Goal: Task Accomplishment & Management: Manage account settings

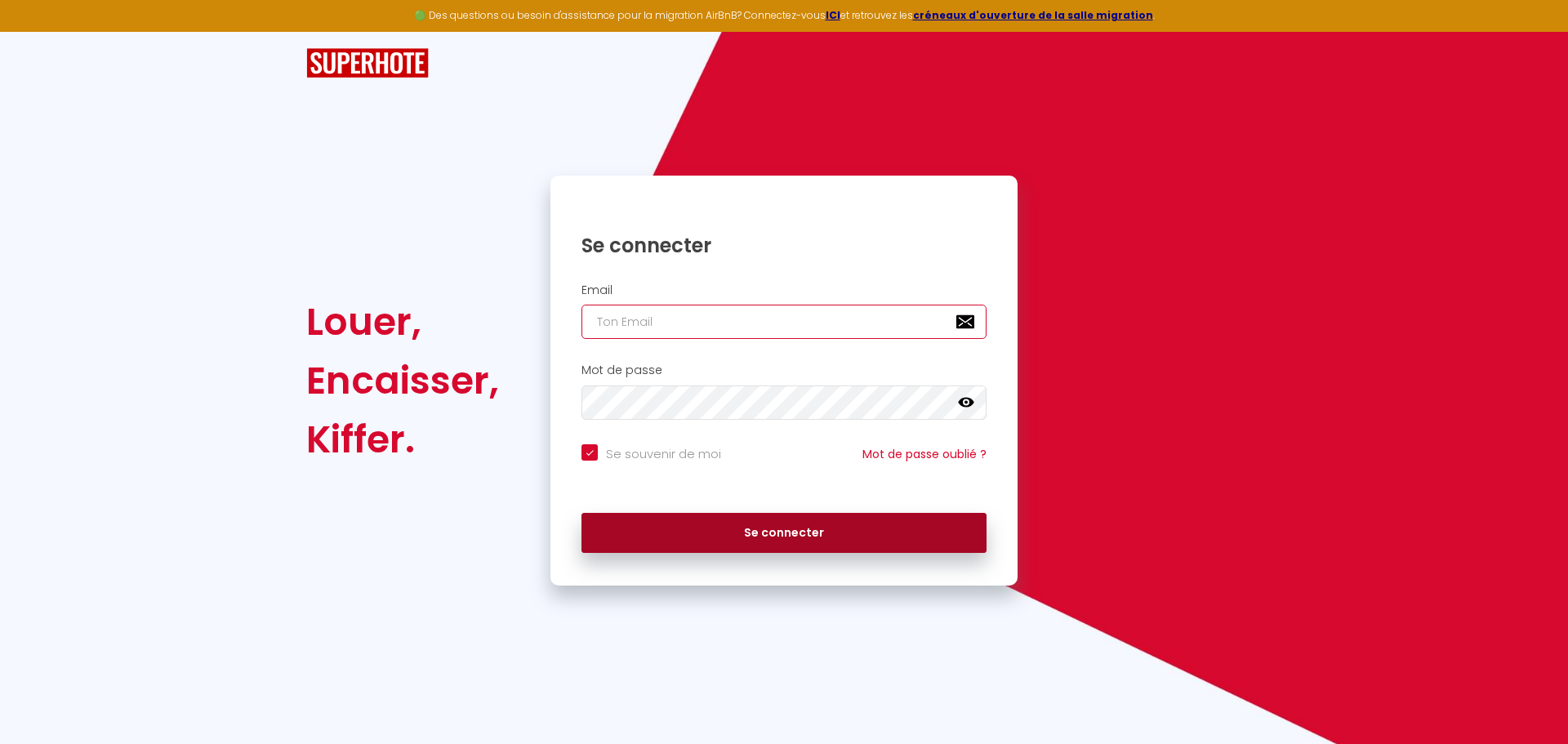
type input "[EMAIL_ADDRESS][DOMAIN_NAME]"
click at [751, 545] on button "Se connecter" at bounding box center [784, 533] width 405 height 41
checkbox input "true"
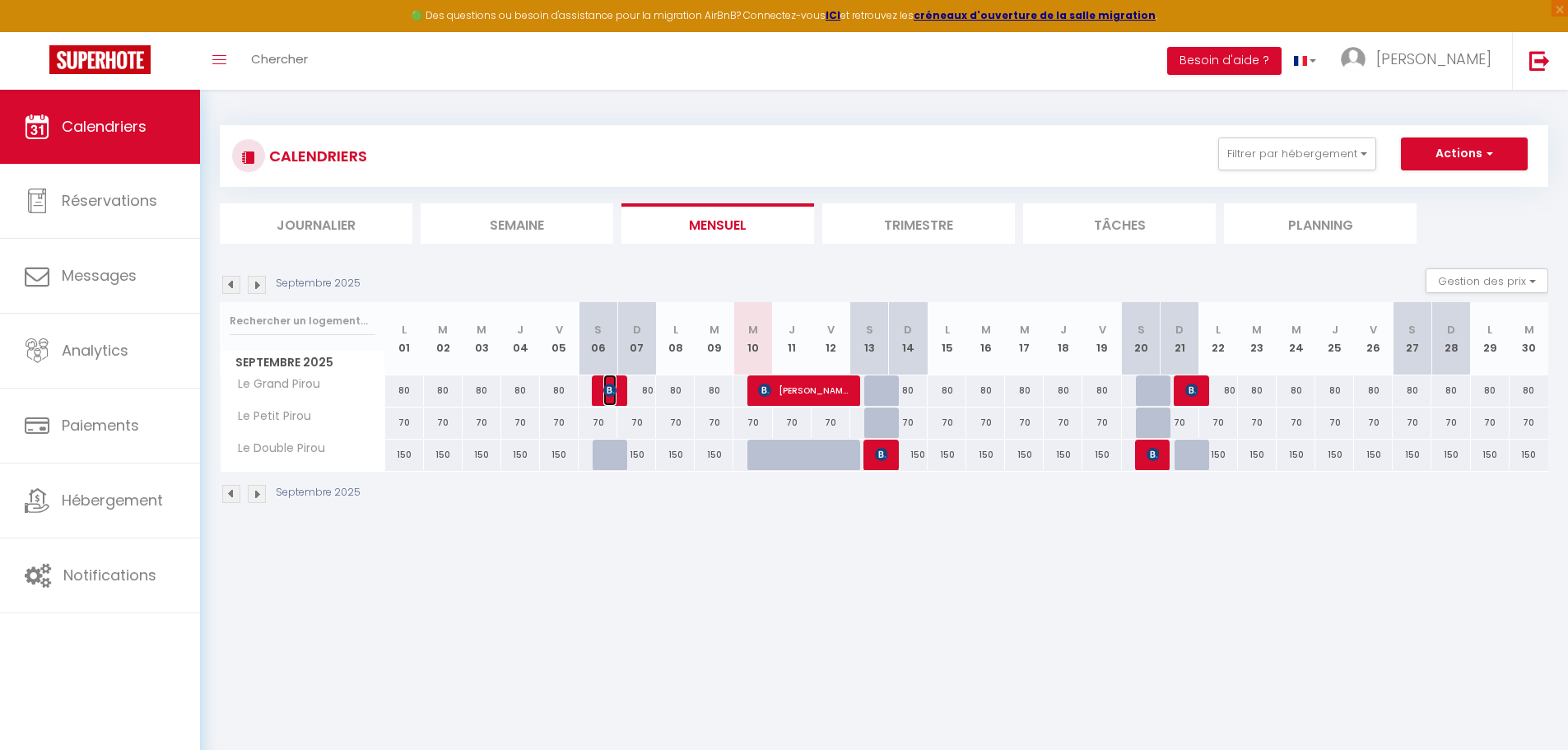
click at [606, 400] on span "[PERSON_NAME]" at bounding box center [609, 390] width 13 height 31
select select "OK"
select select "0"
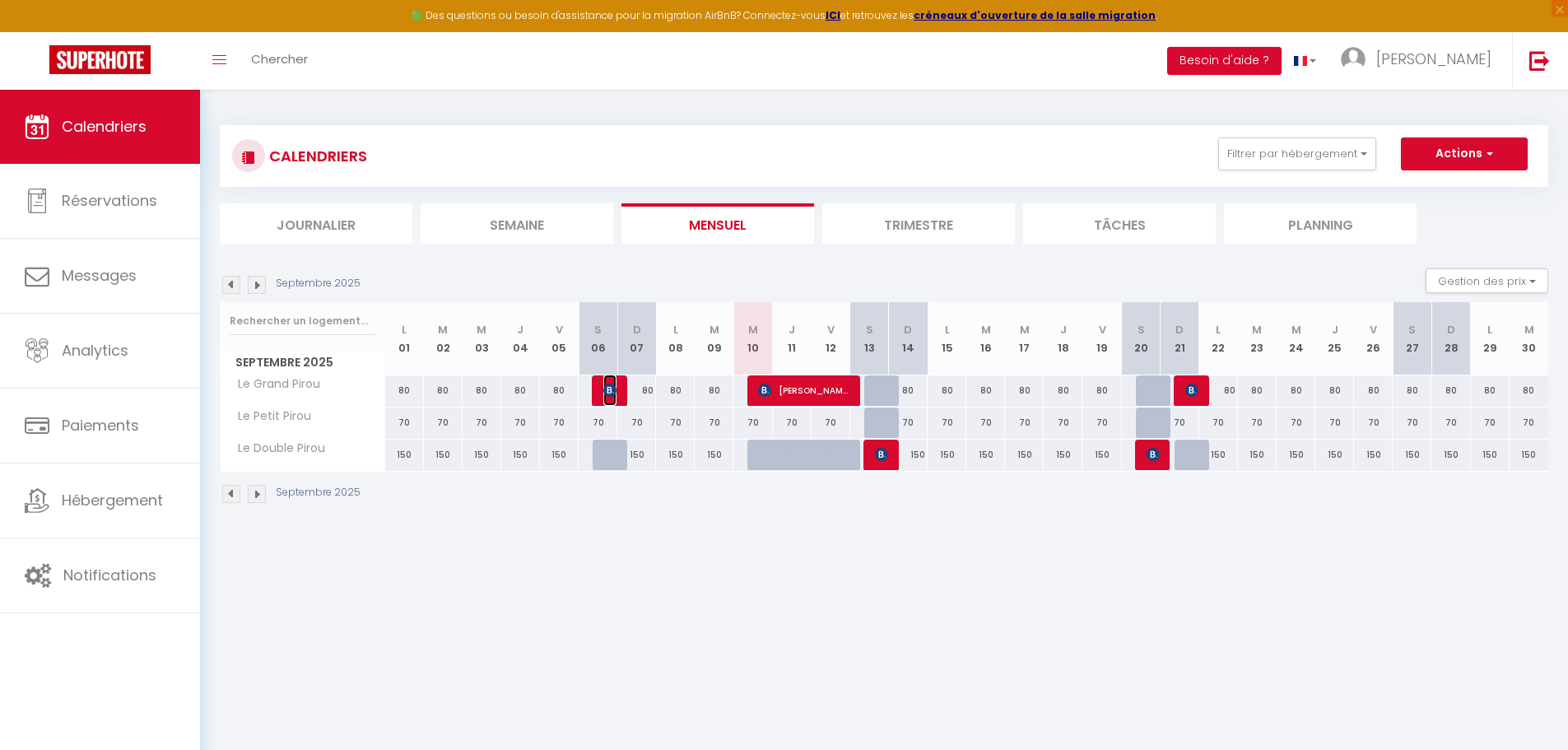
select select "1"
select select
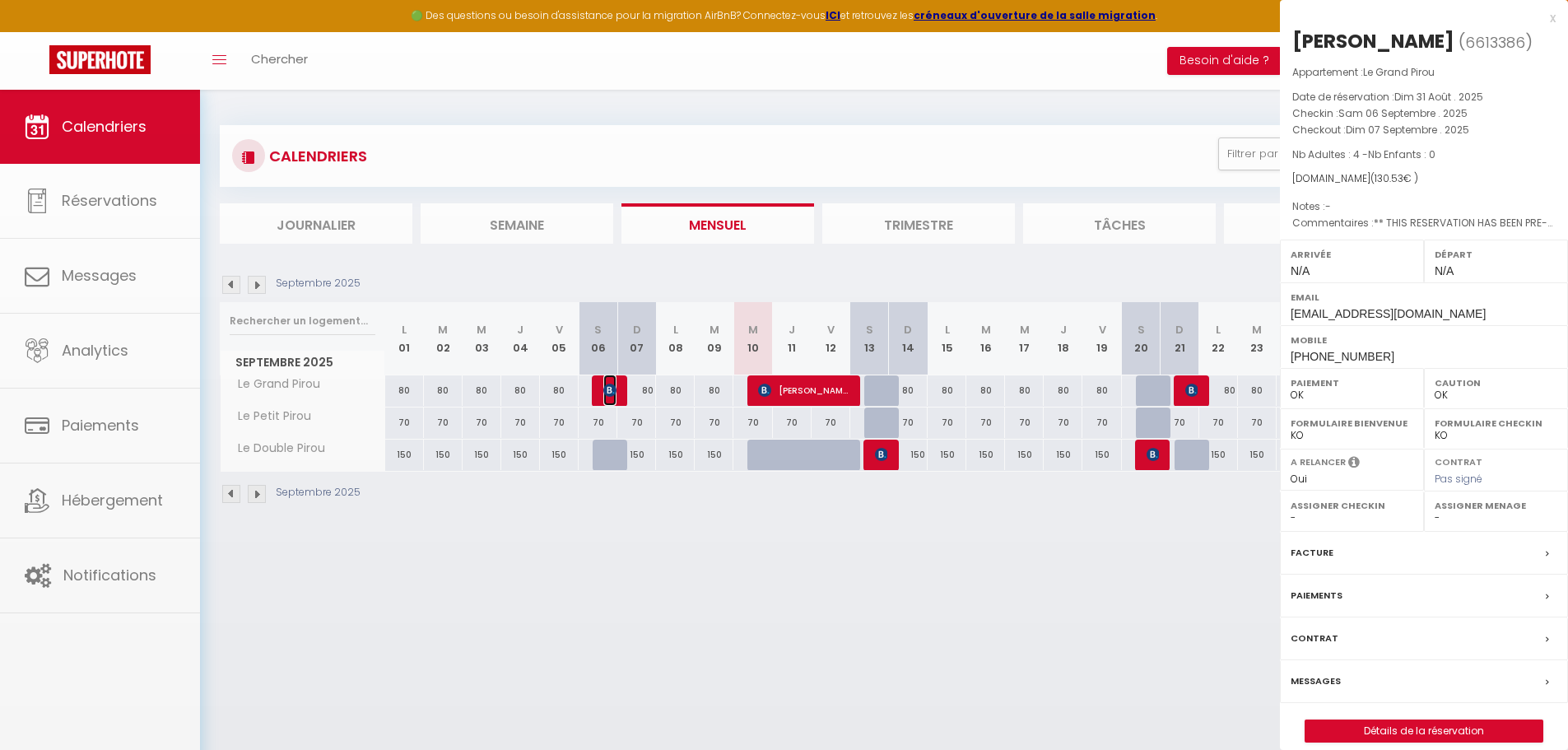
select select "13577"
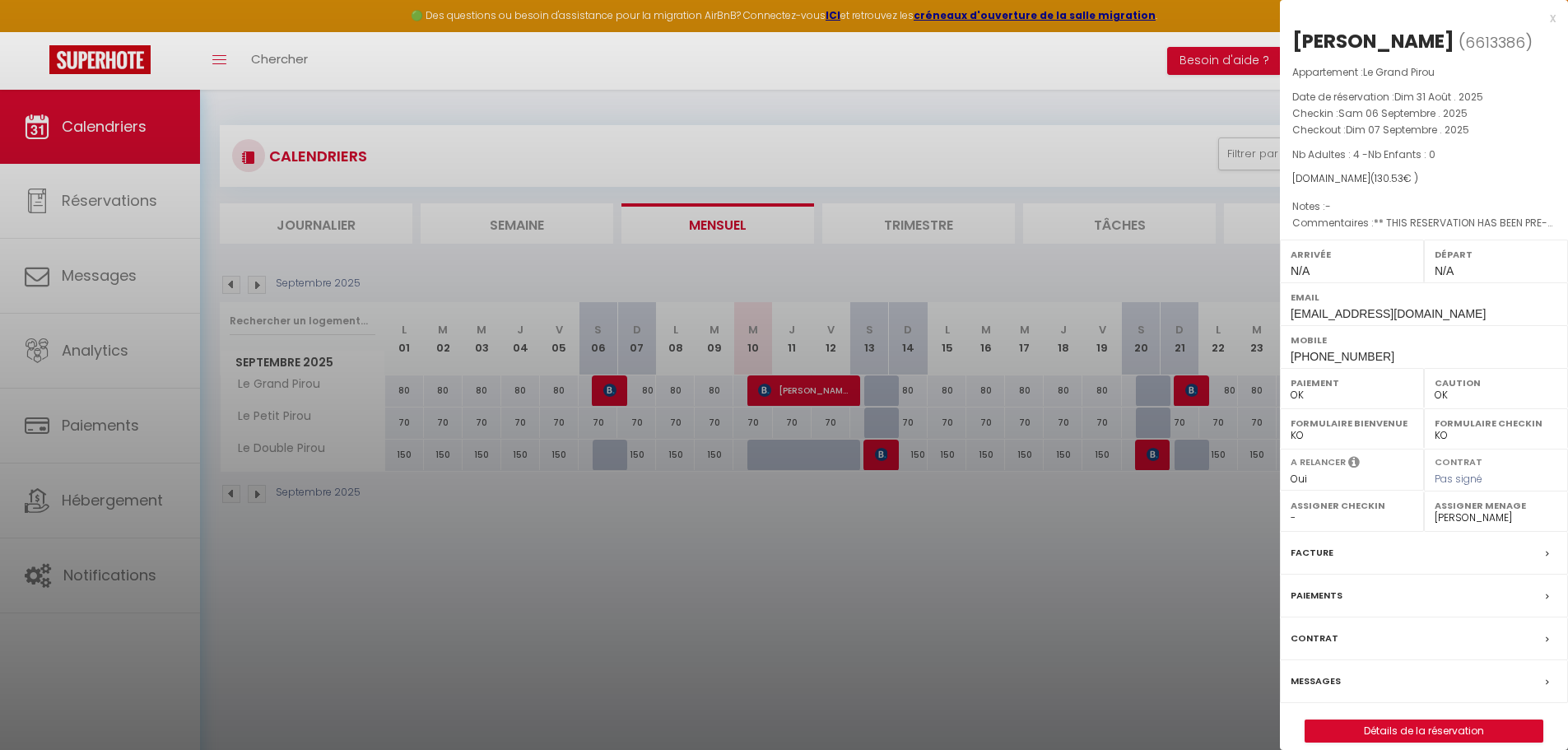
click at [1337, 687] on label "Messages" at bounding box center [1315, 681] width 50 height 17
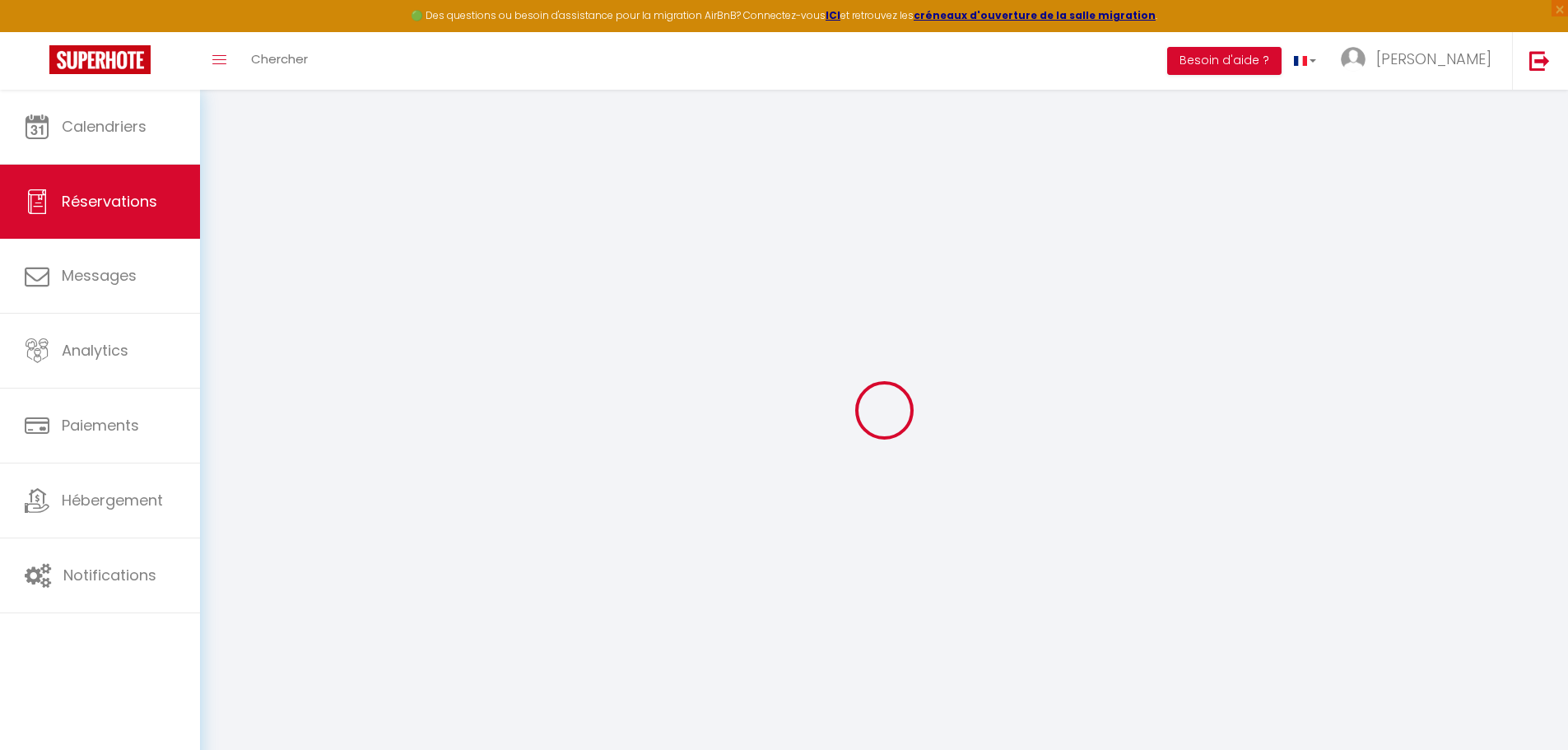
select select
checkbox input "false"
type textarea "** THIS RESERVATION HAS BEEN PRE-PAID ** BOOKING NOTE : Payment charge is EUR 1…"
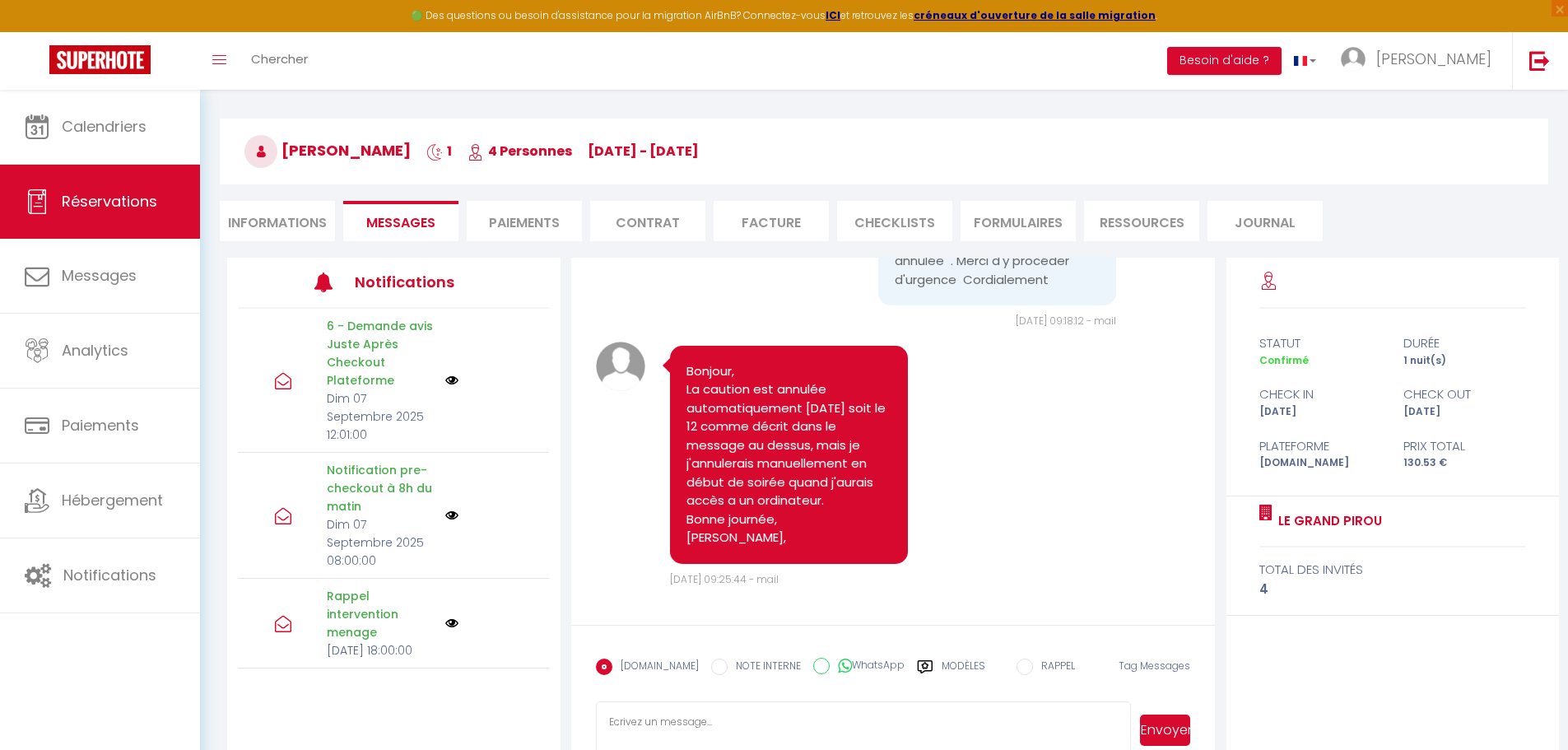
scroll to position [90, 0]
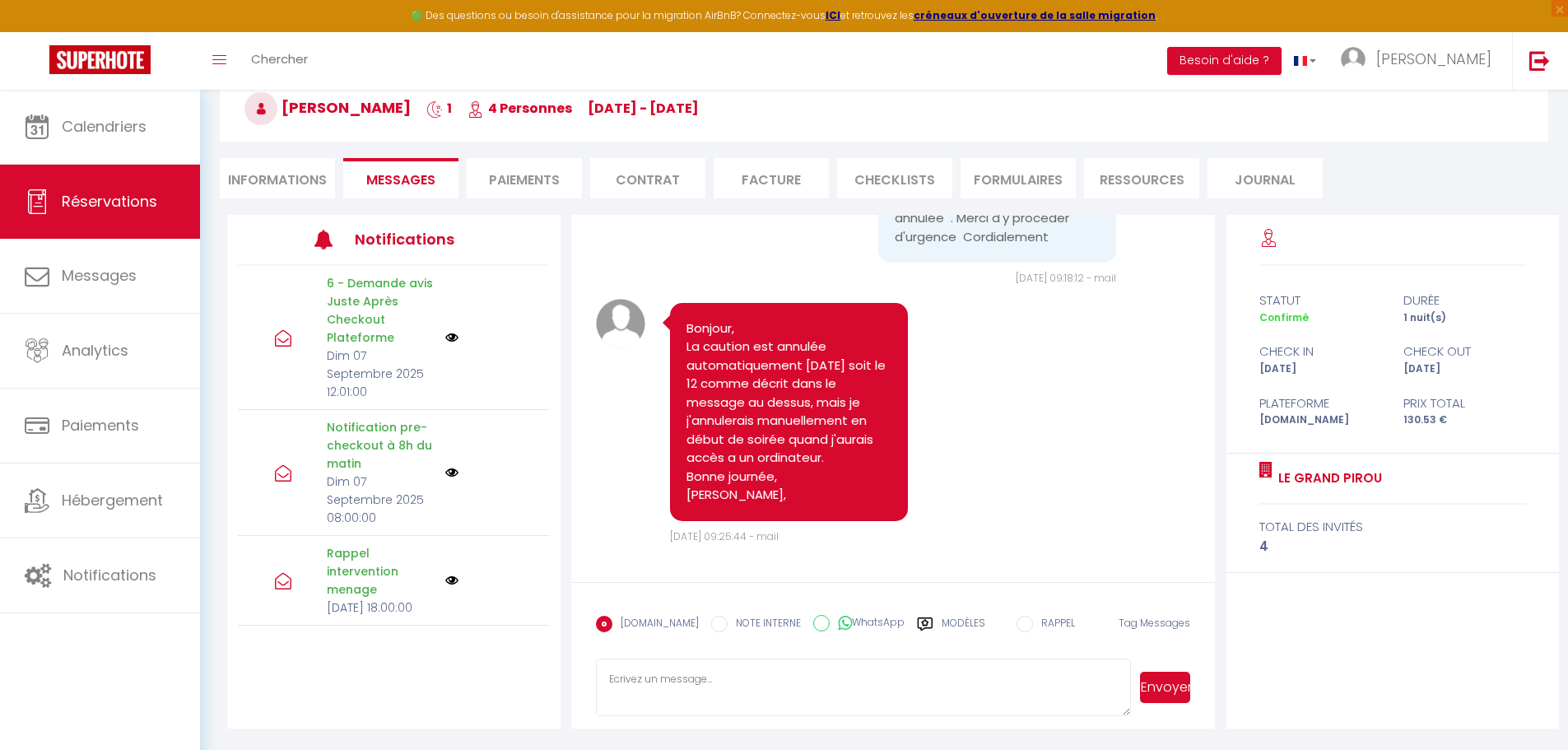
click at [717, 690] on textarea at bounding box center [863, 687] width 536 height 58
type textarea "La caution vient d'être libérée, Bonne soirée,"
click at [1156, 691] on button "Envoyer" at bounding box center [1164, 688] width 50 height 31
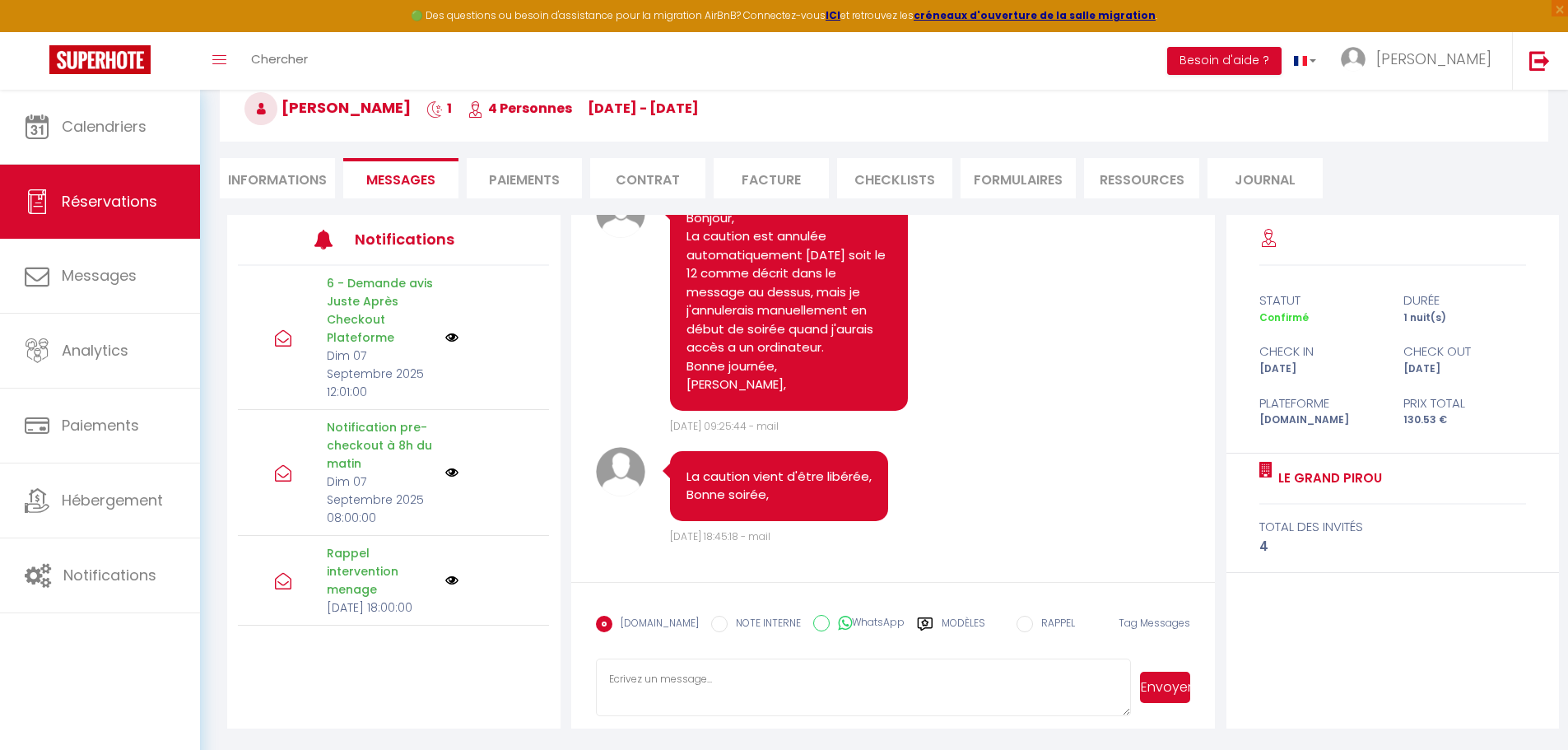
scroll to position [8784, 0]
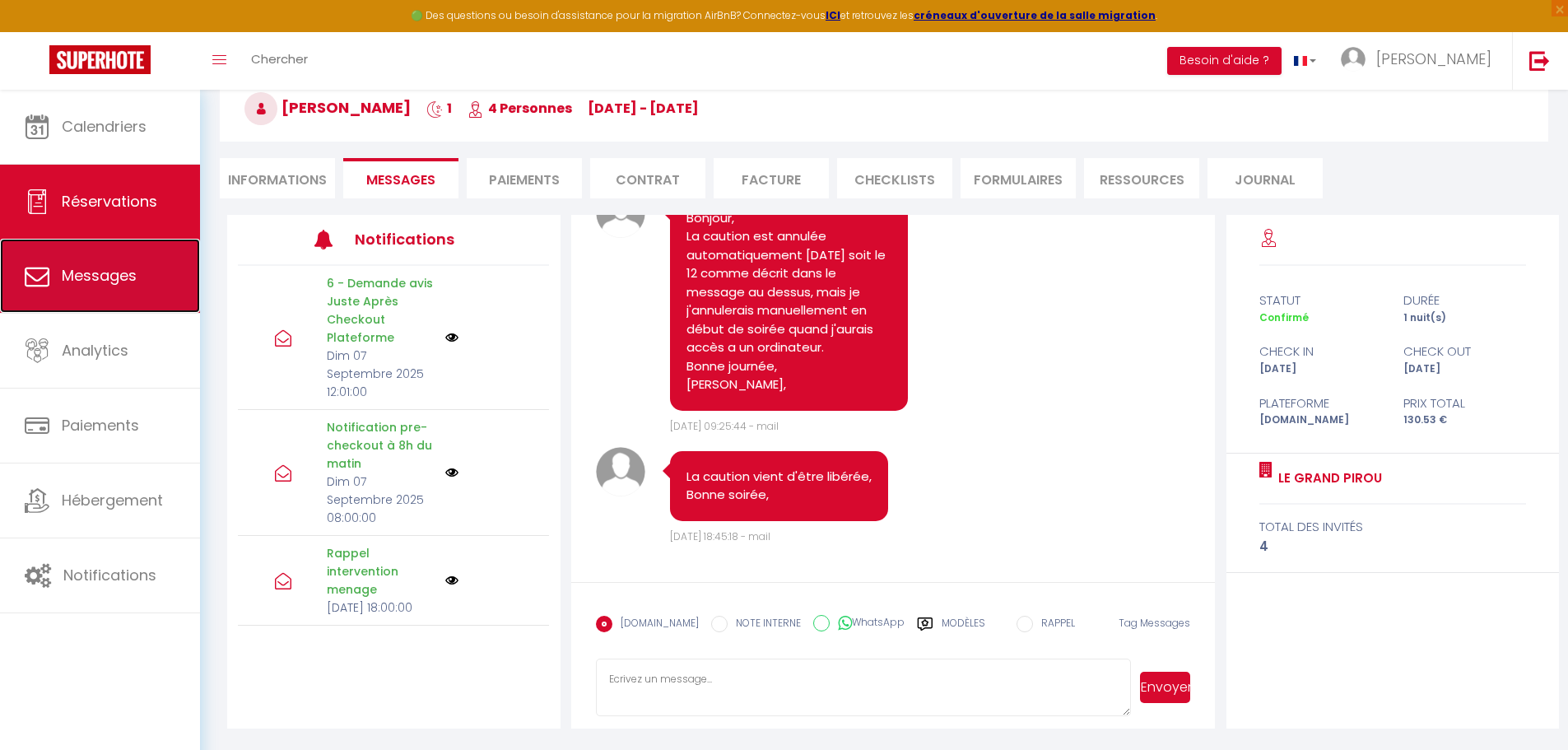
click at [96, 268] on span "Messages" at bounding box center [99, 275] width 75 height 20
select select "message"
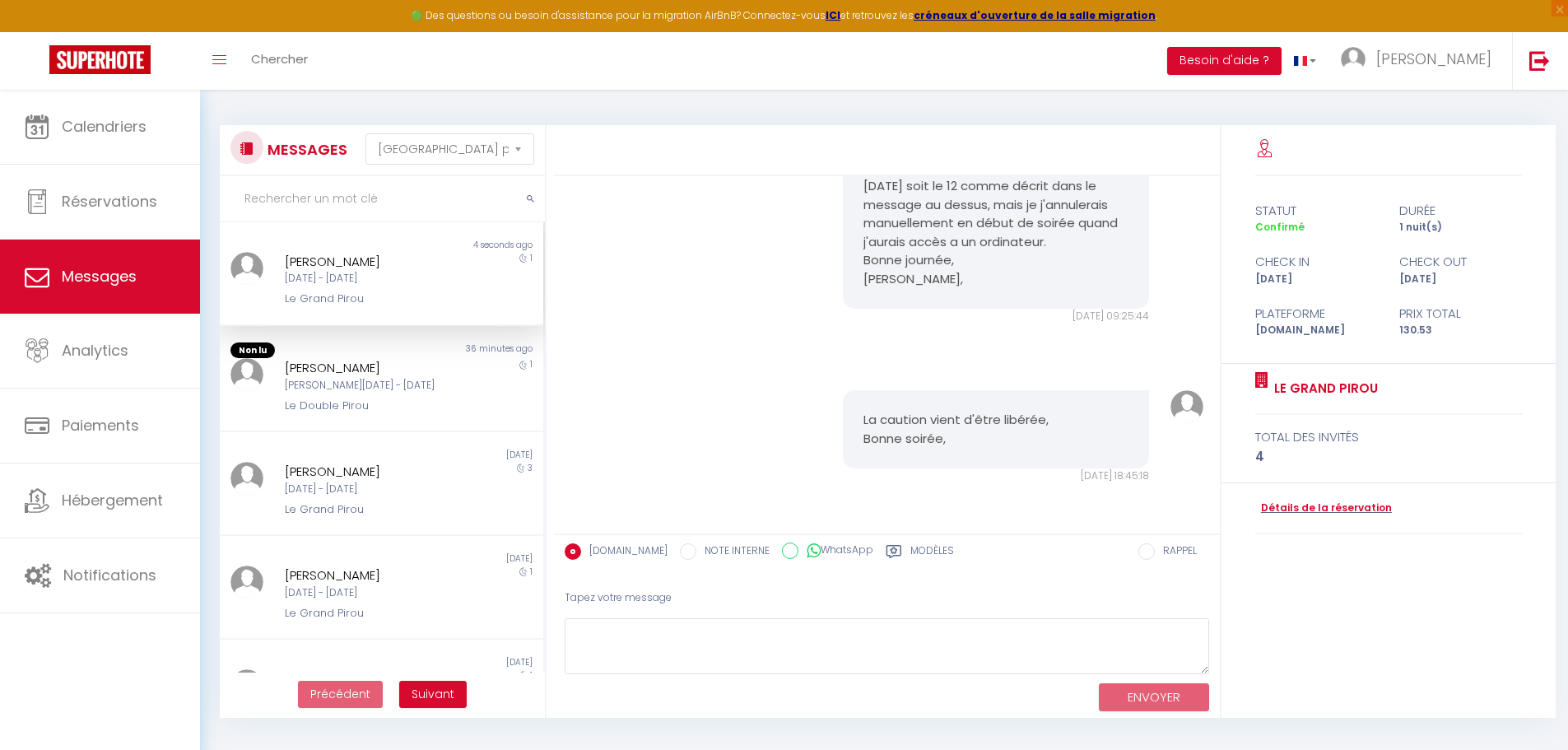
scroll to position [7430, 0]
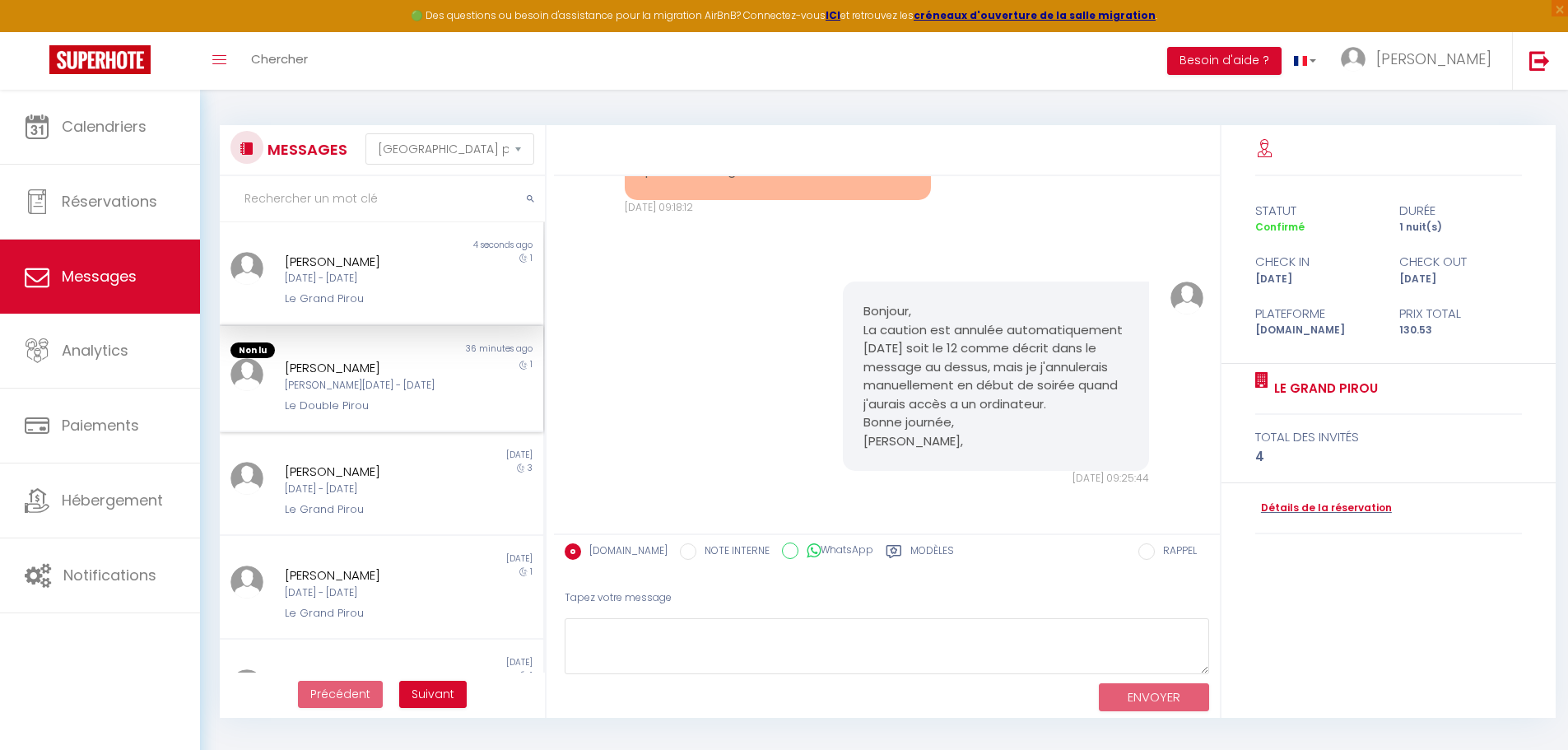
click at [328, 364] on div "[PERSON_NAME]" at bounding box center [368, 368] width 167 height 20
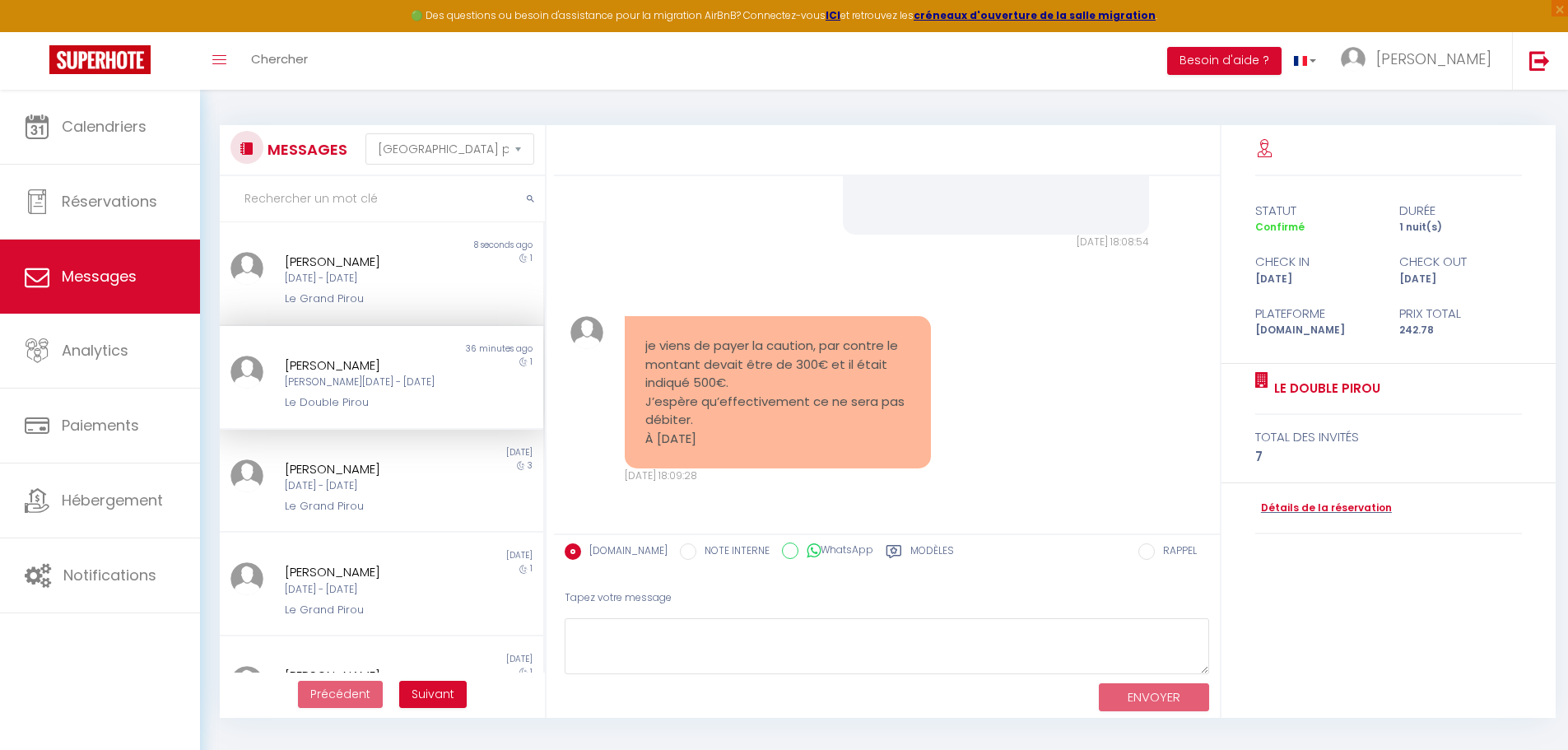
scroll to position [4938, 0]
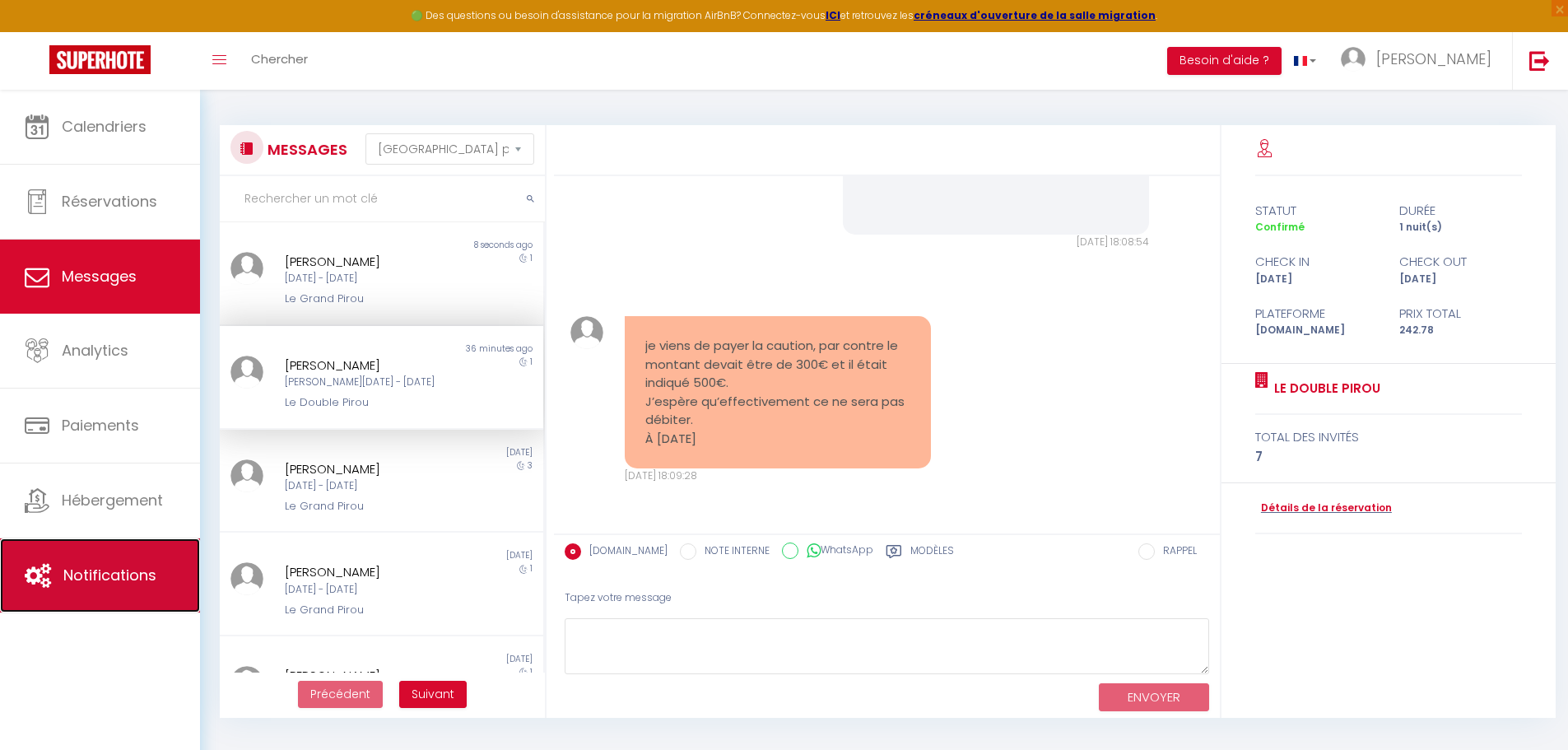
click at [116, 588] on link "Notifications" at bounding box center [100, 576] width 200 height 74
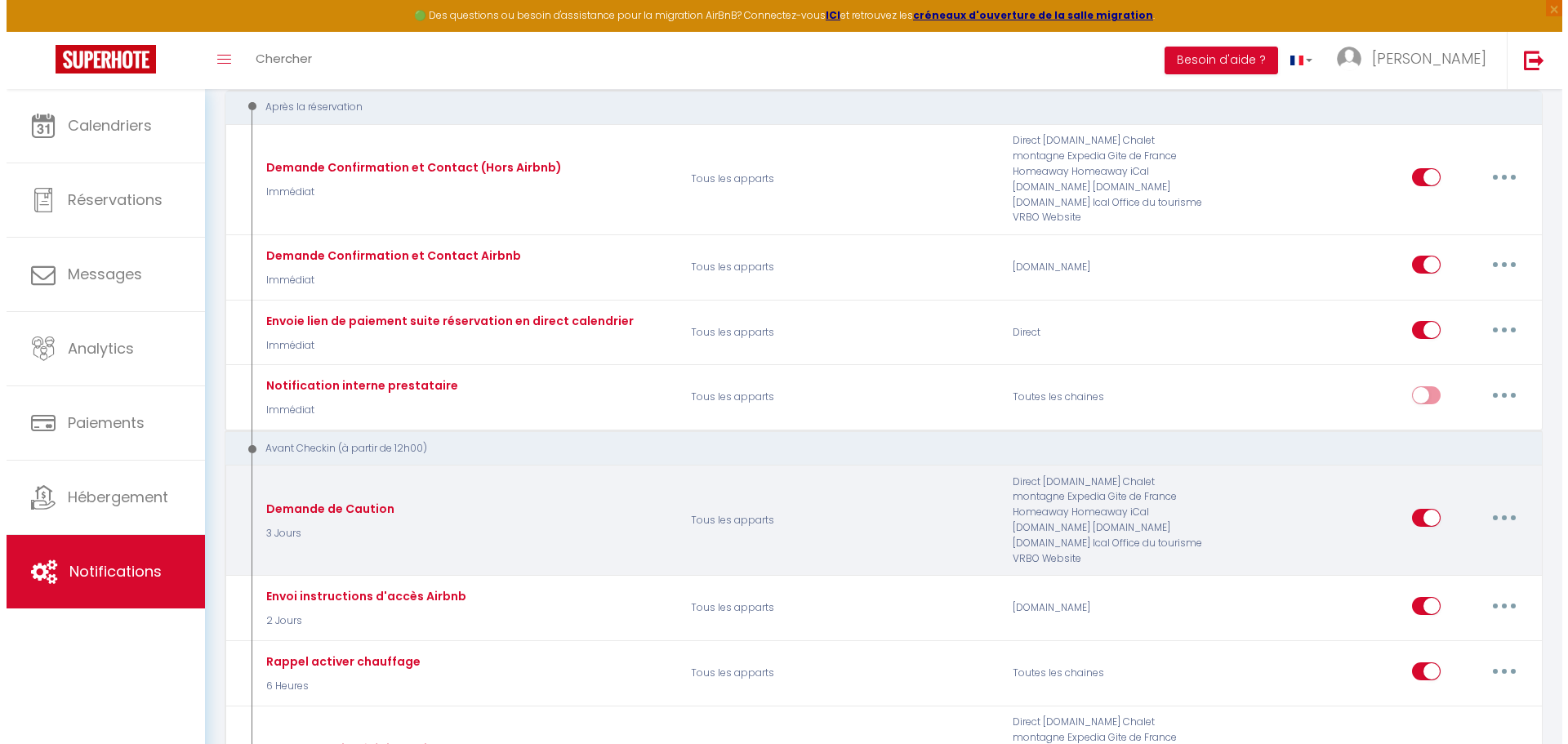
scroll to position [163, 0]
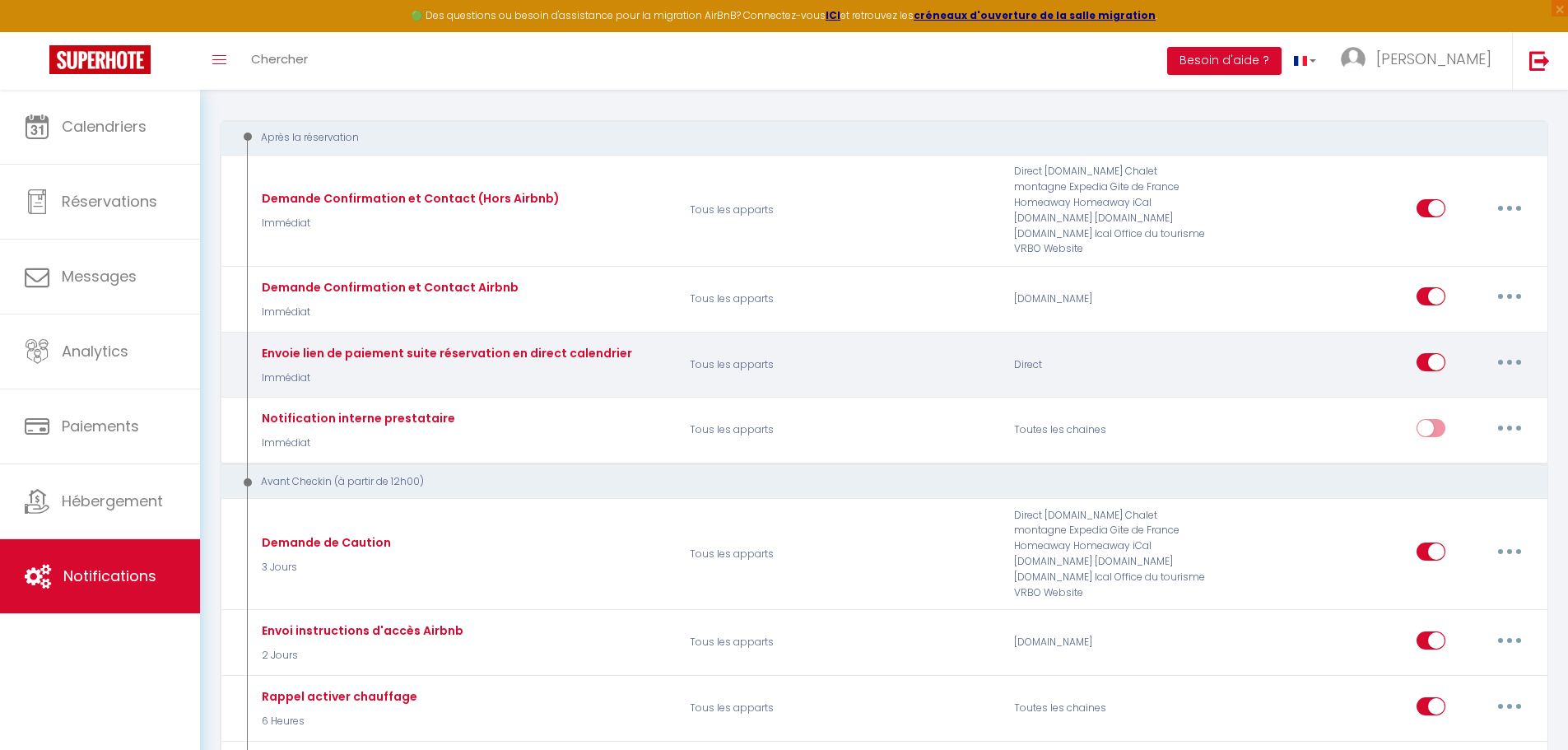
click at [1503, 349] on button "button" at bounding box center [1509, 362] width 46 height 27
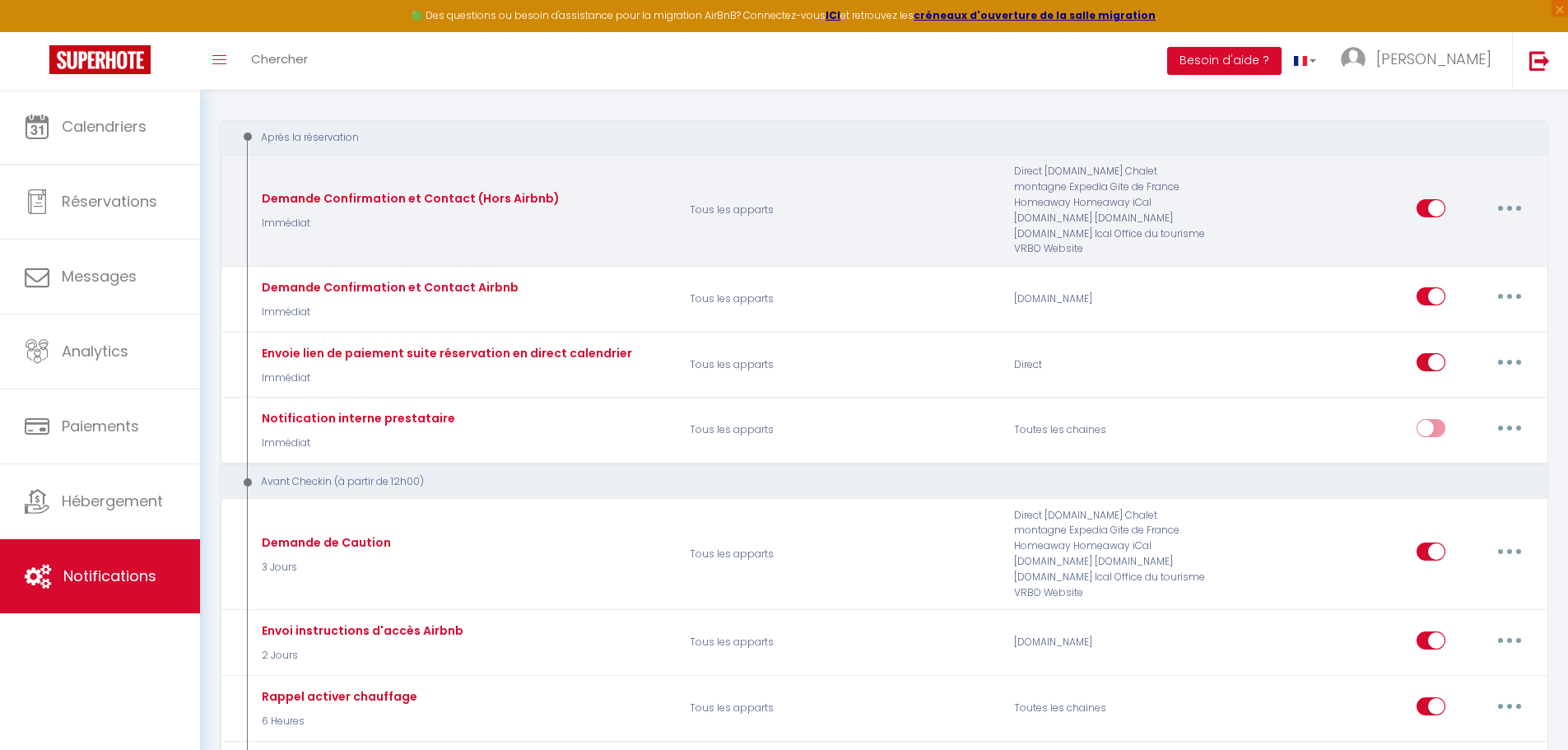
click at [1500, 203] on button "button" at bounding box center [1509, 208] width 46 height 27
click at [1445, 236] on link "Editer" at bounding box center [1466, 245] width 122 height 28
type input "Demande Confirmation et Contact (Hors Airbnb)"
select select "Immédiat"
select select "if_booking_is_paid"
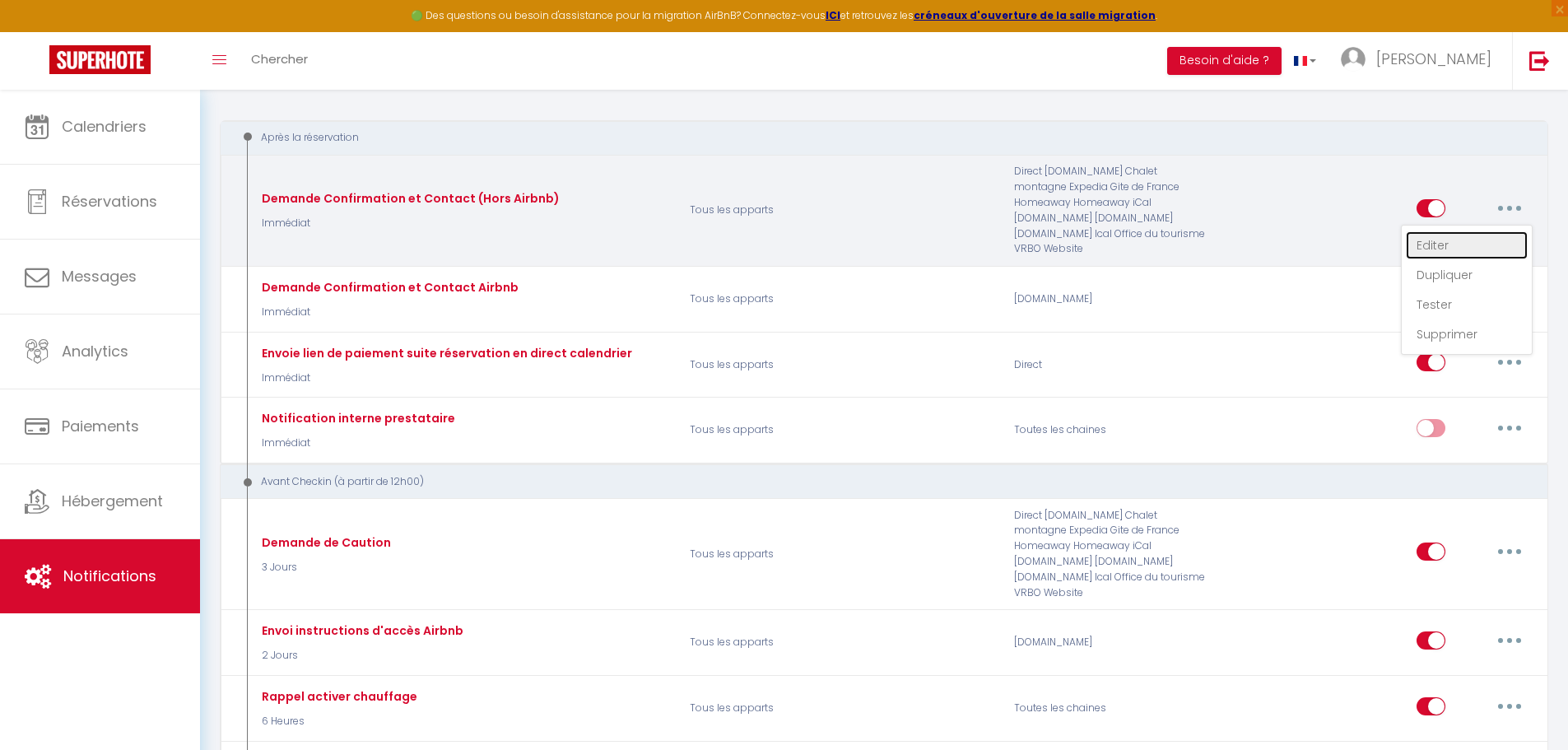
checkbox input "true"
checkbox input "false"
radio input "true"
type input "Merci d'avoir confirmé votre réservation - [BOOKING:ID] - [GUEST:FIRST_NAME] [G…"
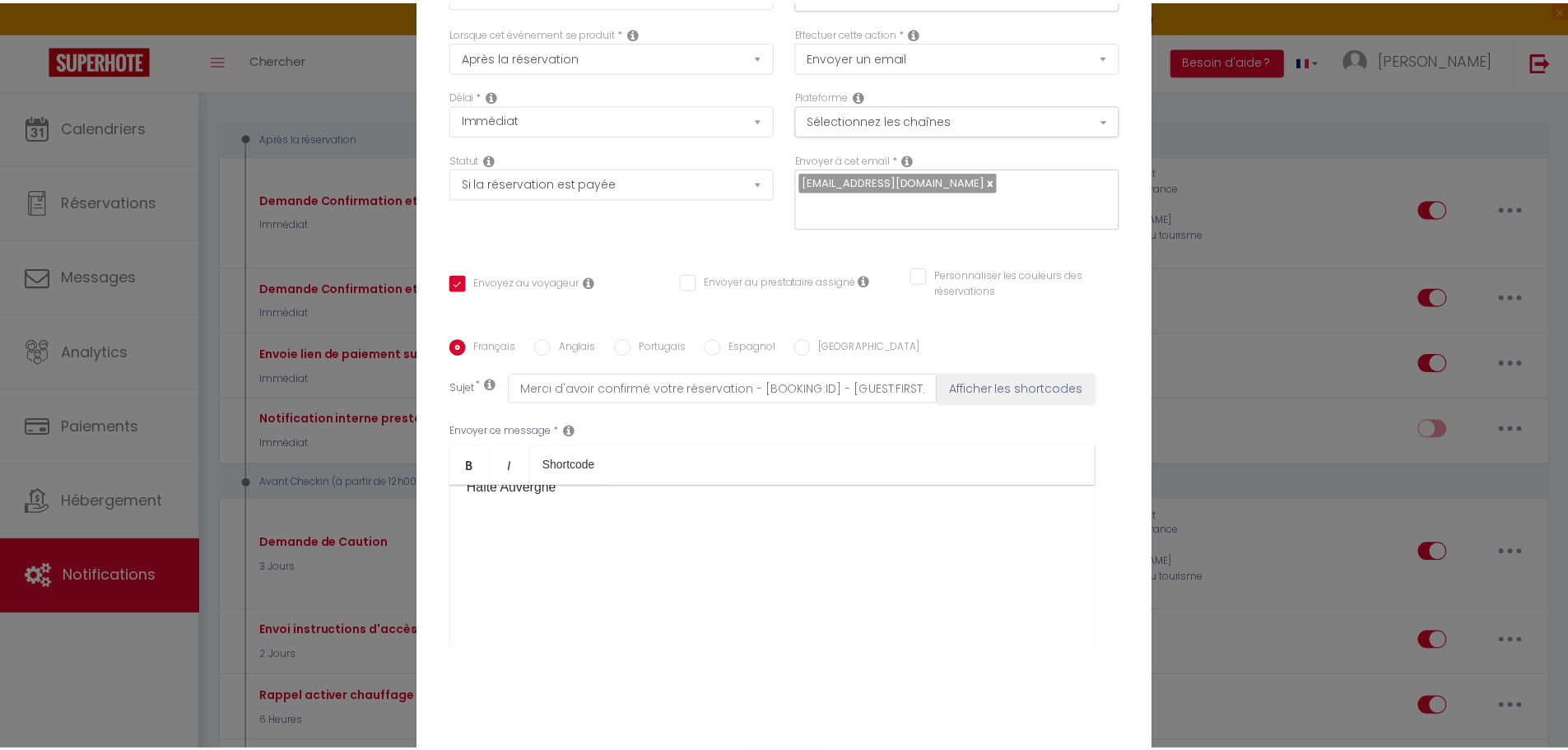
scroll to position [131, 0]
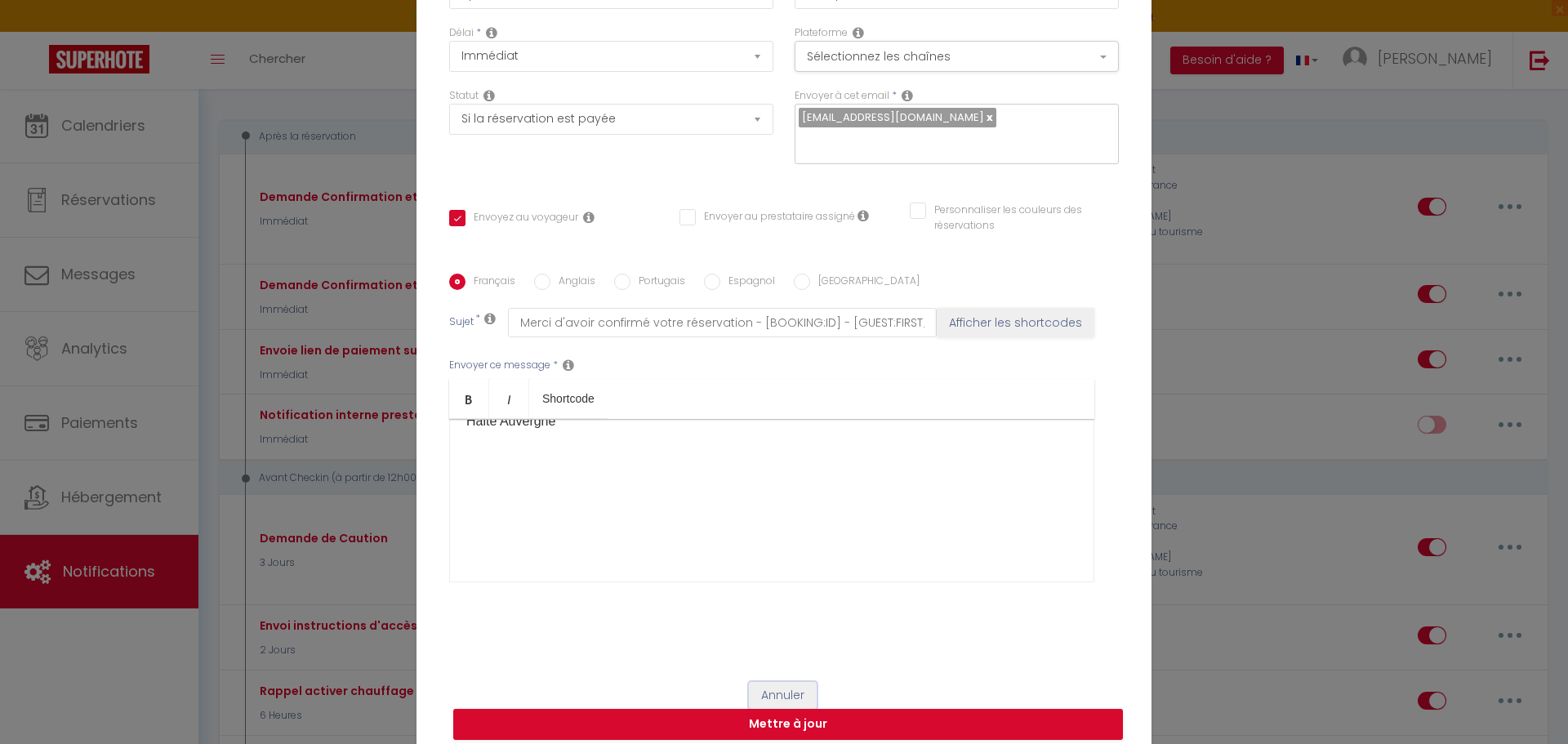
click at [784, 684] on button "Annuler" at bounding box center [782, 696] width 67 height 27
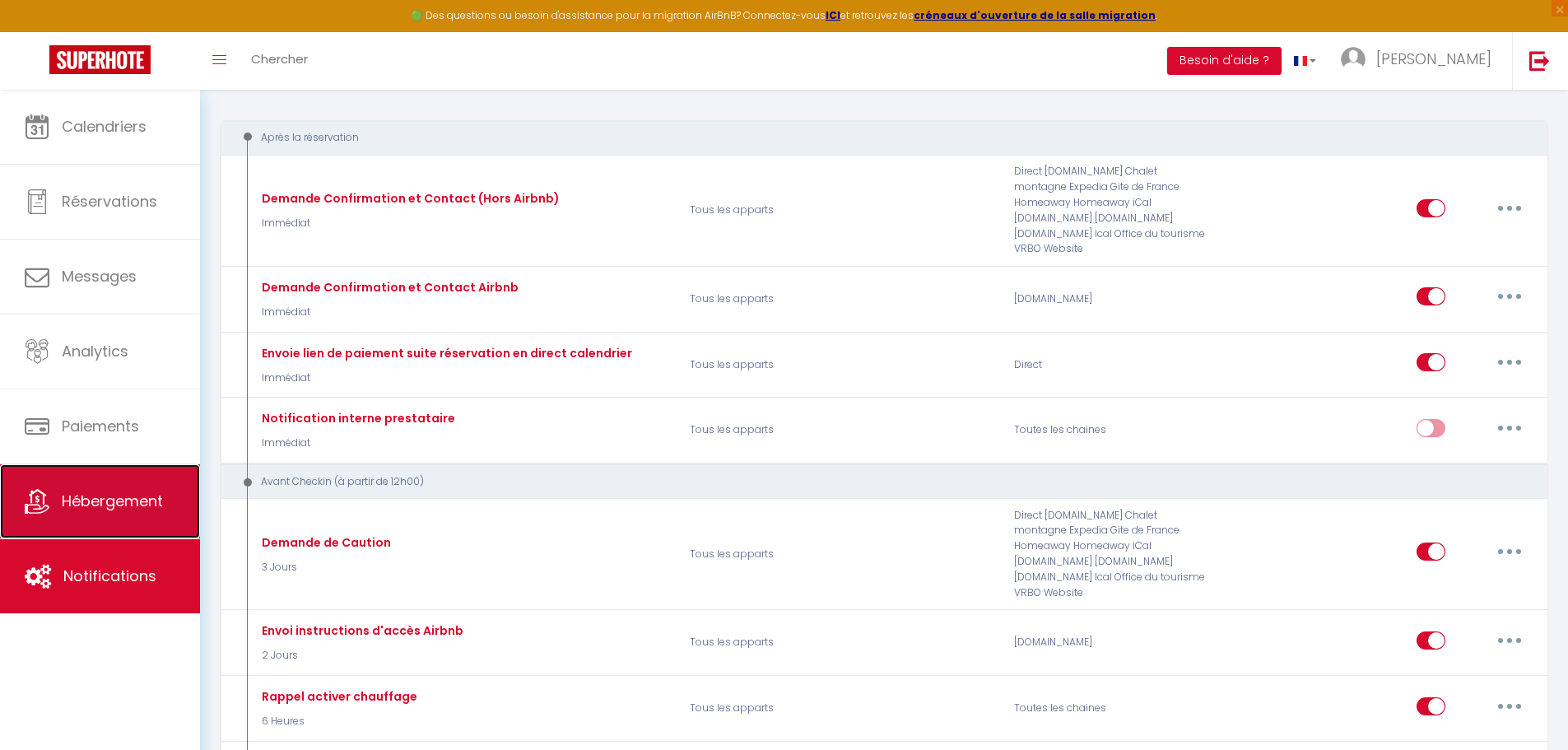
click at [120, 491] on span "Hébergement" at bounding box center [112, 501] width 101 height 20
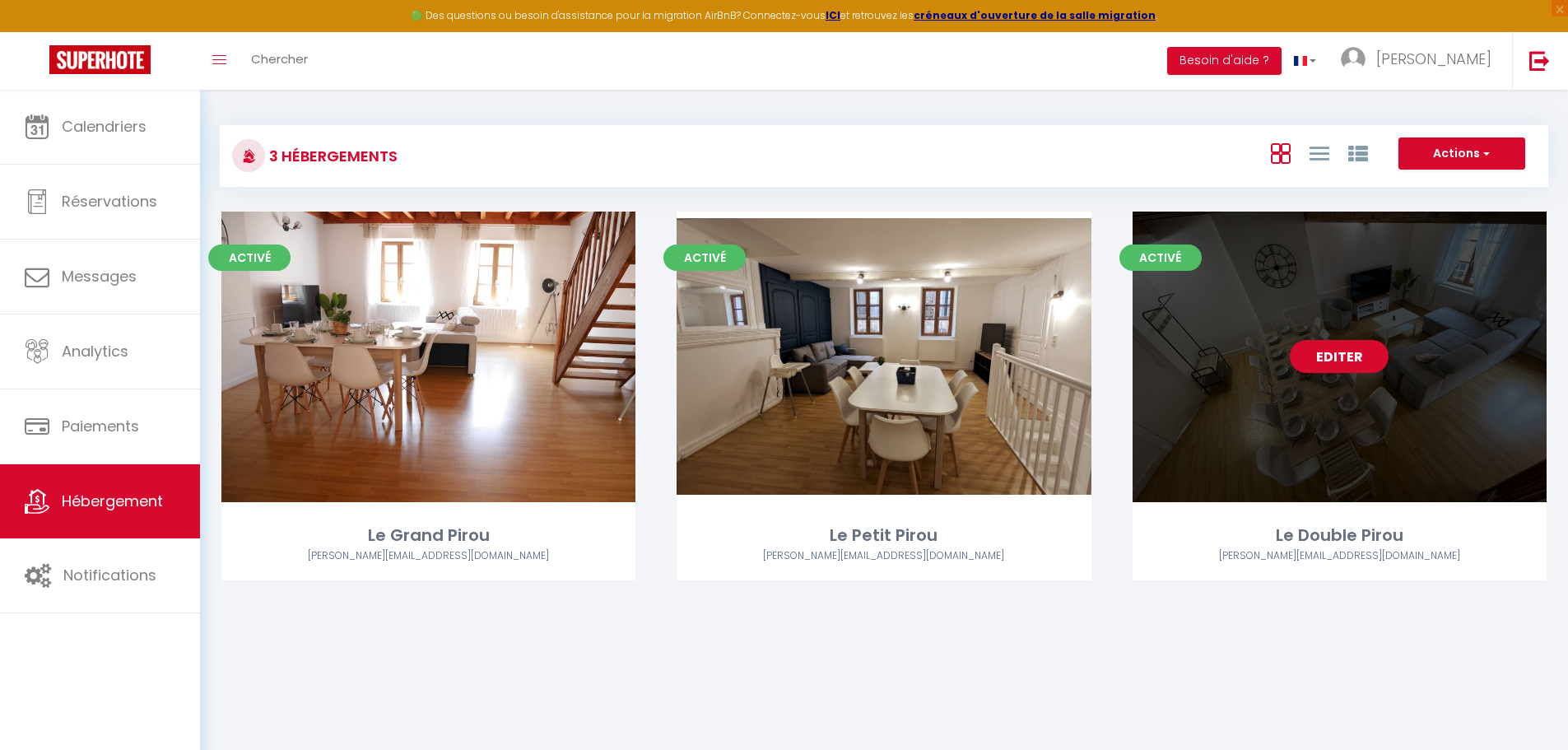
click at [1342, 355] on link "Editer" at bounding box center [1339, 356] width 99 height 33
select select "3"
select select "2"
select select "1"
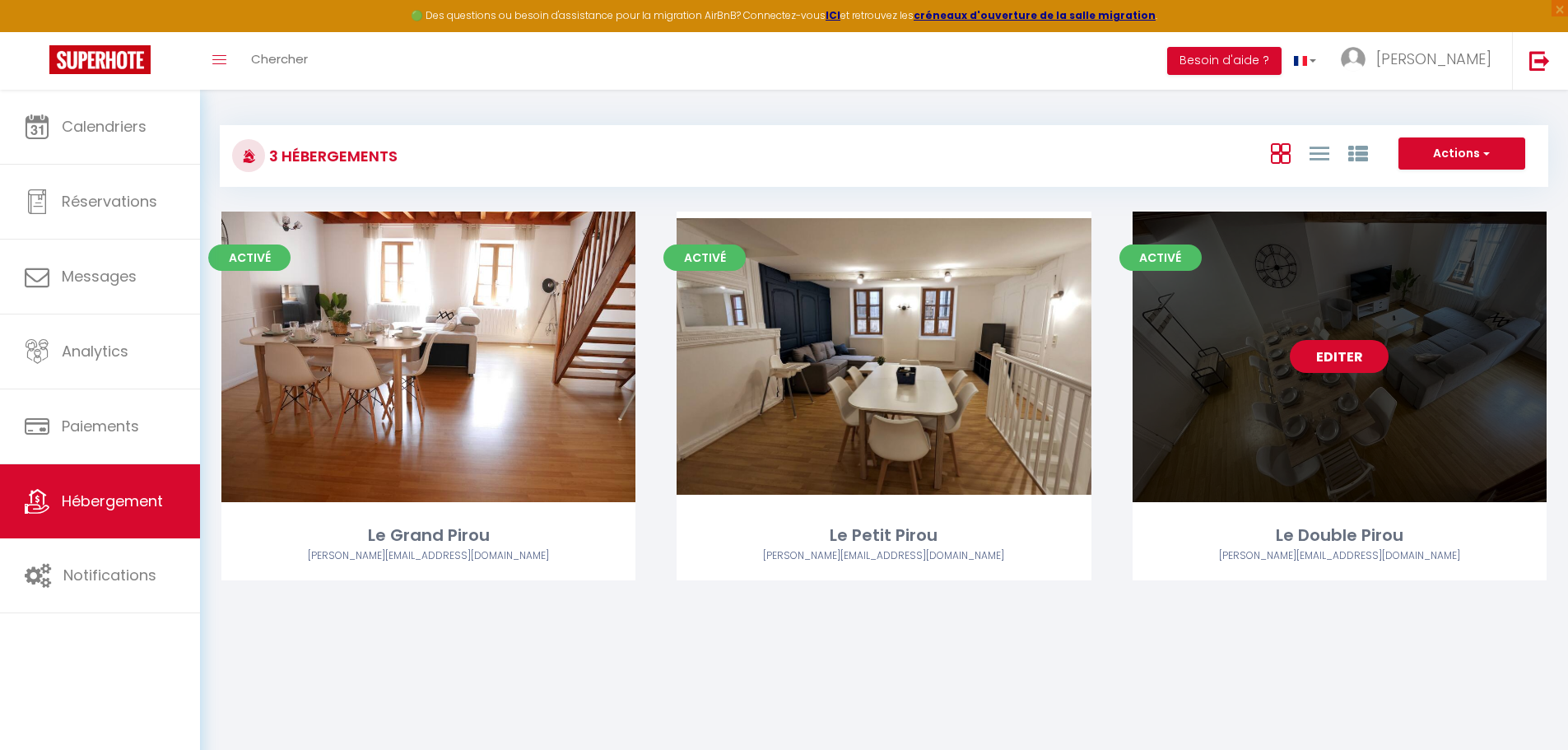
select select
select select "28"
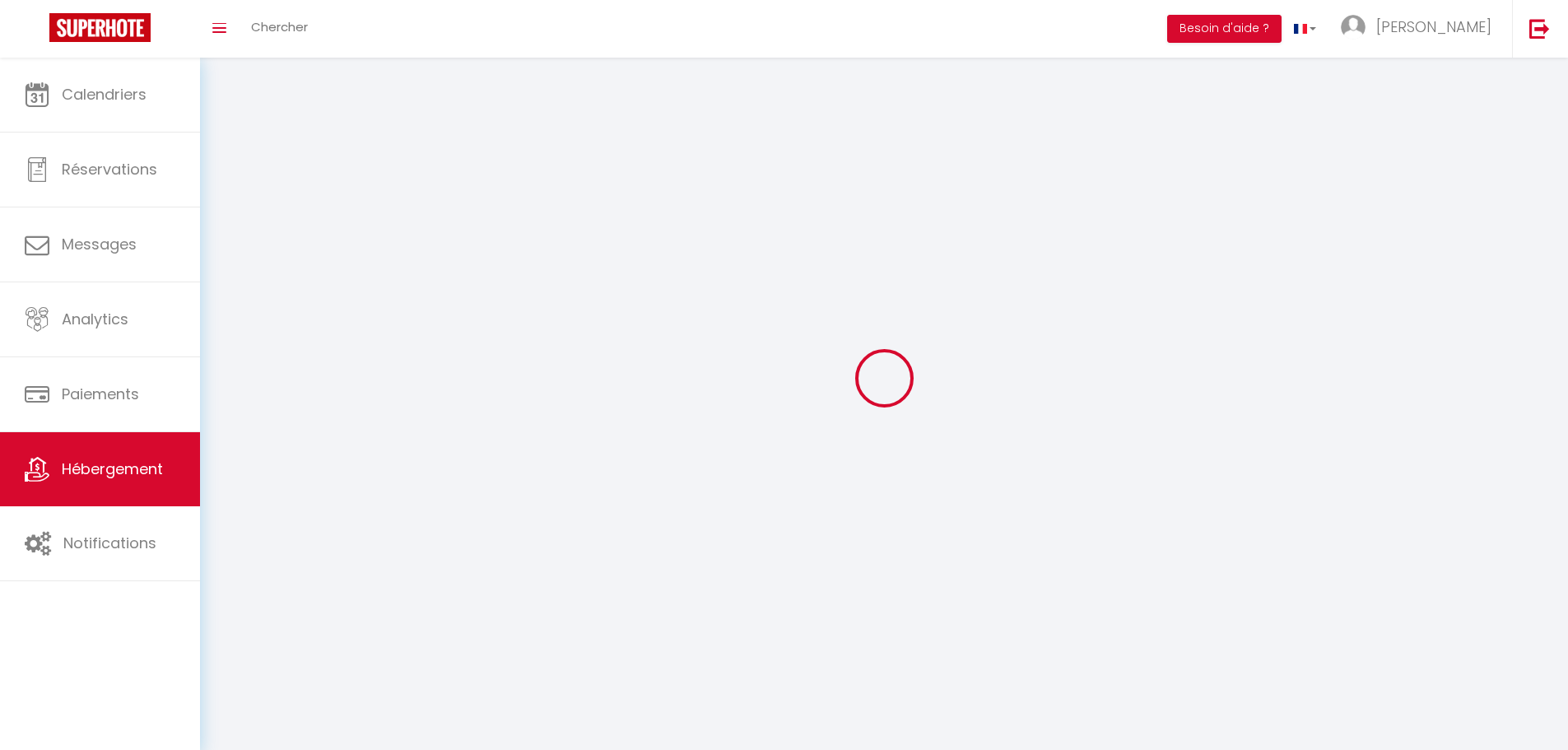
select select
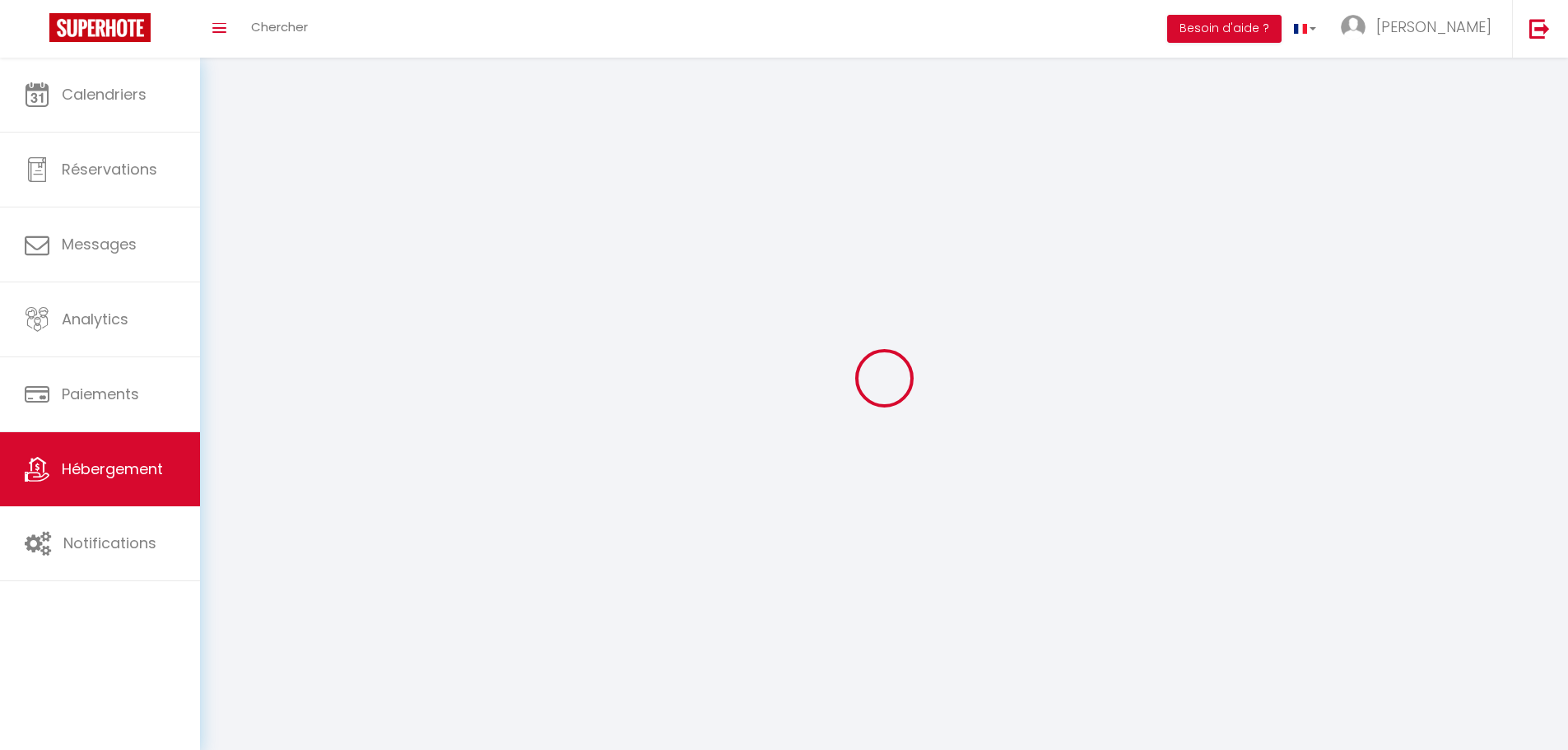
select select
checkbox input "false"
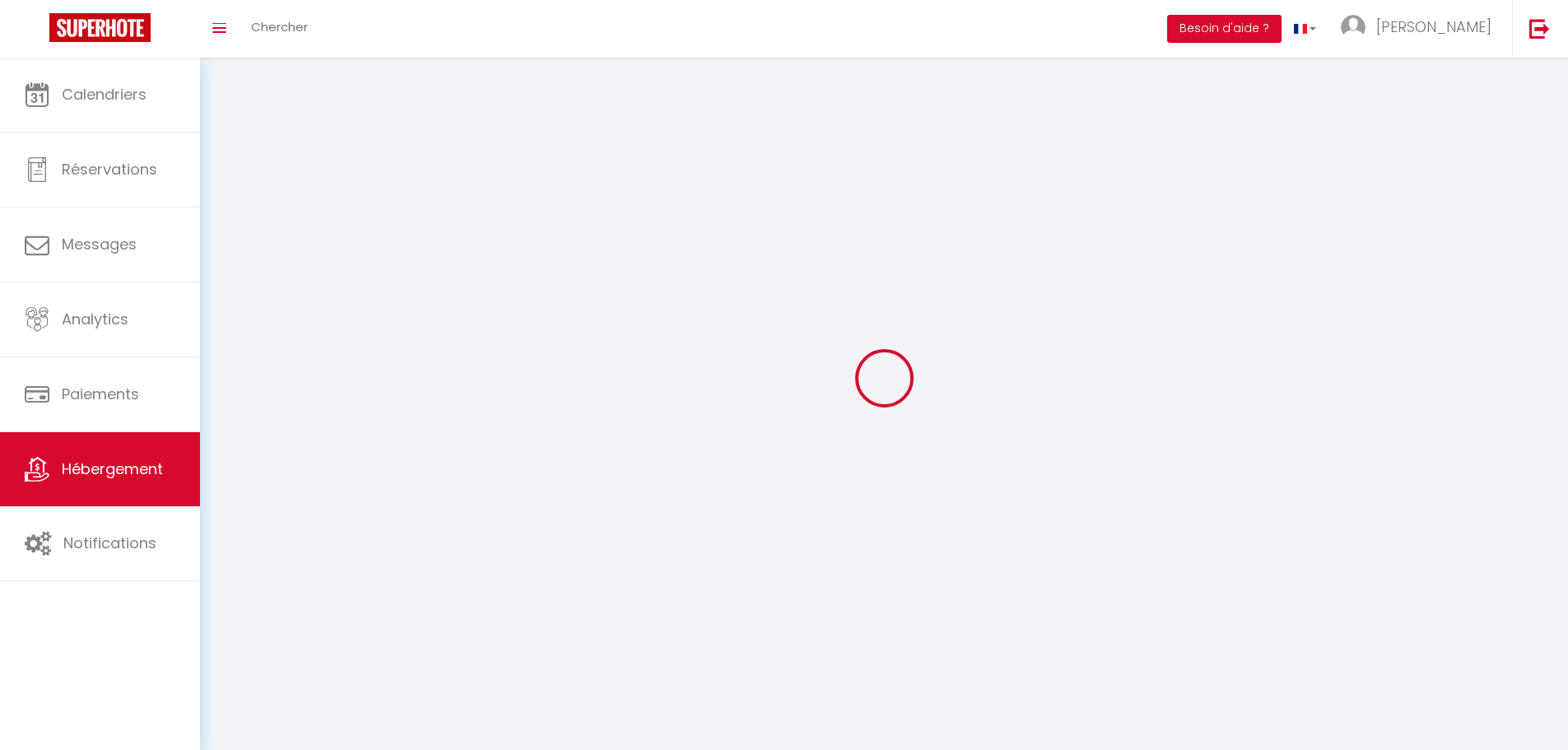
select select
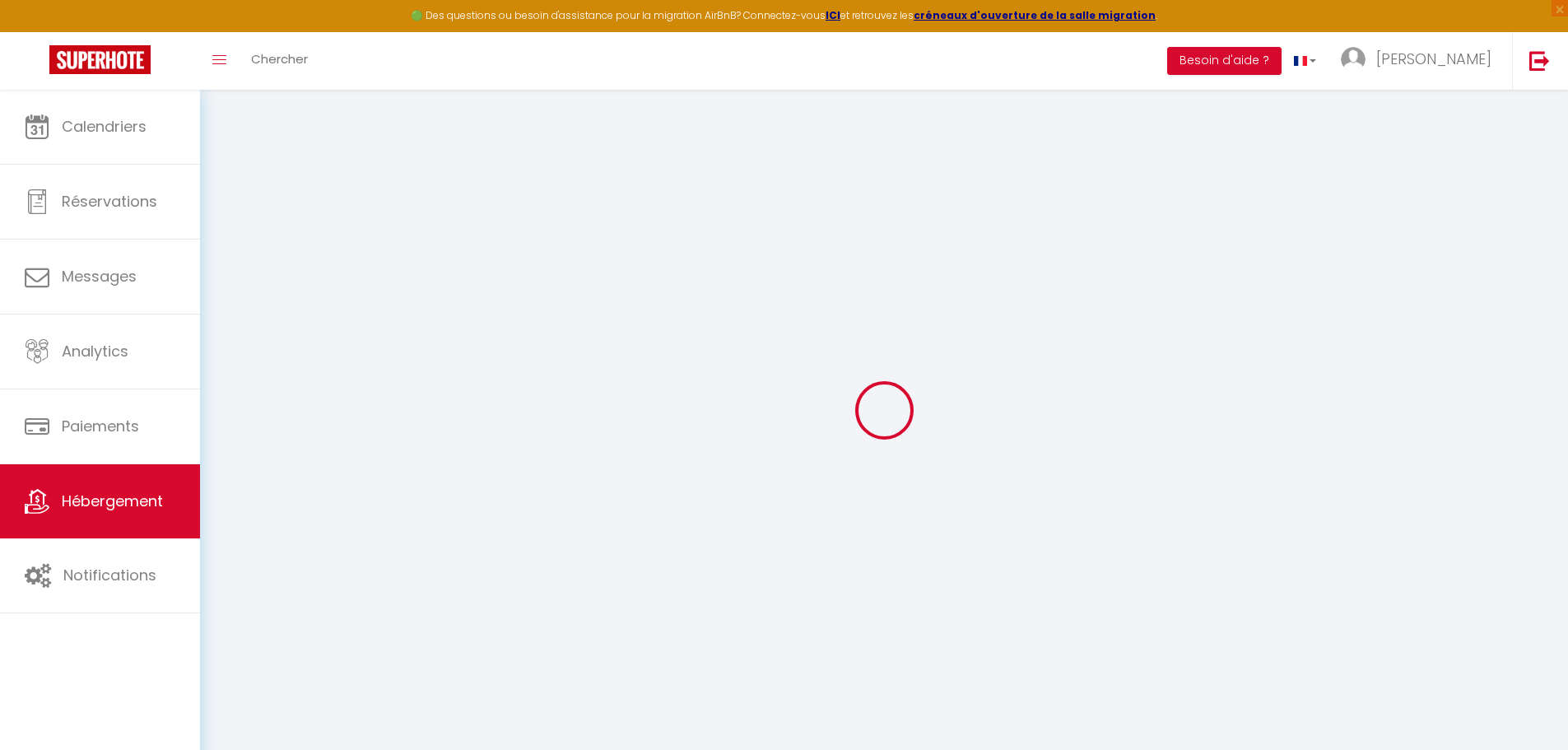
select select
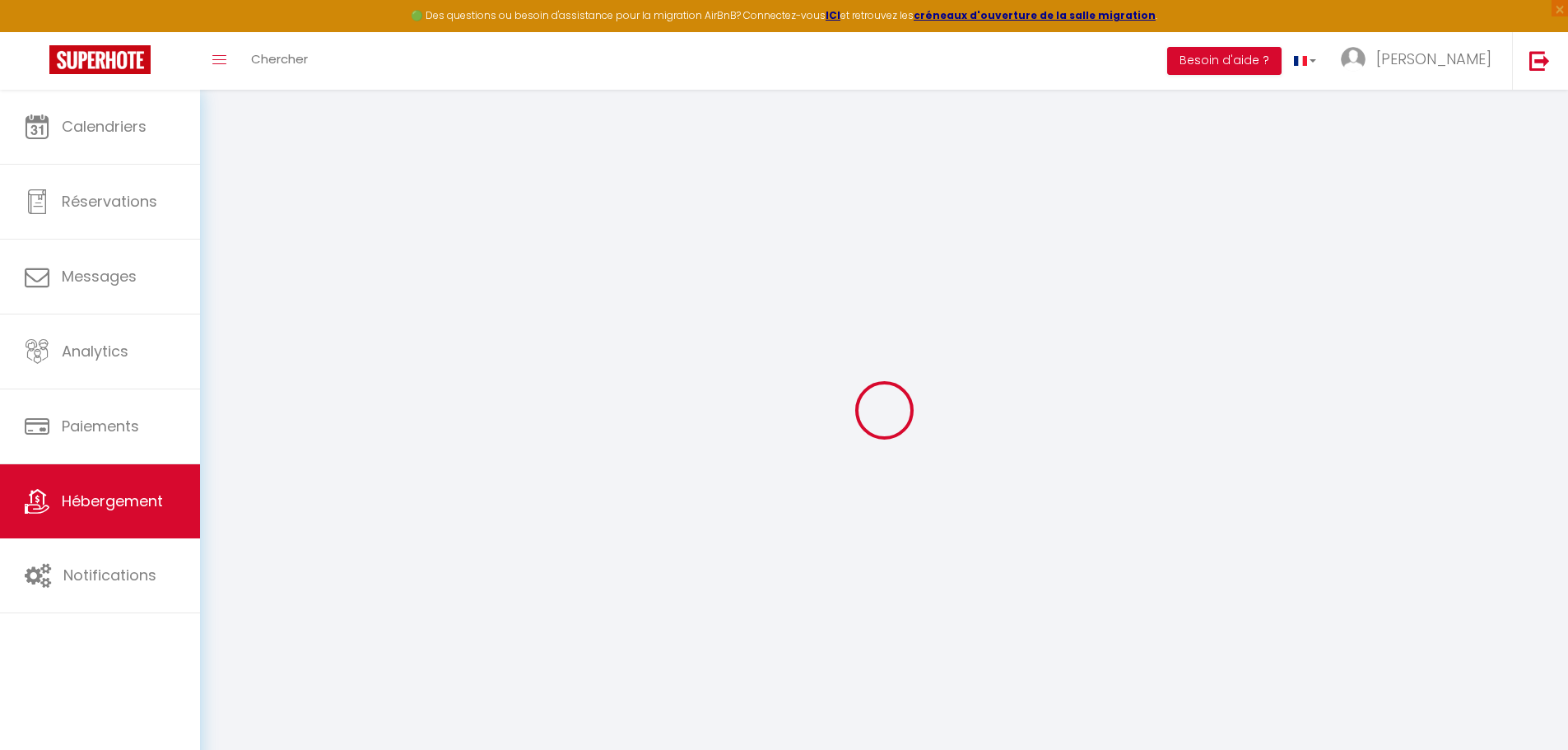
select select
checkbox input "false"
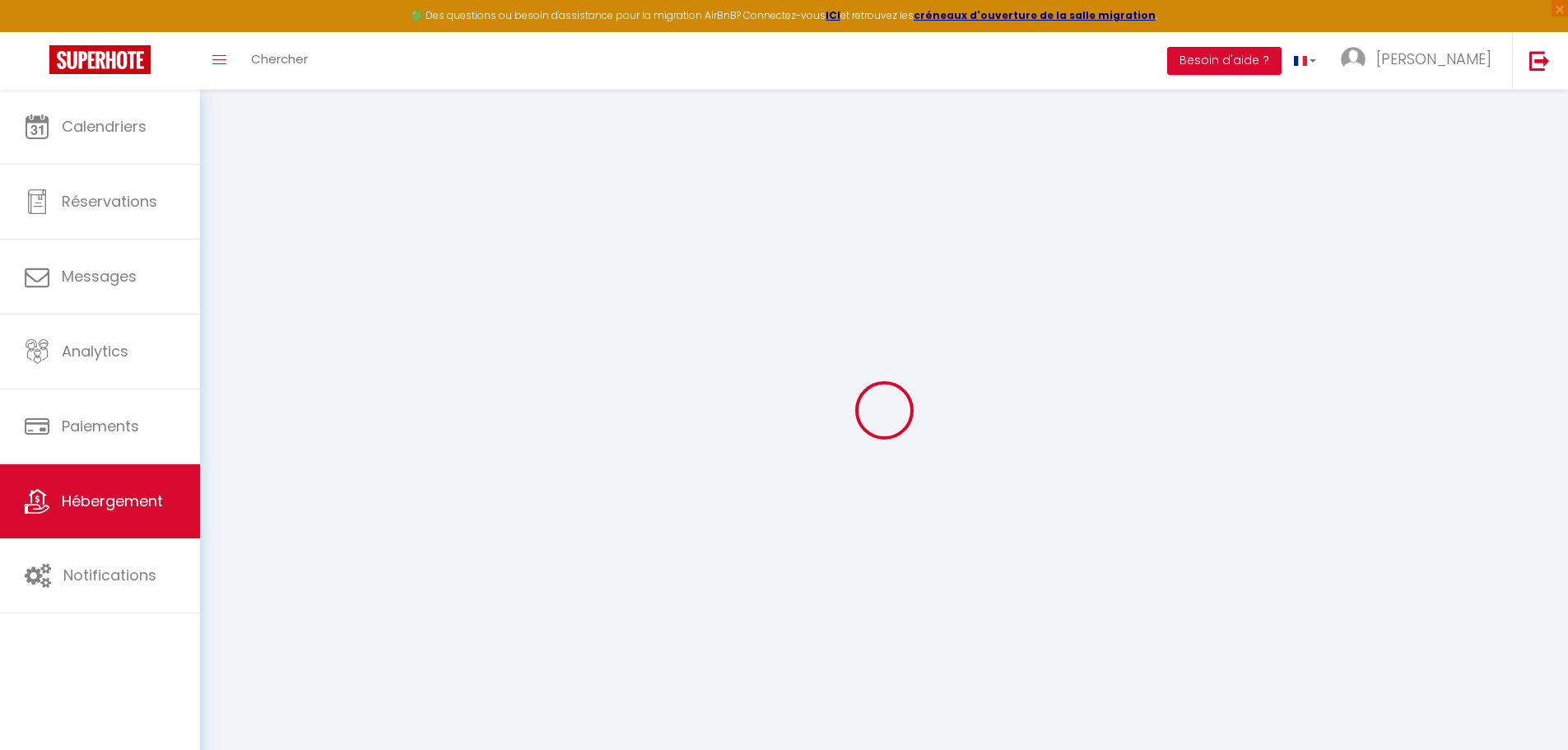
select select
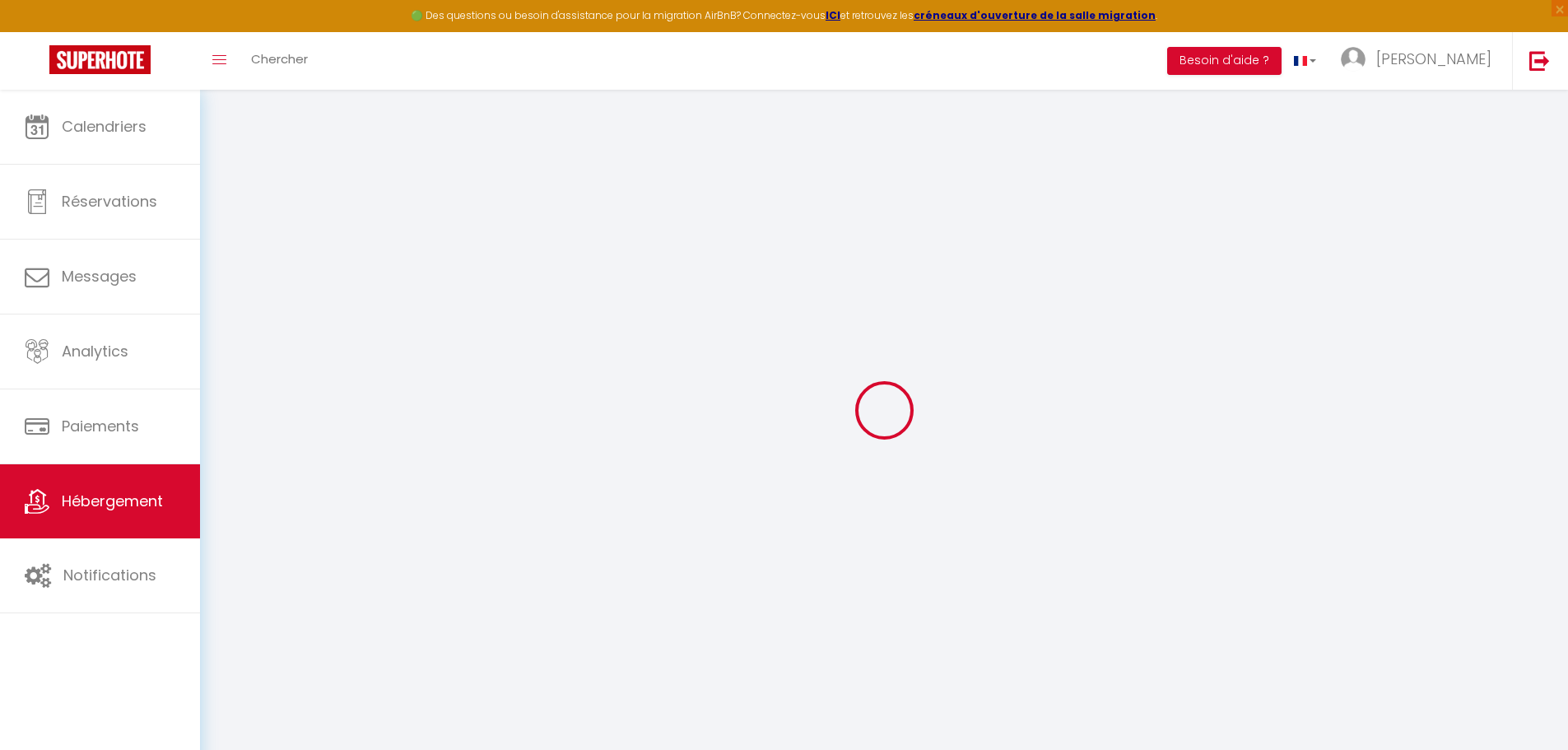
select select
checkbox input "false"
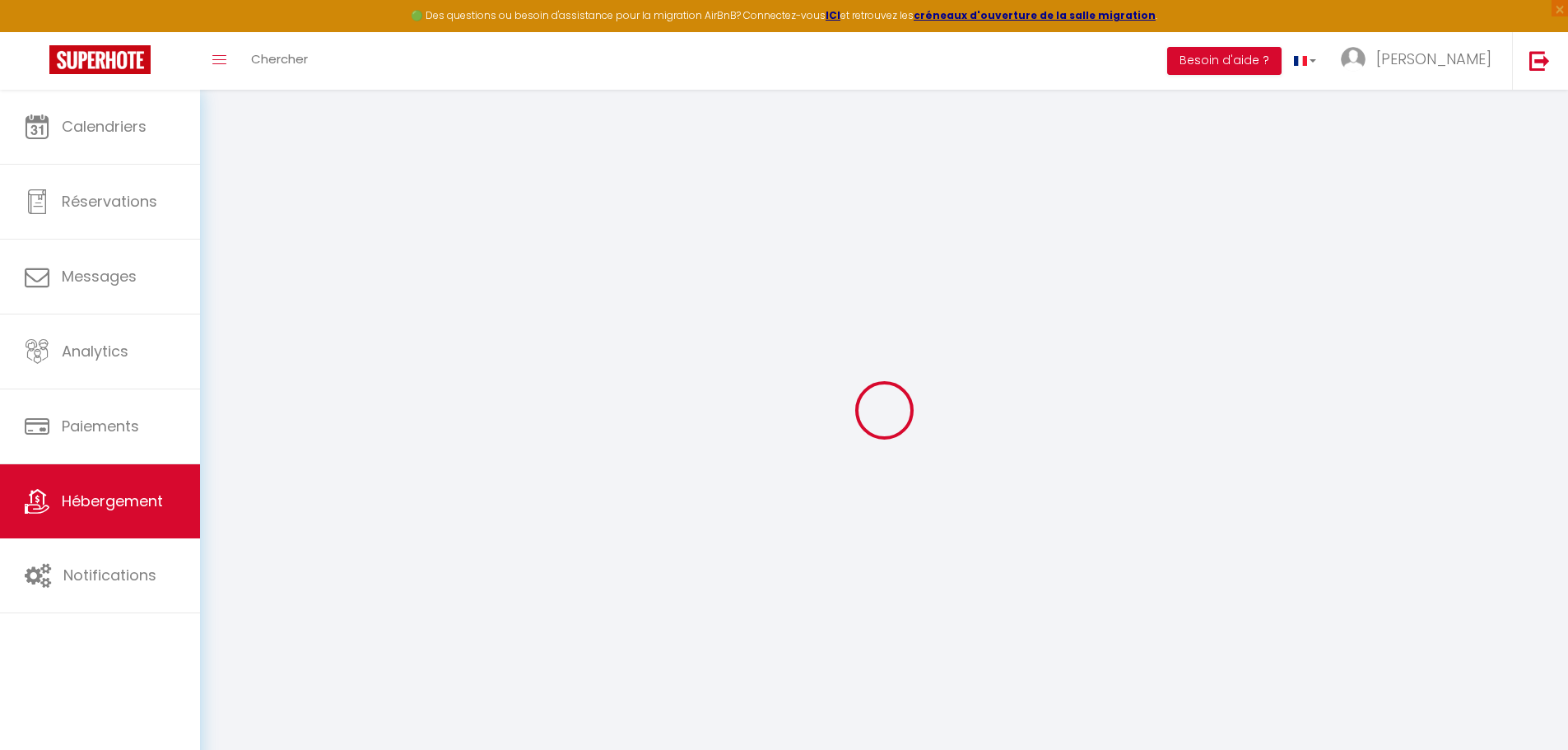
checkbox input "false"
select select
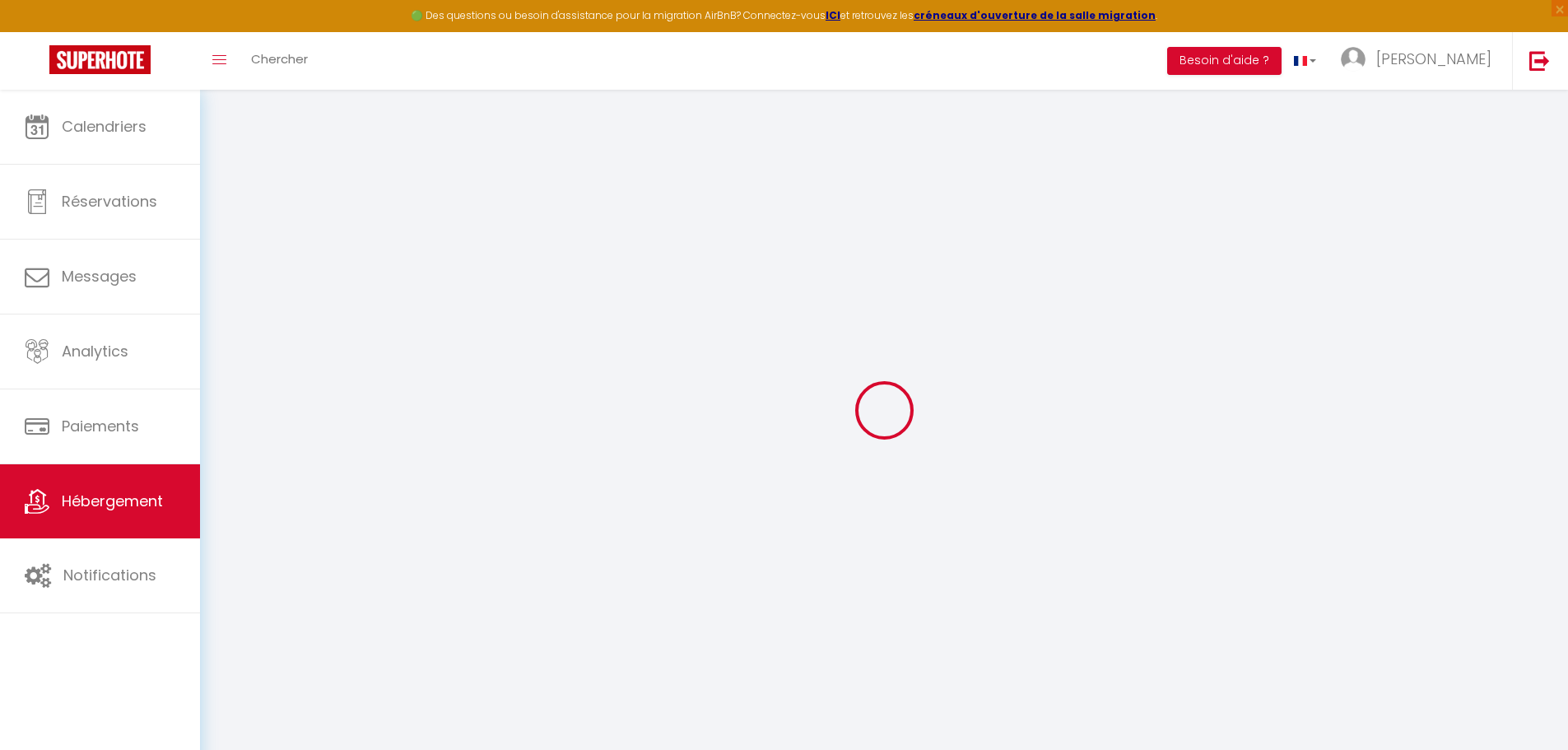
select select
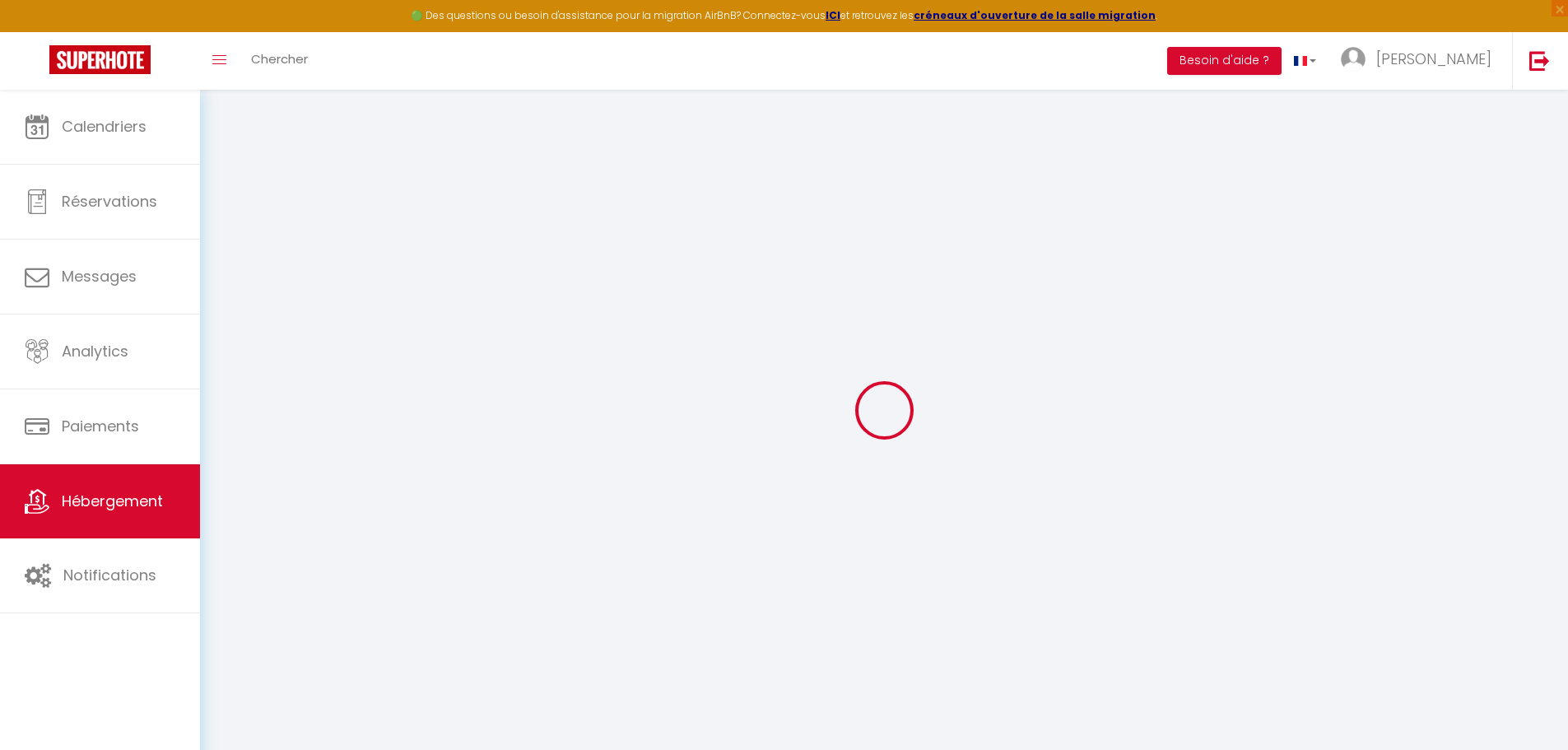
checkbox input "false"
select select
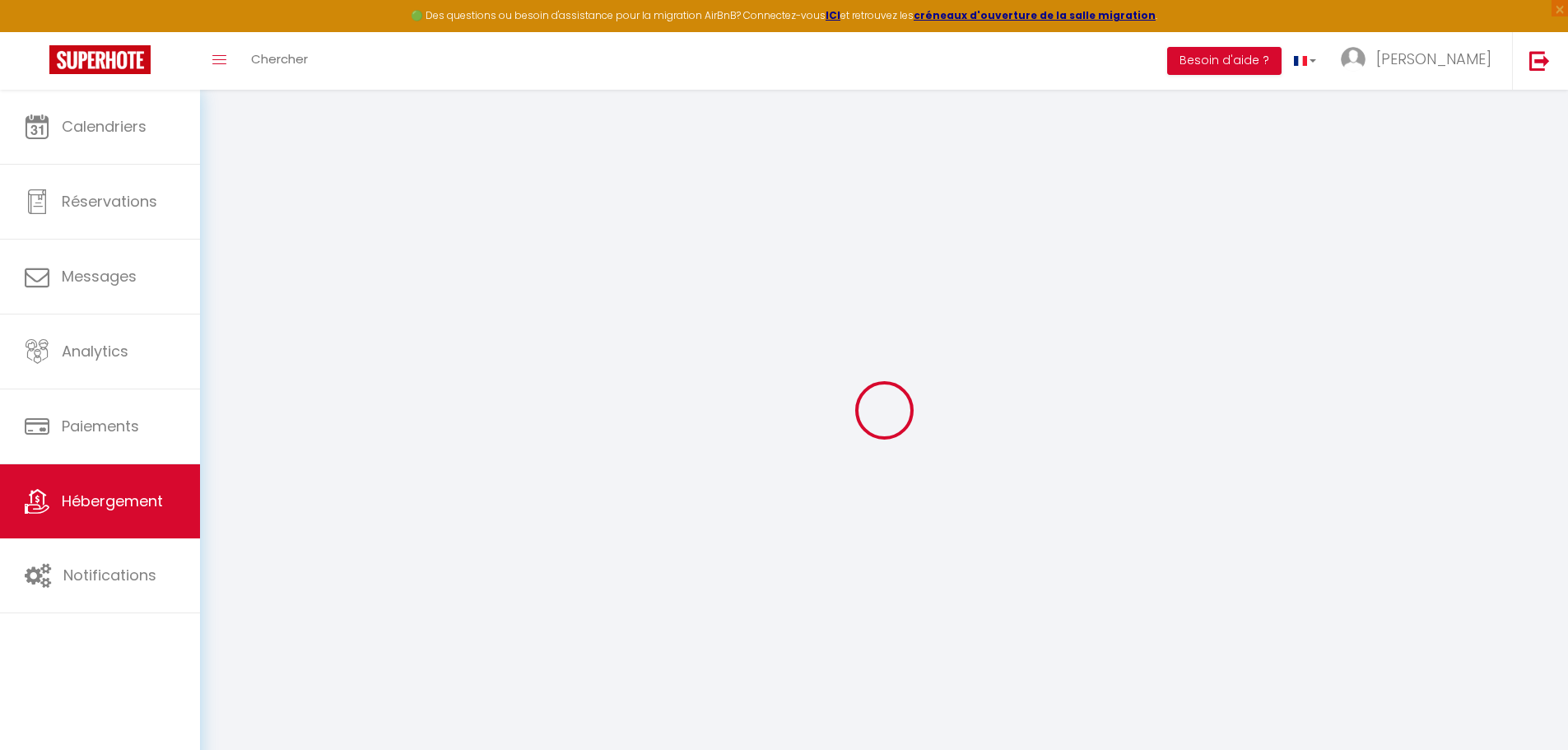
select select
type input "Le Double Pirou"
type input "Halte Auvergne"
type input "SCI HUGAUT"
type input "[STREET_ADDRESS]"
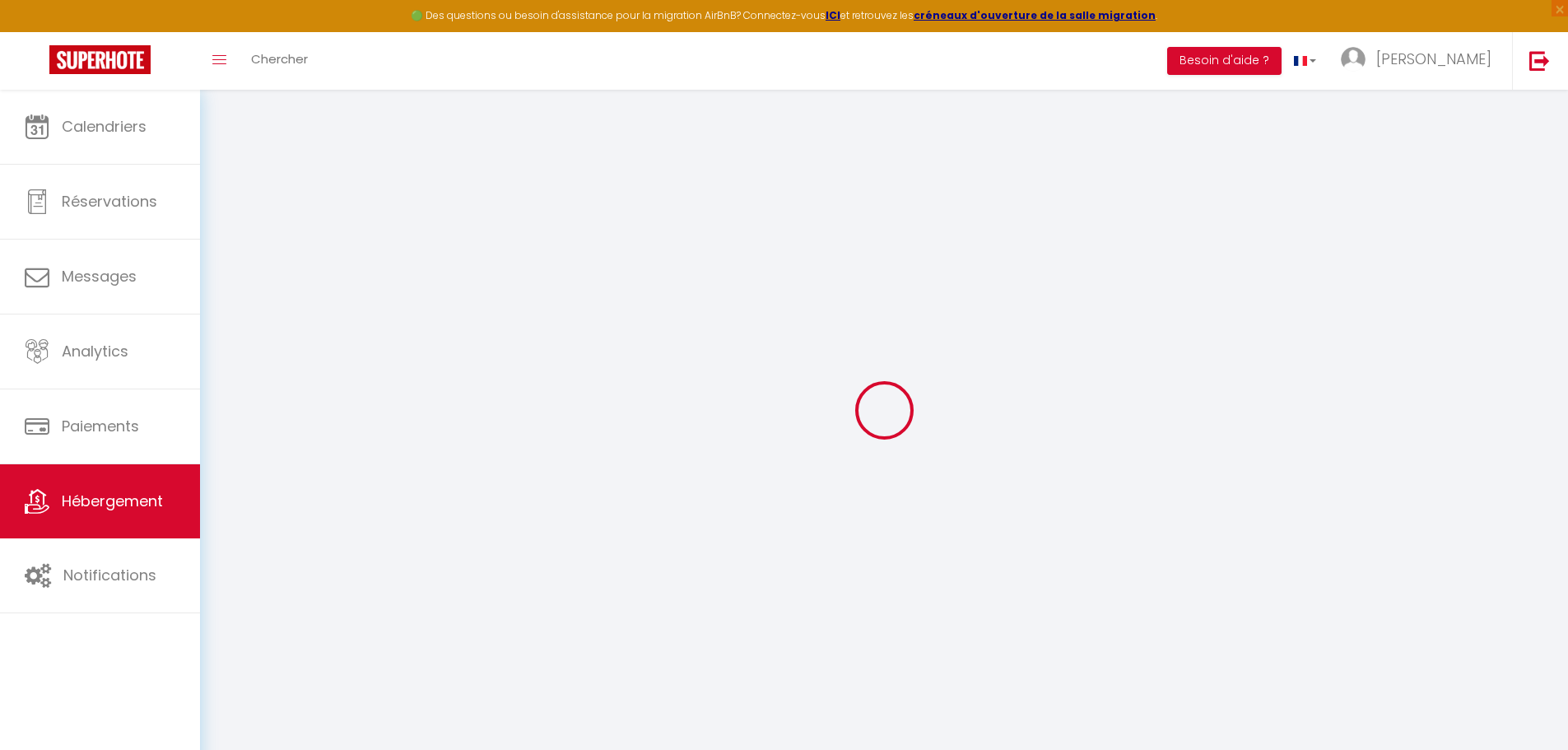
type input "63117"
type input "CHAURIAT"
select select "12"
select select "4"
select select "2"
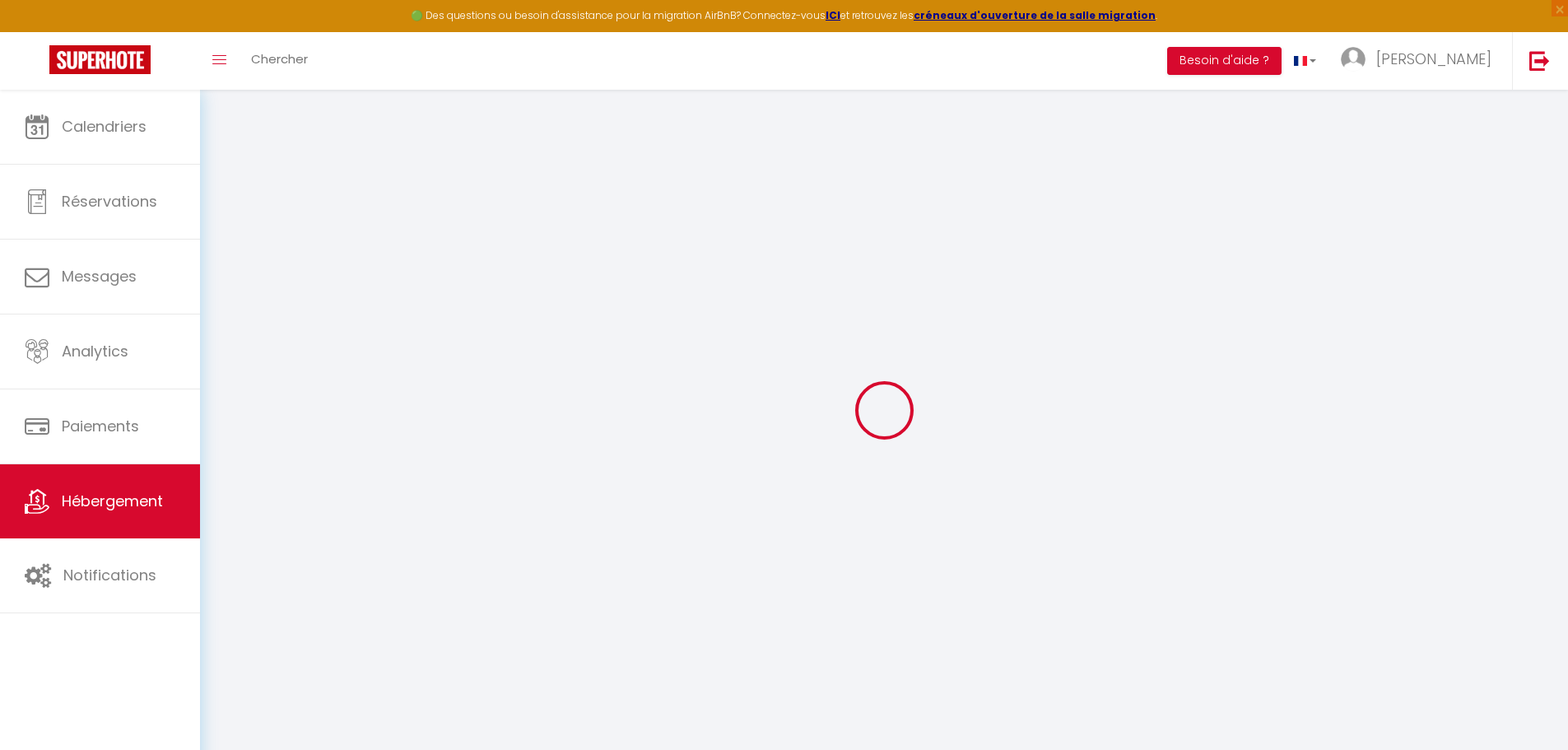
type input "145"
type input "80"
type input "500"
select select
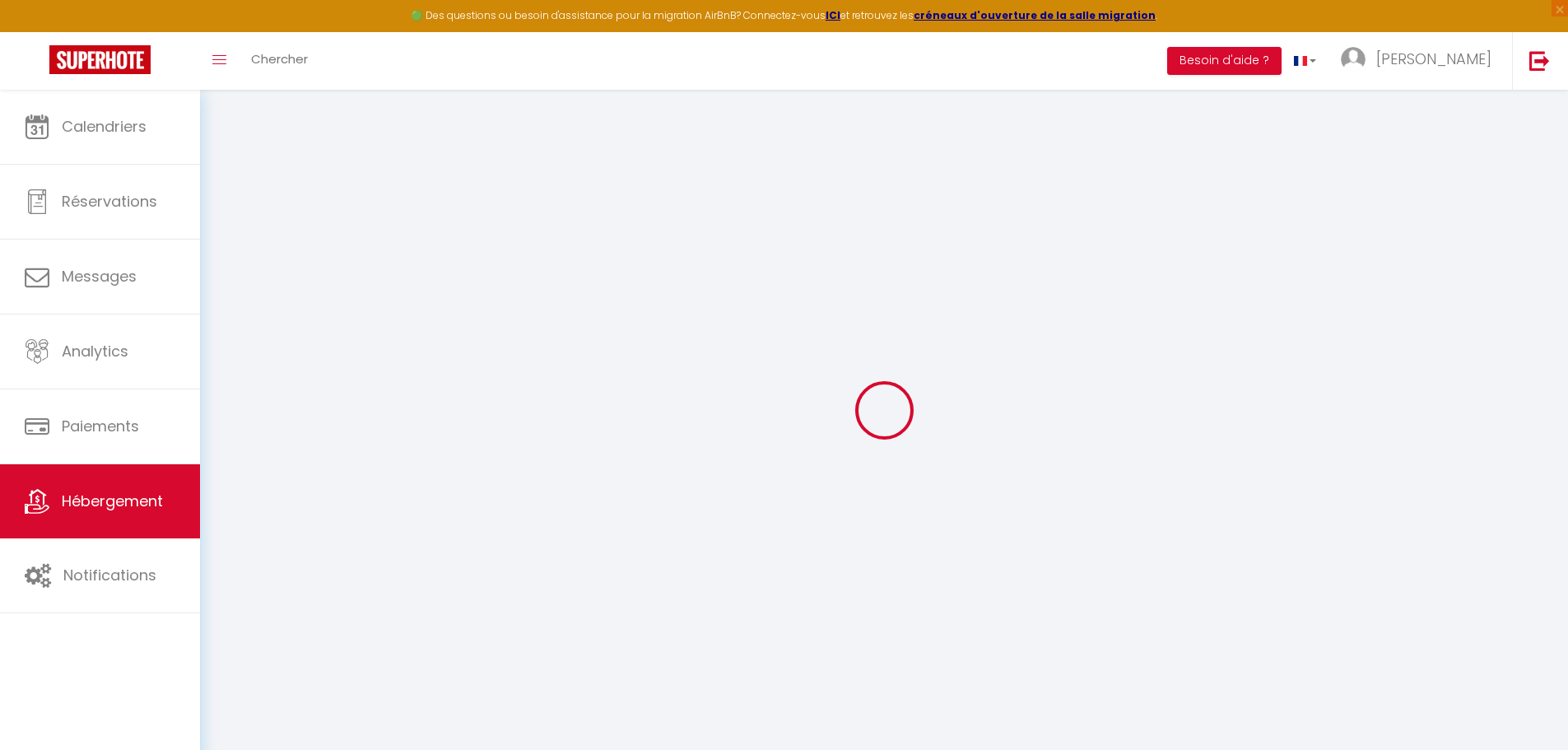
select select
type input "[STREET_ADDRESS]"
type input "63300"
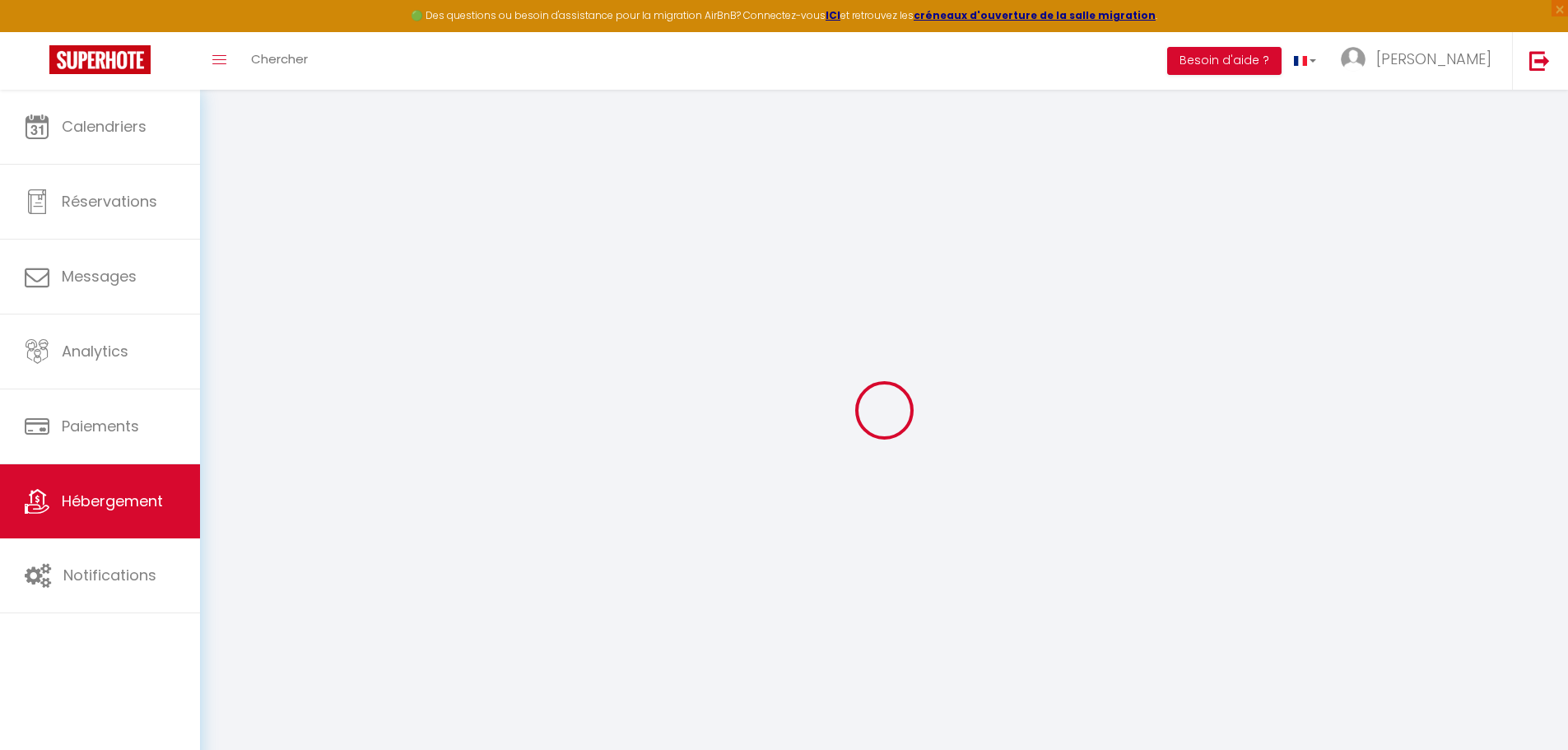
type input "Thiers"
type input "[EMAIL_ADDRESS][DOMAIN_NAME]"
select select "4247"
checkbox input "false"
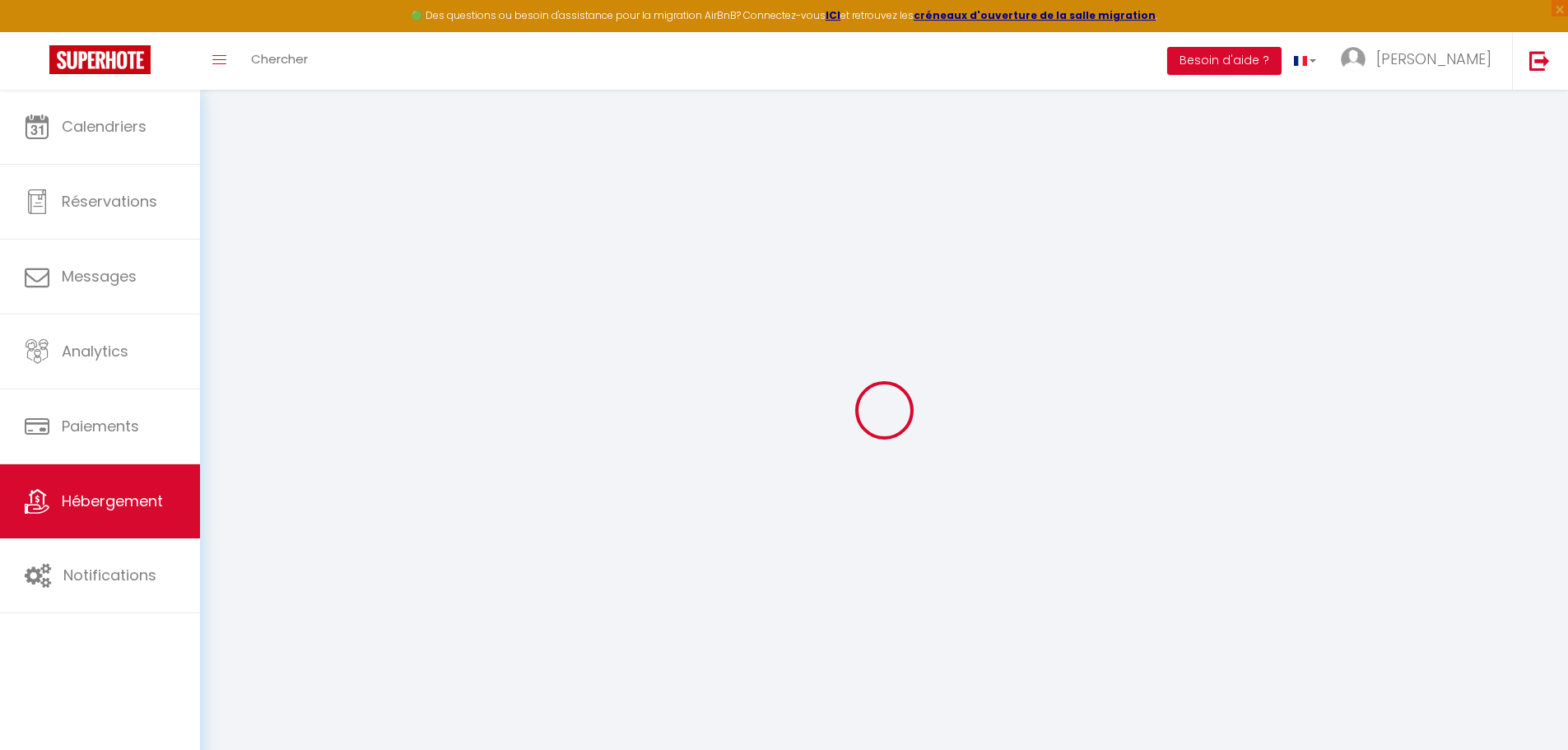
checkbox input "false"
type input "0"
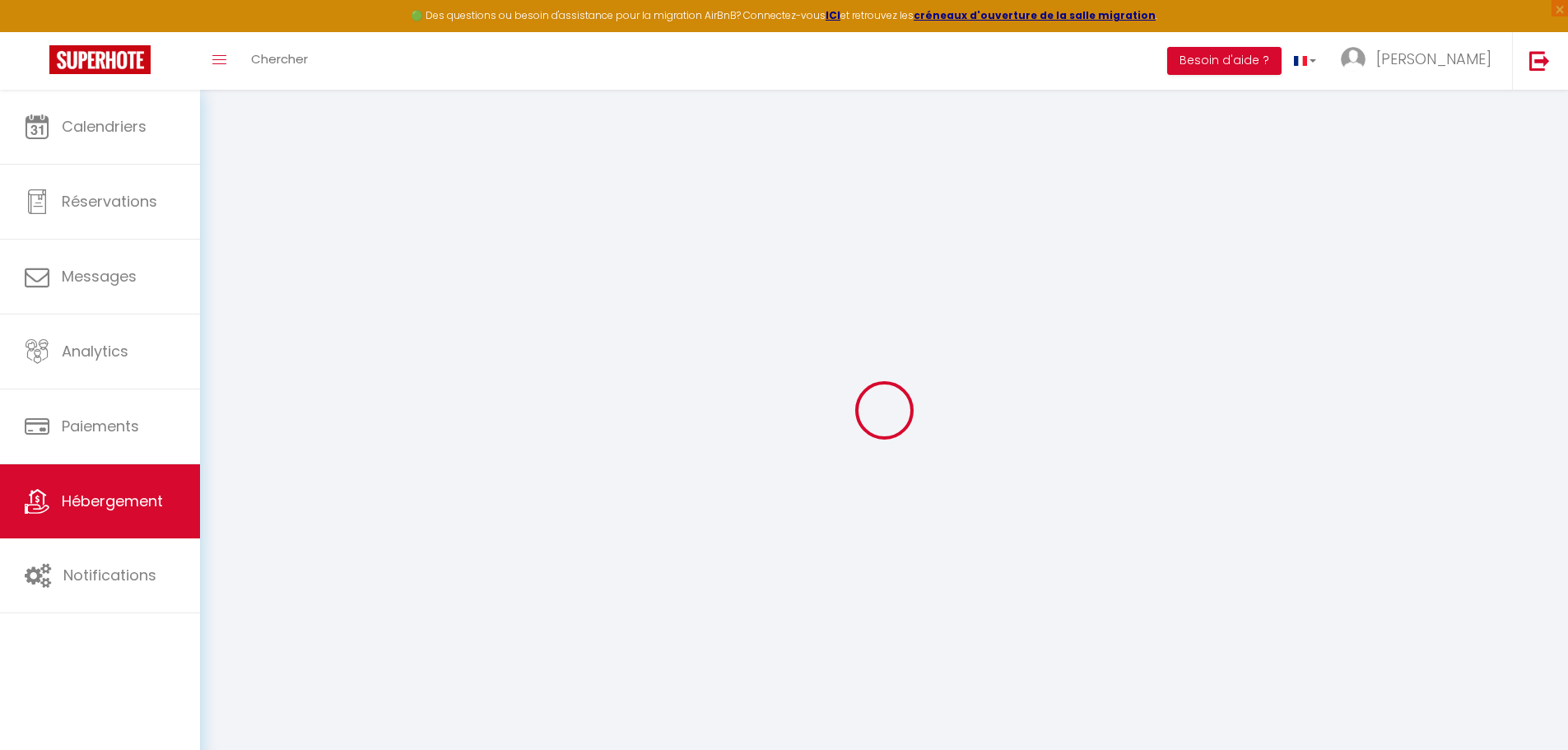
type input "0"
select select
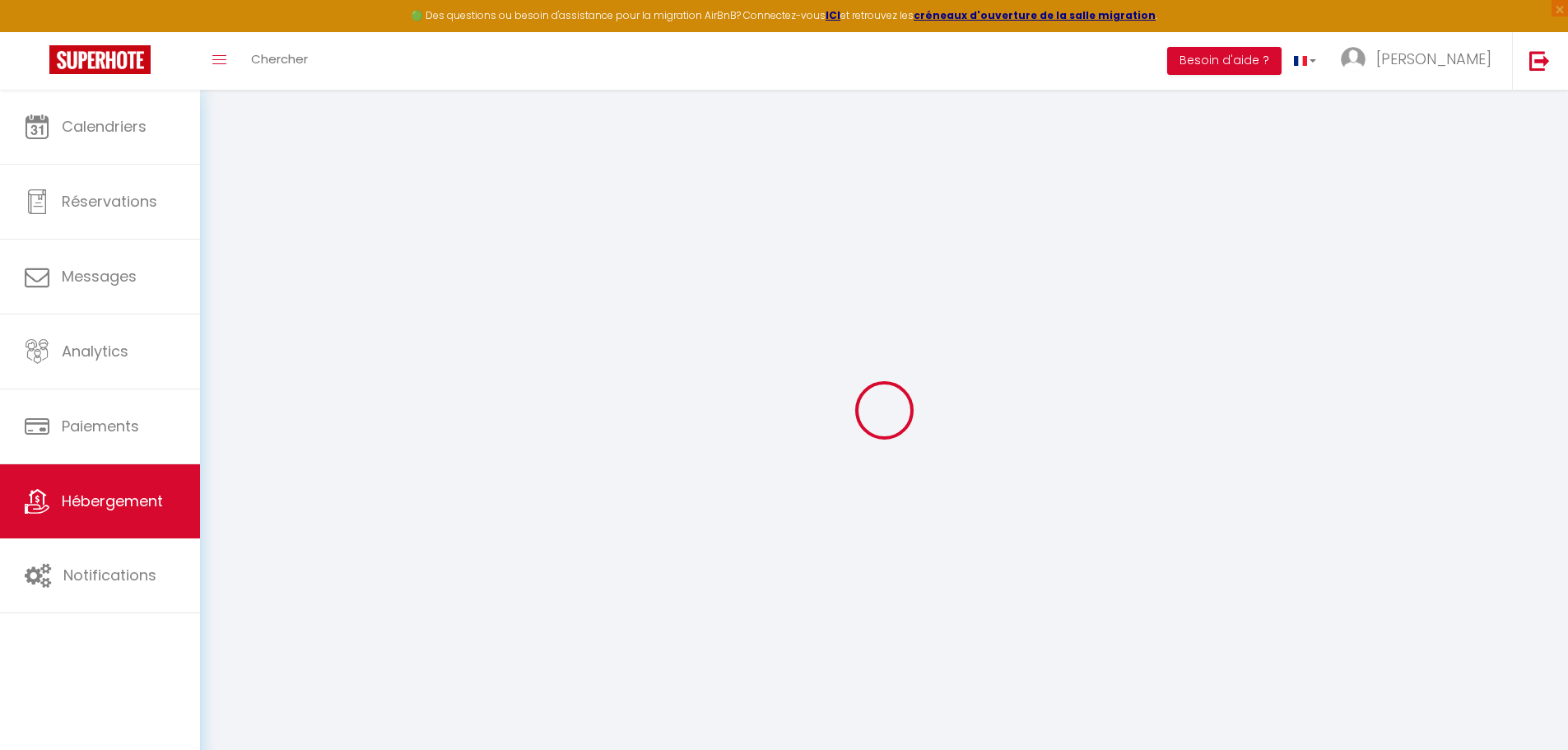
select select
checkbox input "false"
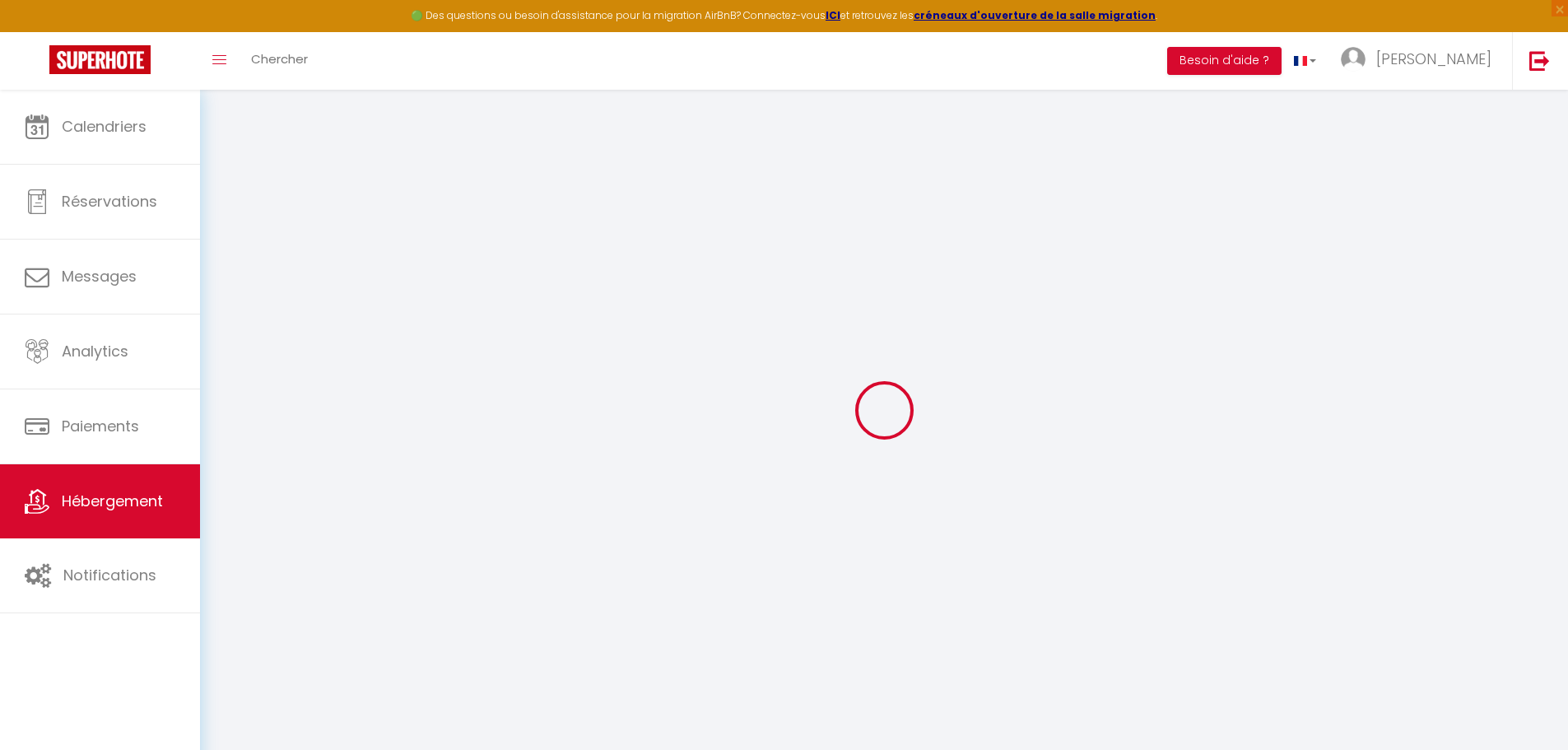
select select "13577"
select select
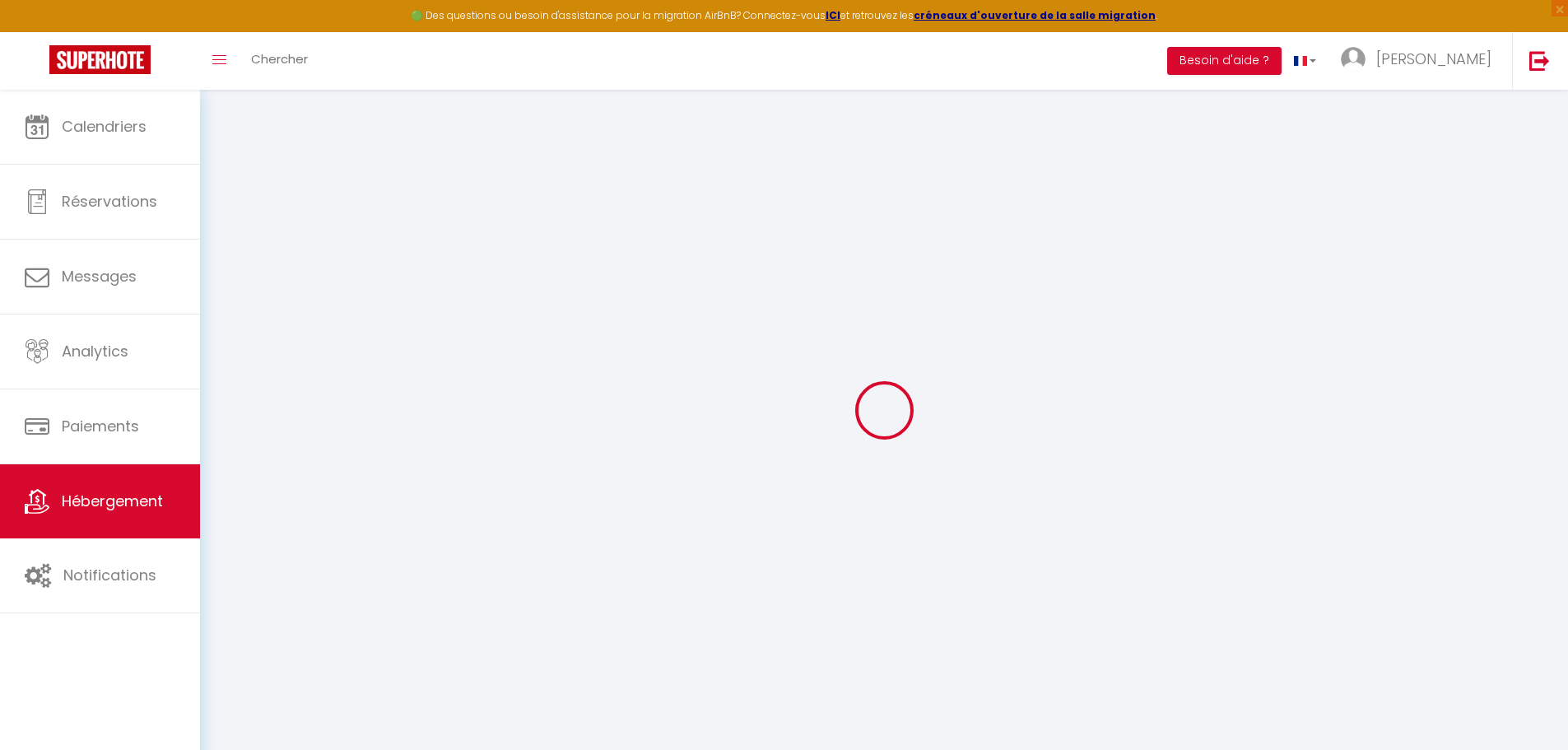
select select
checkbox input "false"
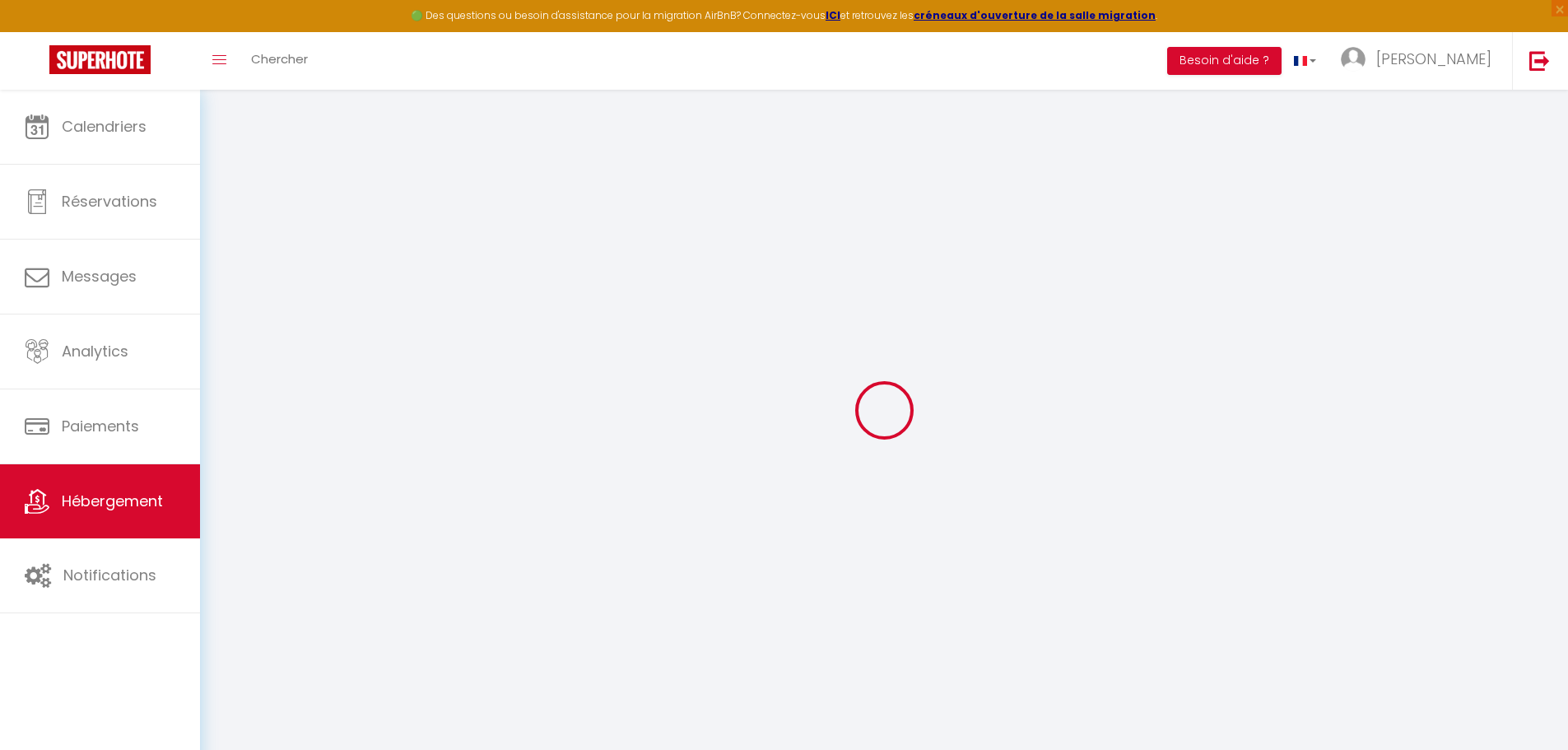
checkbox input "false"
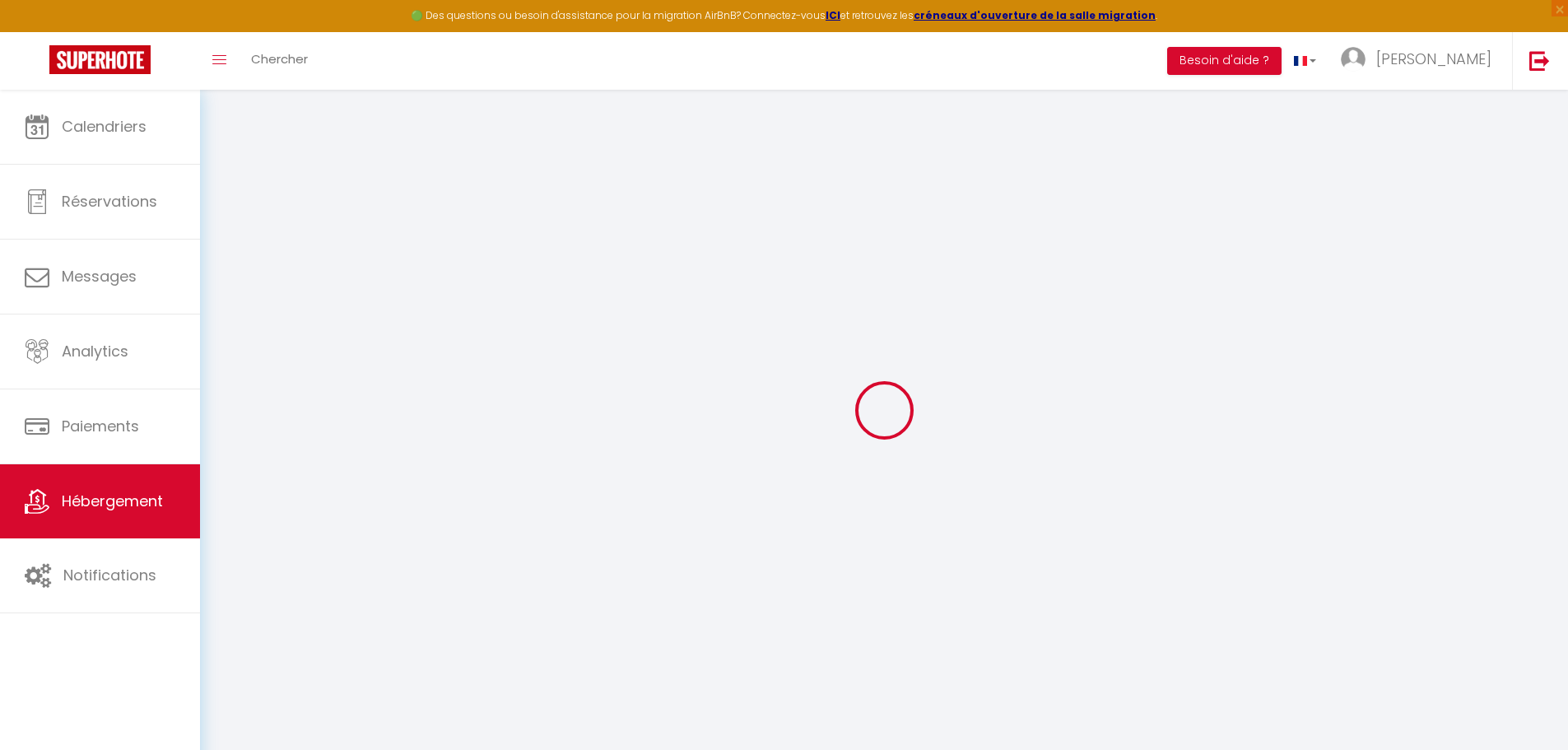
checkbox input "false"
select select "16:00"
select select
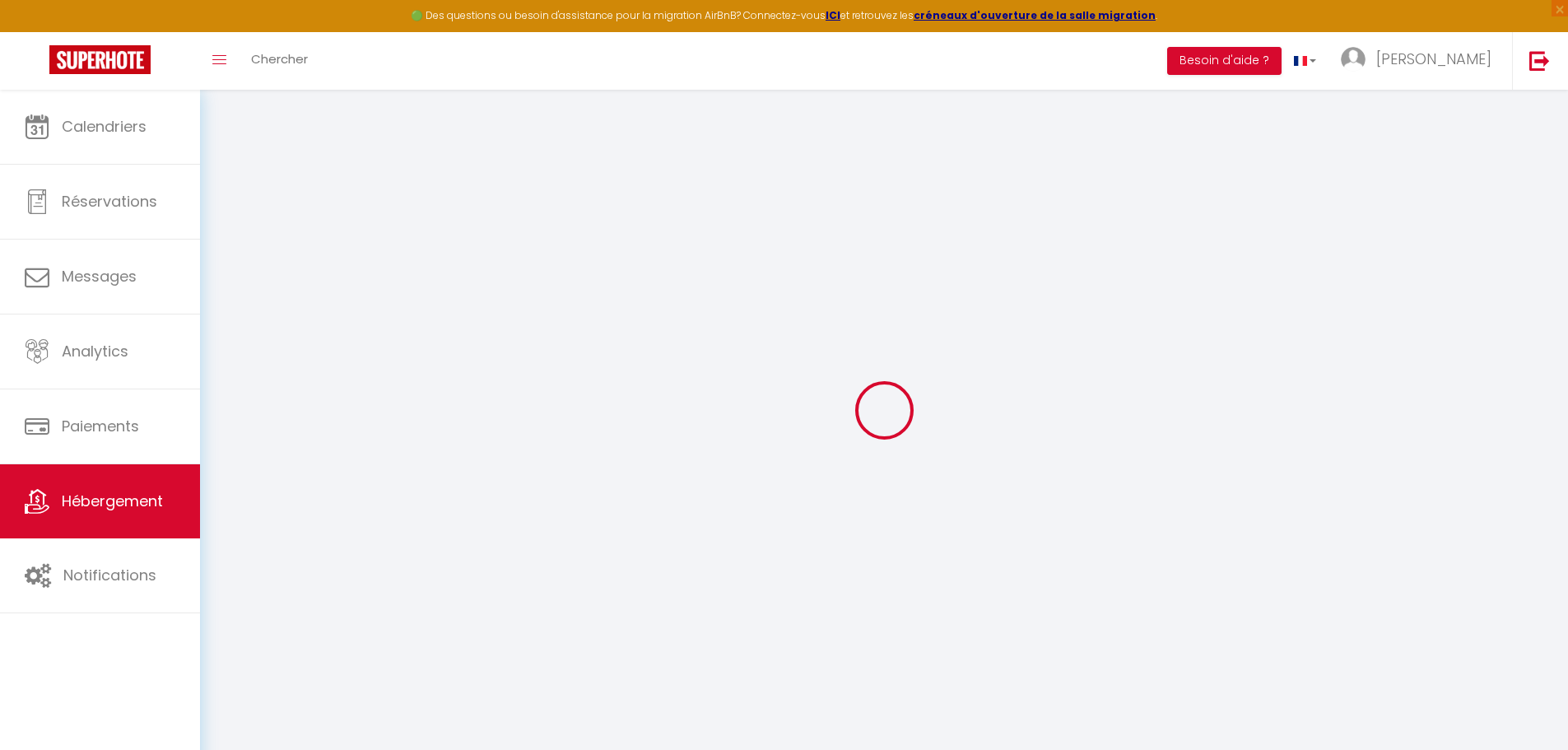
select select "10:00"
select select "30"
select select "120"
select select
checkbox input "false"
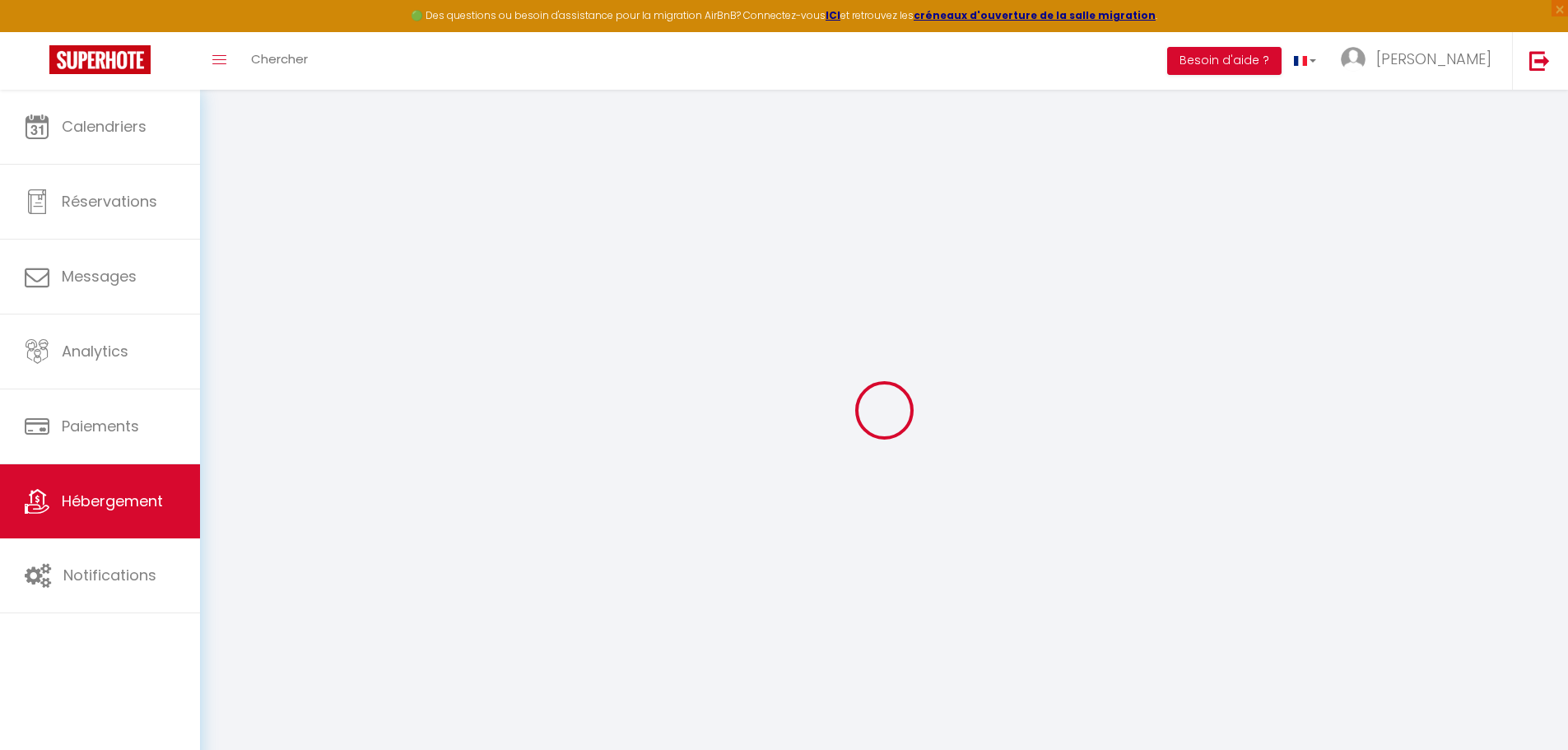
checkbox input "false"
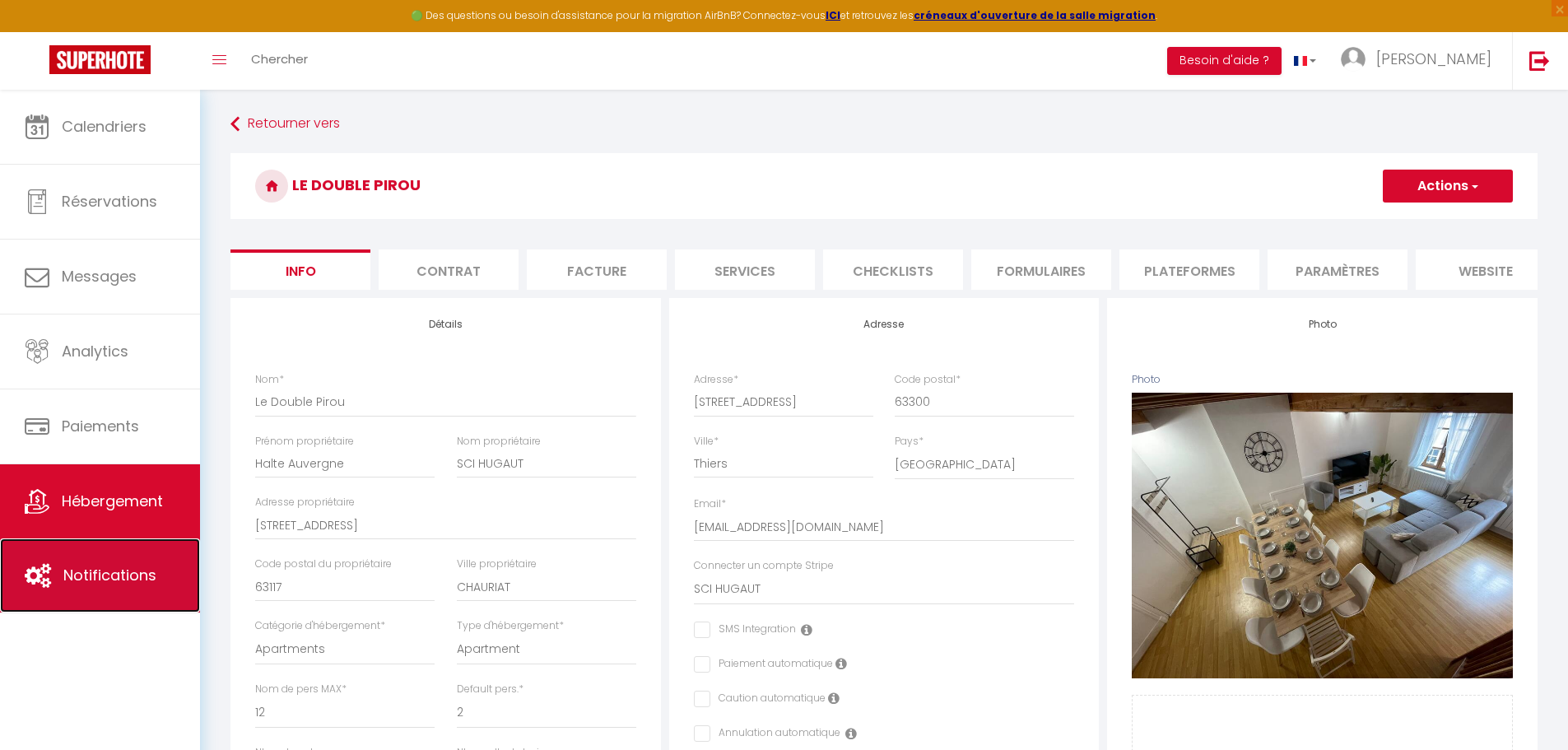
click at [100, 578] on span "Notifications" at bounding box center [109, 575] width 93 height 20
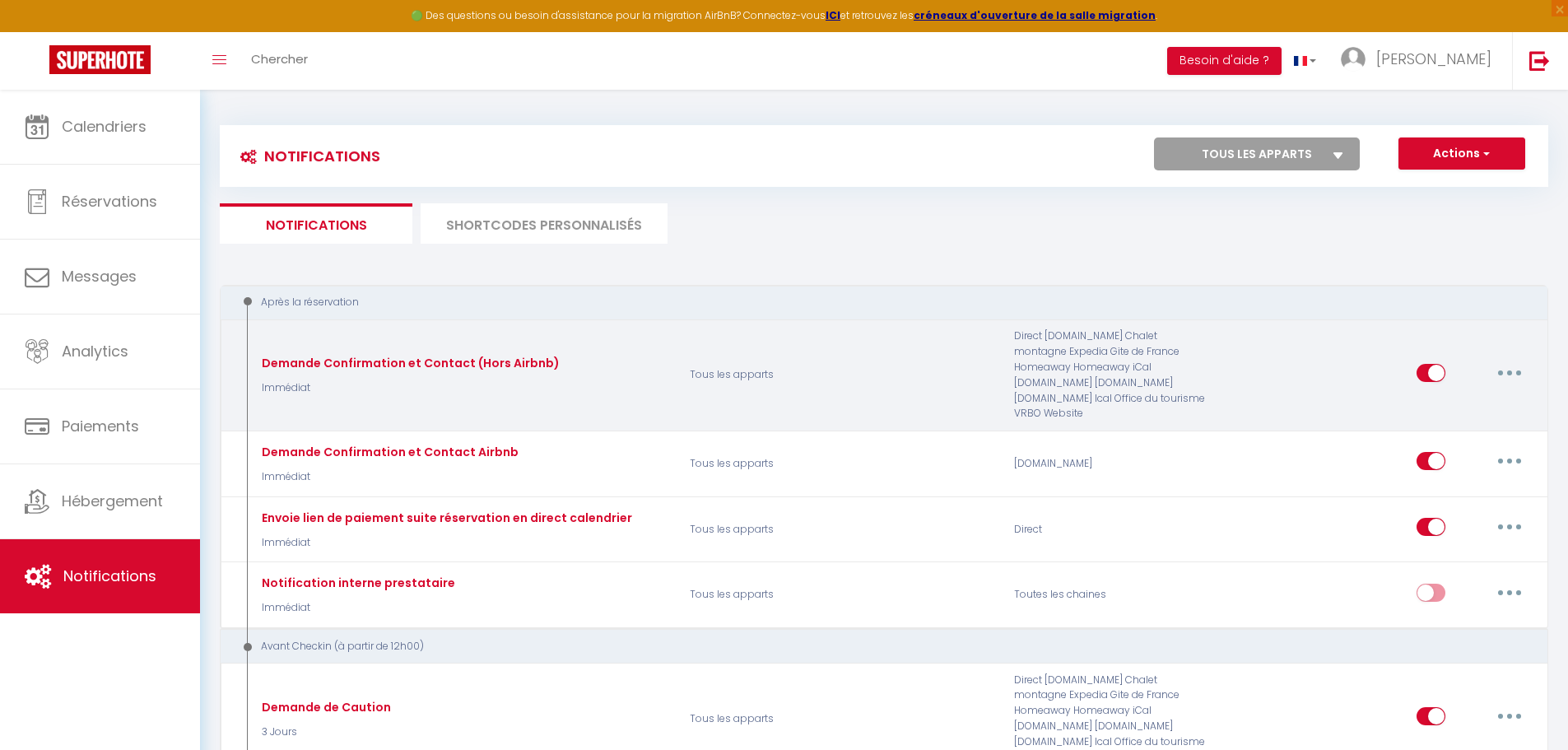
click at [1502, 369] on button "button" at bounding box center [1509, 373] width 46 height 27
click at [1445, 402] on link "Editer" at bounding box center [1466, 409] width 122 height 28
type input "Demande Confirmation et Contact (Hors Airbnb)"
select select "Immédiat"
select select "if_booking_is_paid"
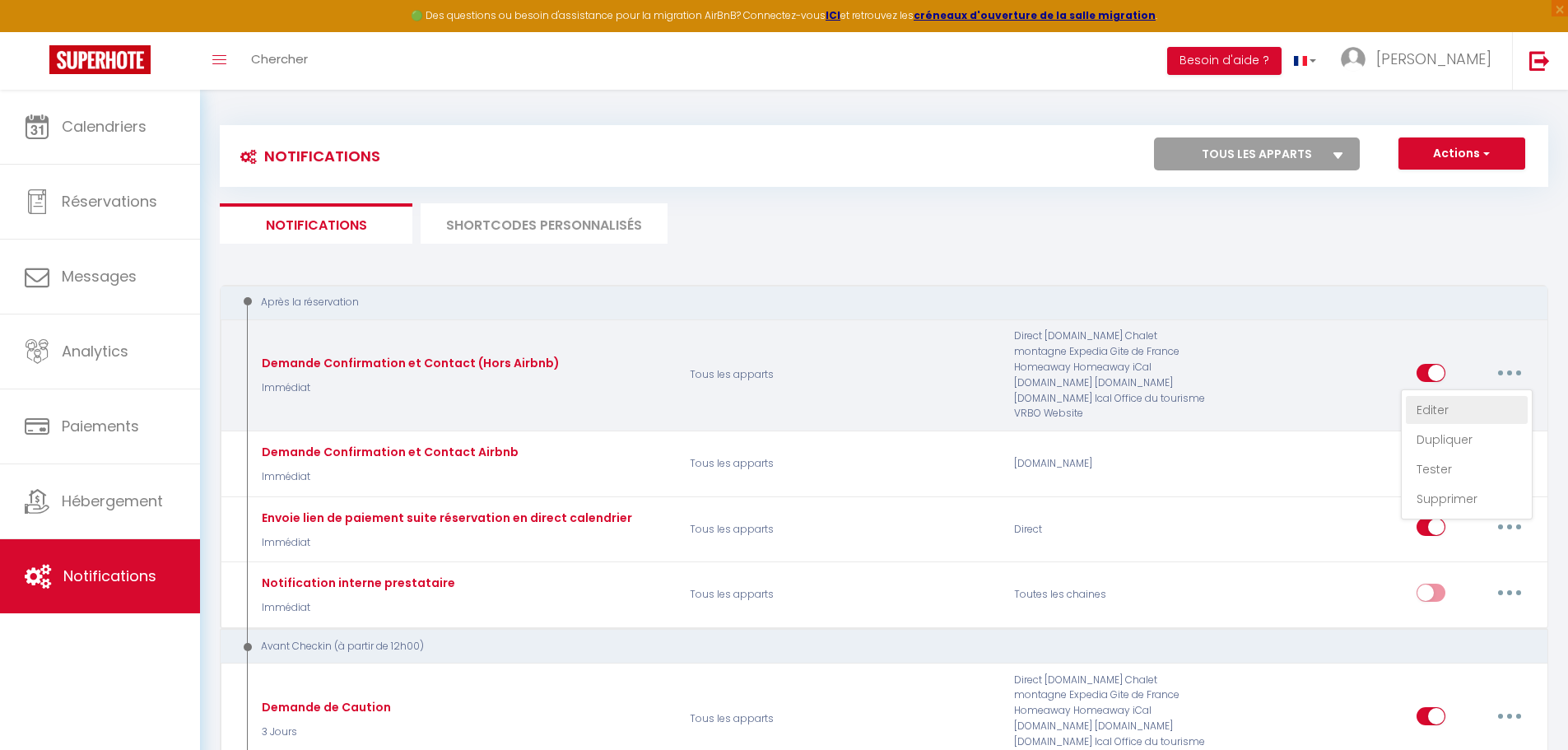
checkbox input "true"
checkbox input "false"
radio input "true"
type input "Merci d'avoir confirmé votre réservation - [BOOKING:ID] - [GUEST:FIRST_NAME] [G…"
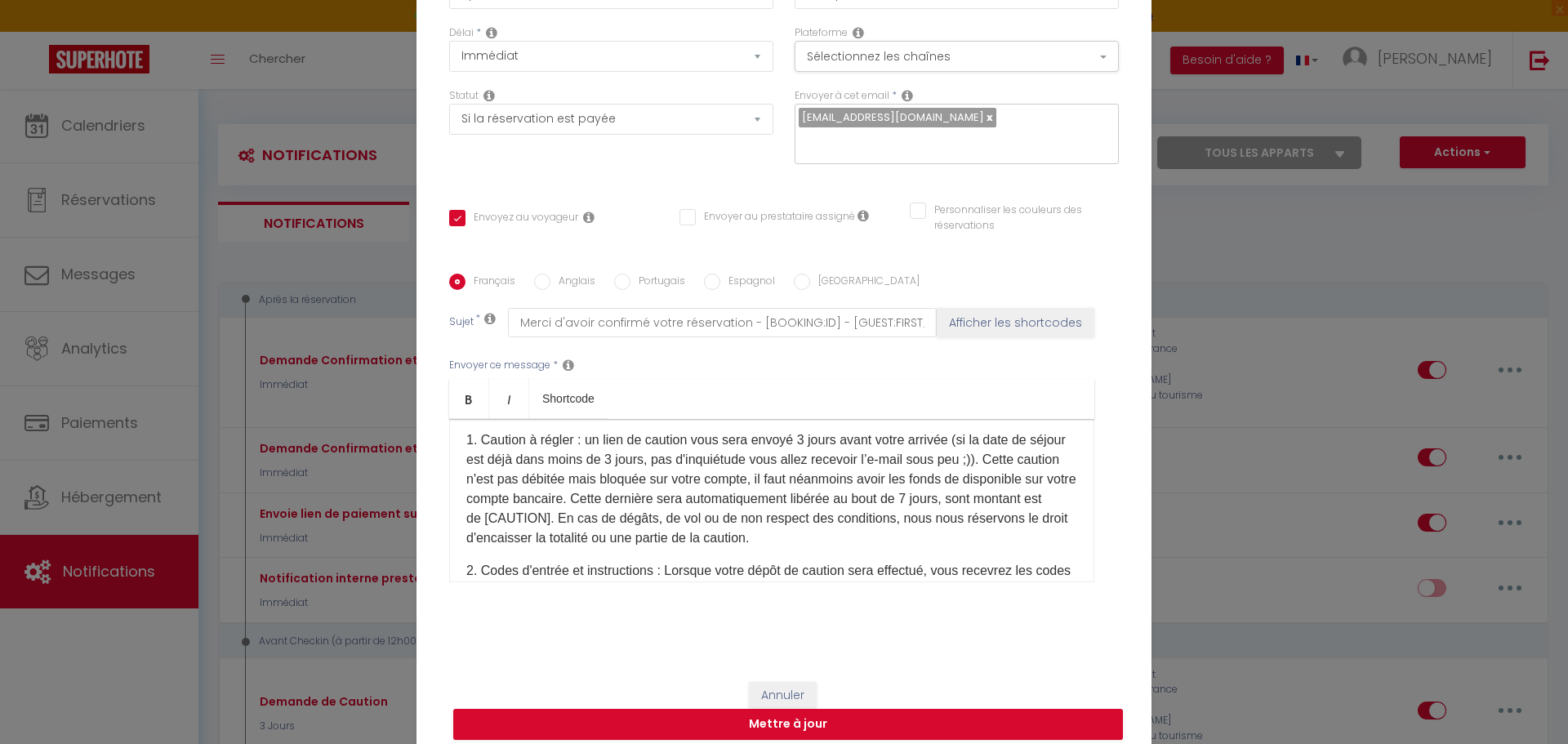
scroll to position [245, 0]
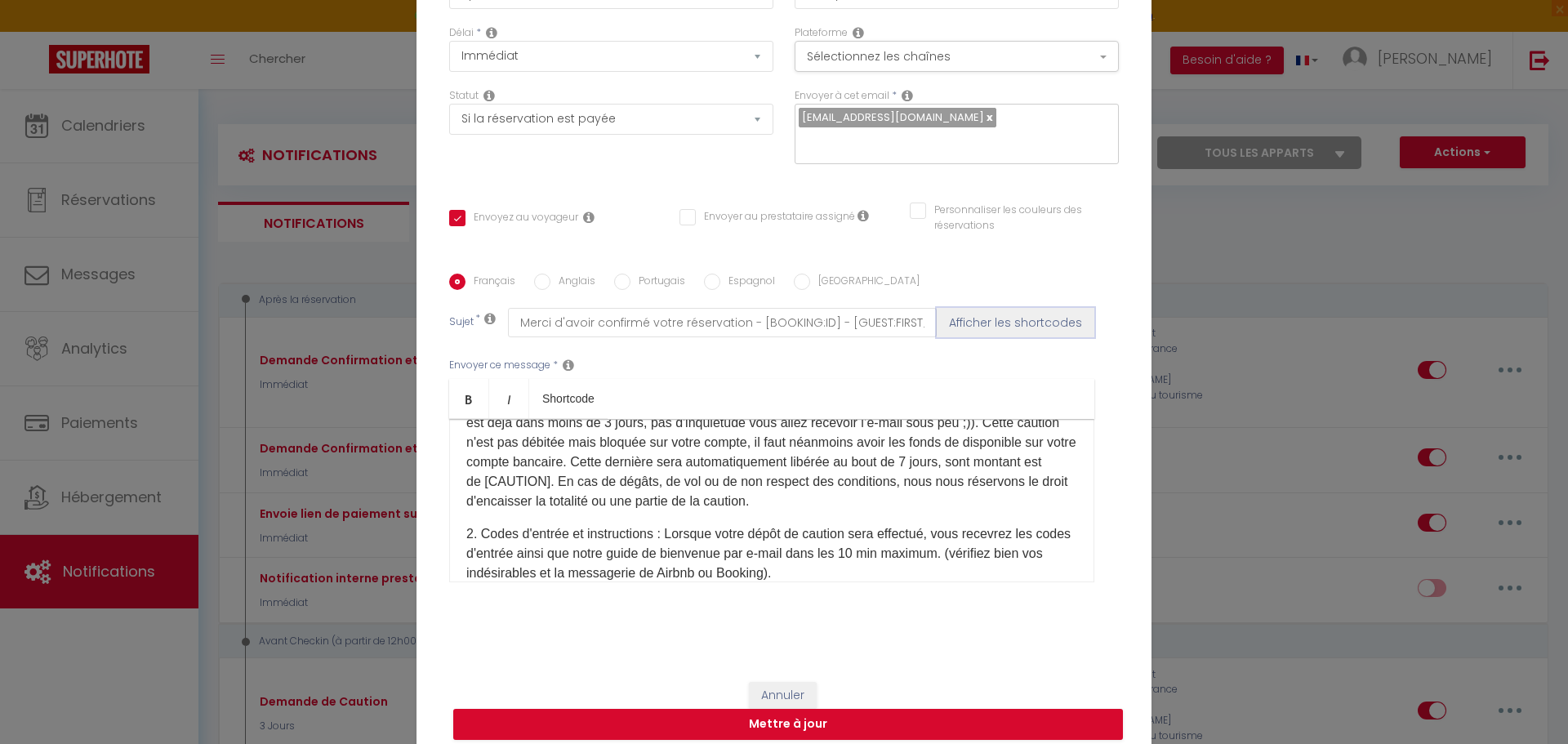
click at [1011, 313] on button "Afficher les shortcodes" at bounding box center [1015, 322] width 158 height 29
checkbox input "true"
checkbox input "false"
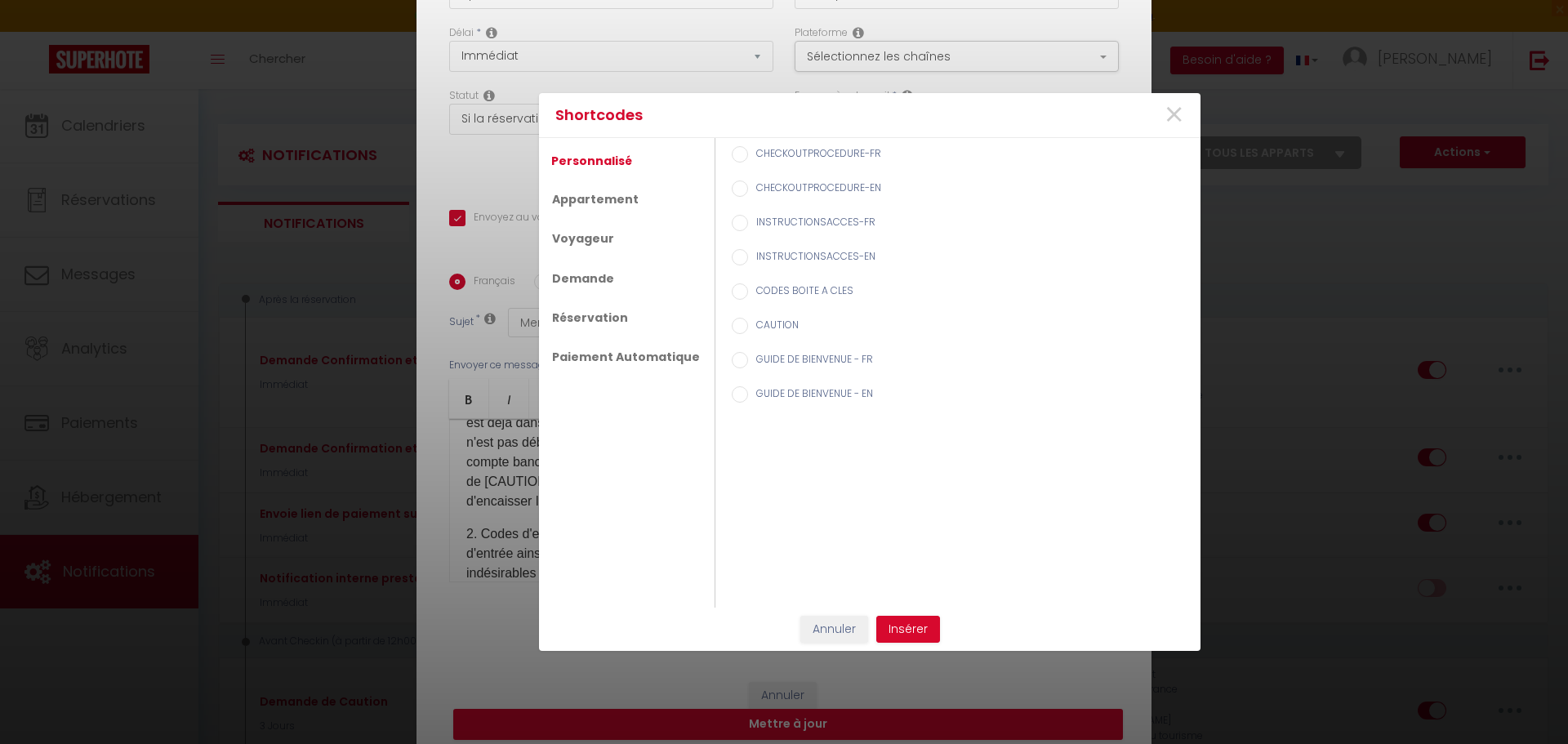
click at [732, 329] on input "CAUTION" at bounding box center [740, 326] width 16 height 16
radio input "true"
click at [732, 329] on input "CAUTION" at bounding box center [740, 326] width 16 height 16
click at [762, 329] on label "CAUTION" at bounding box center [774, 327] width 51 height 18
click at [748, 329] on input "CAUTION" at bounding box center [740, 326] width 16 height 16
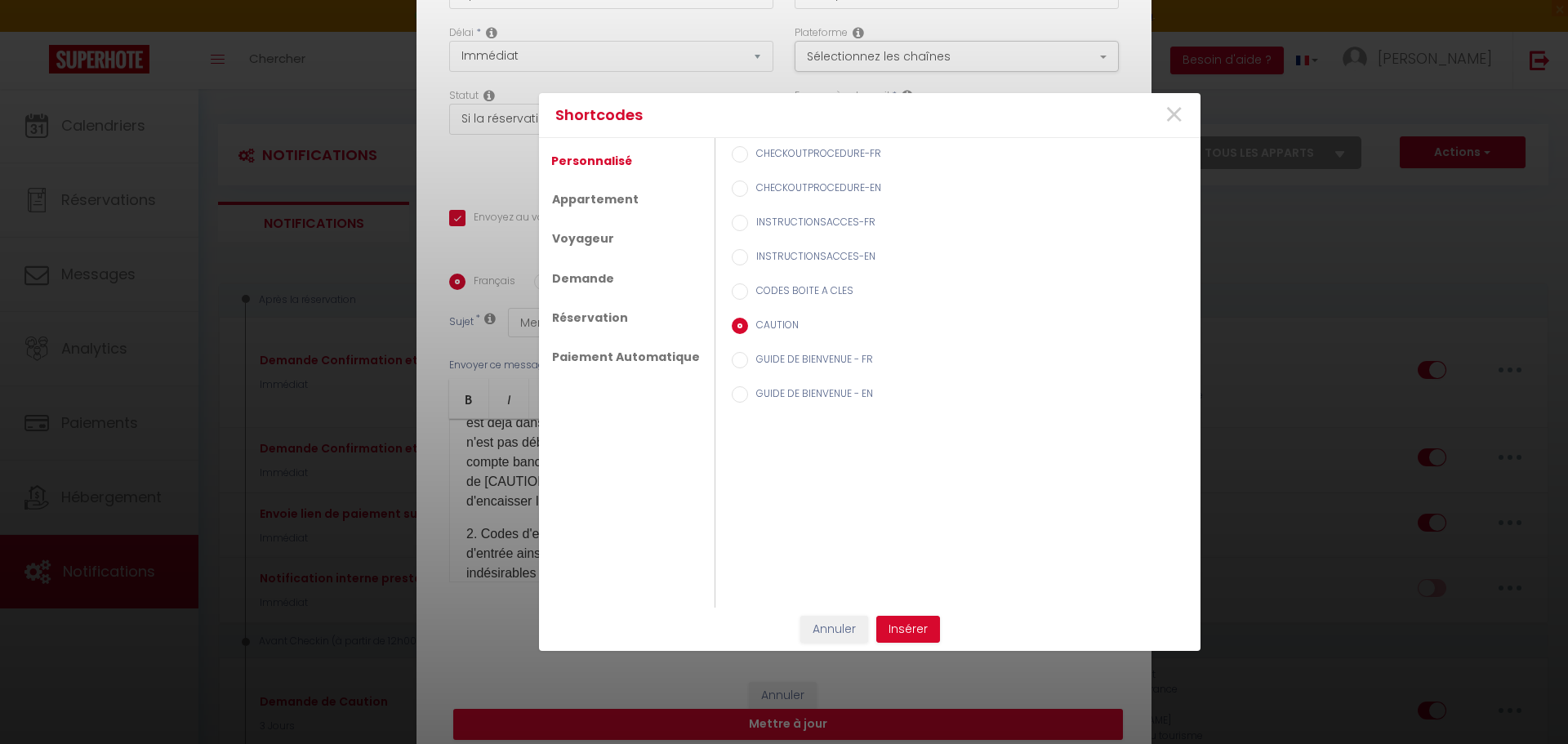
click at [734, 327] on input "CAUTION" at bounding box center [740, 326] width 16 height 16
click at [604, 196] on link "Appartement" at bounding box center [594, 199] width 103 height 29
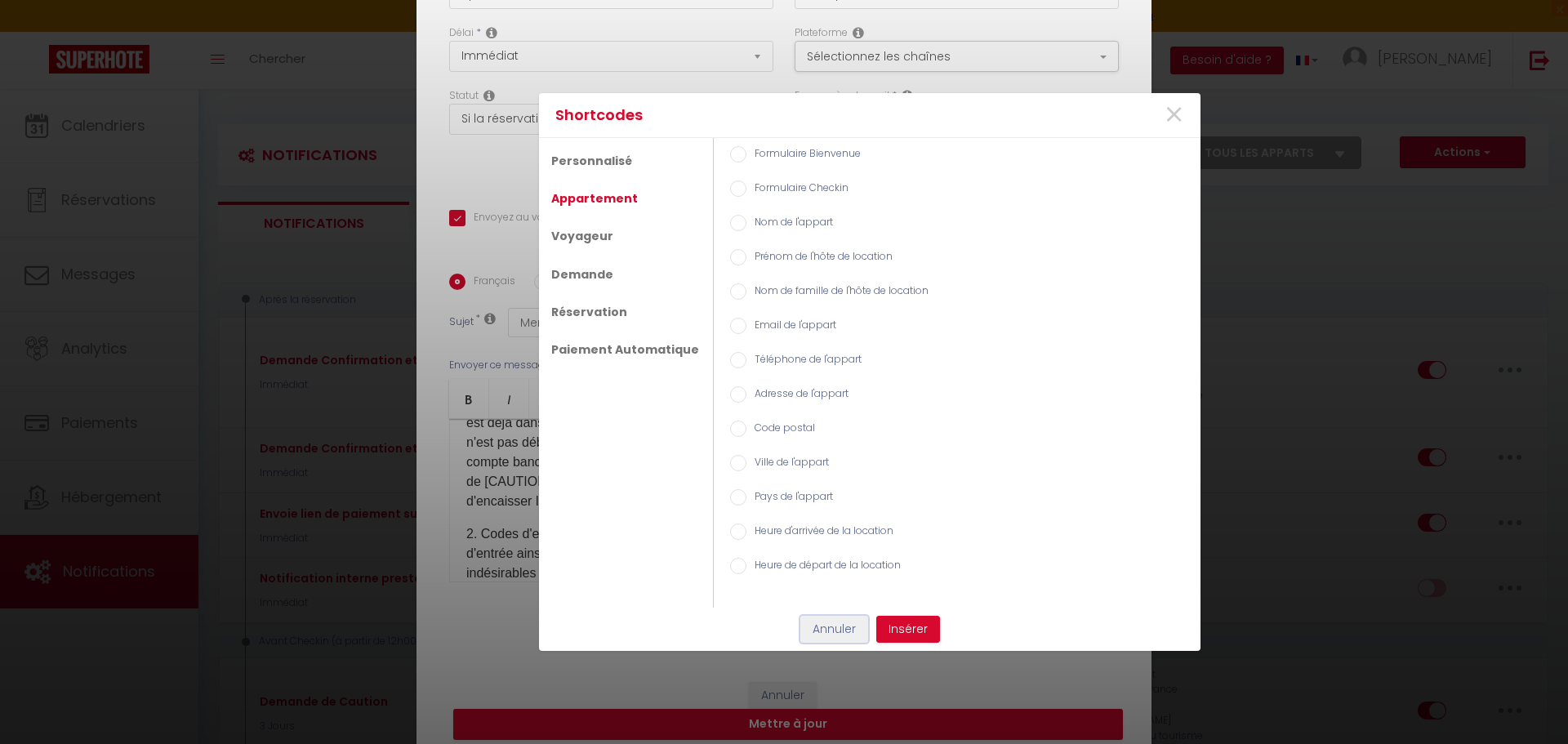
click at [824, 631] on button "Annuler" at bounding box center [834, 629] width 67 height 27
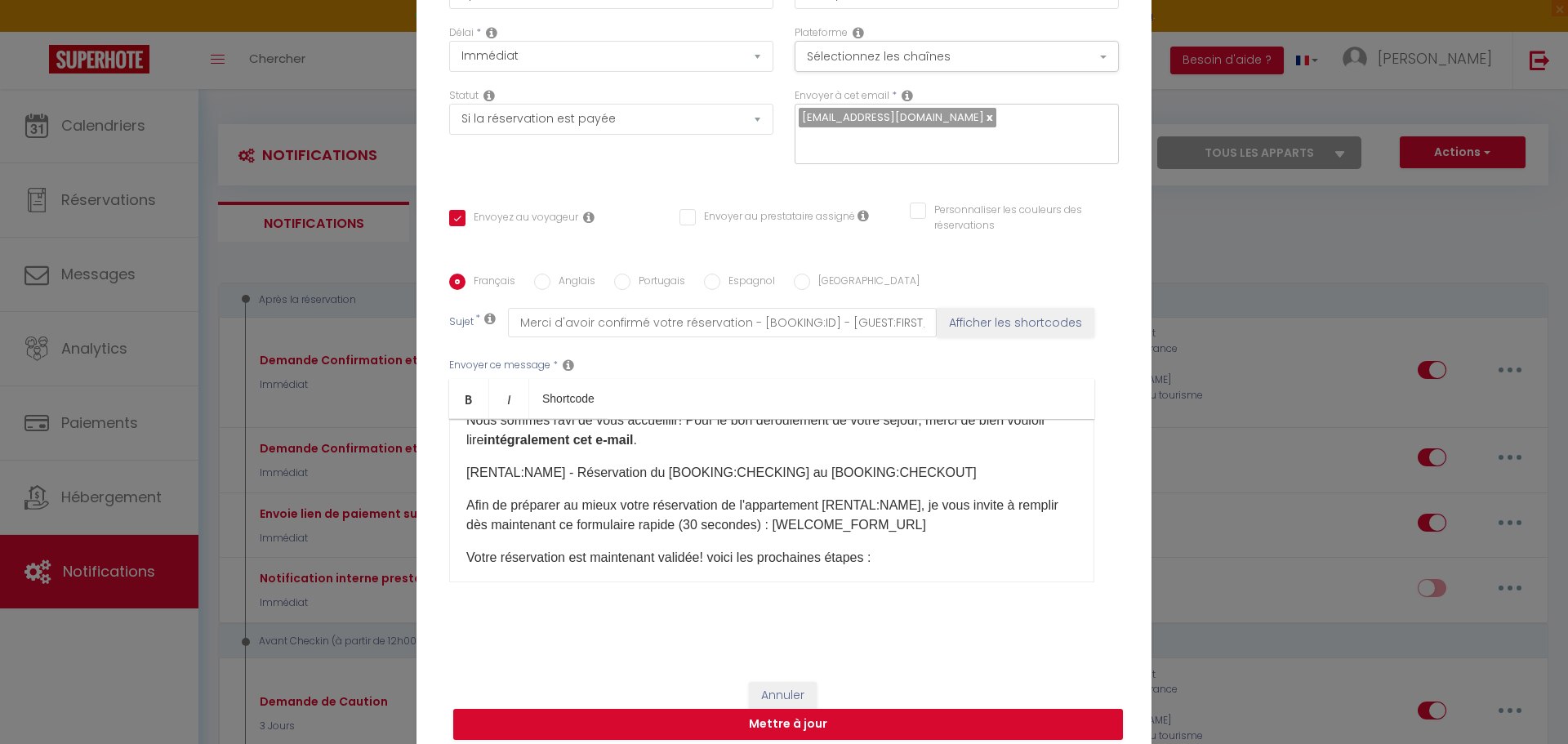
scroll to position [0, 0]
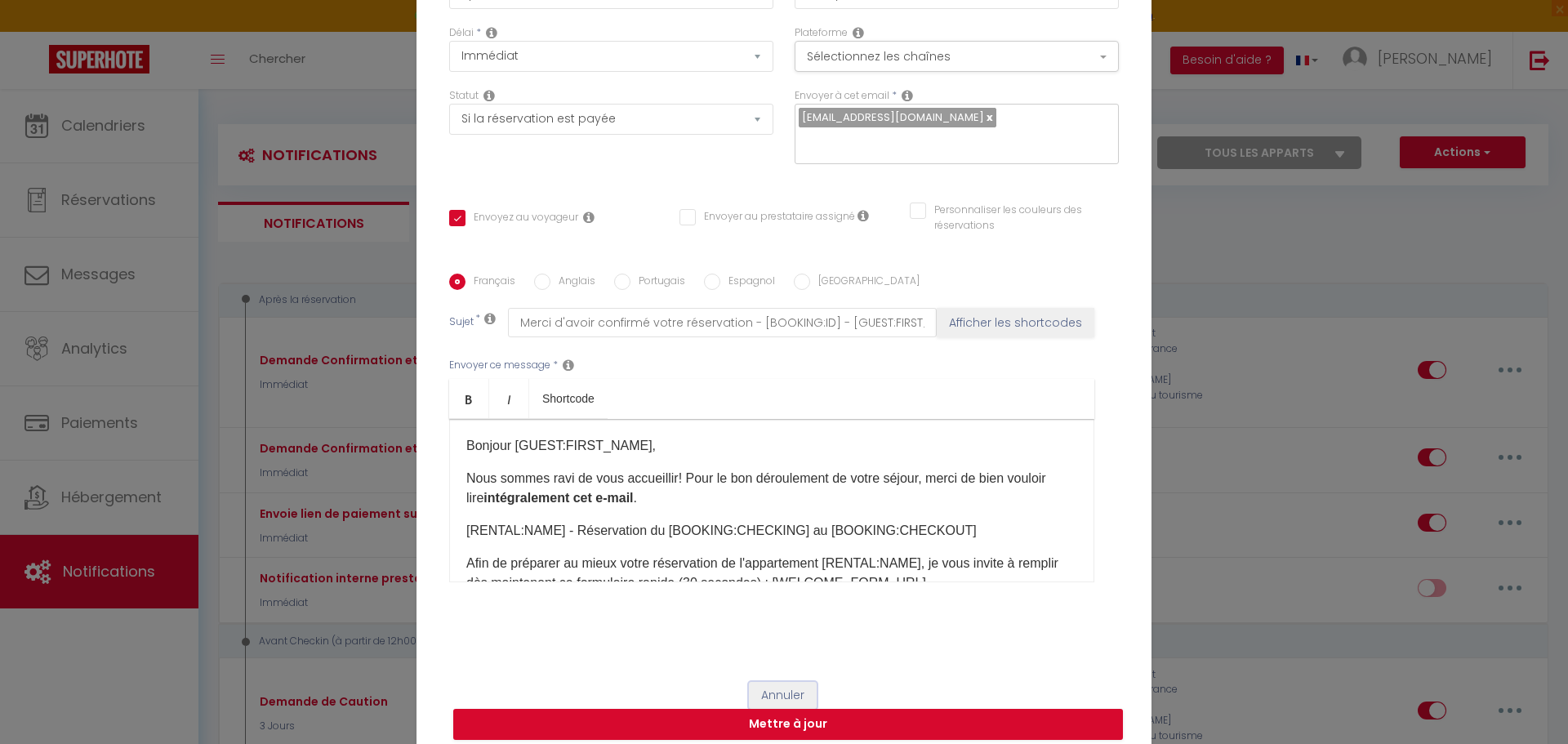
click at [788, 682] on button "Annuler" at bounding box center [782, 696] width 67 height 27
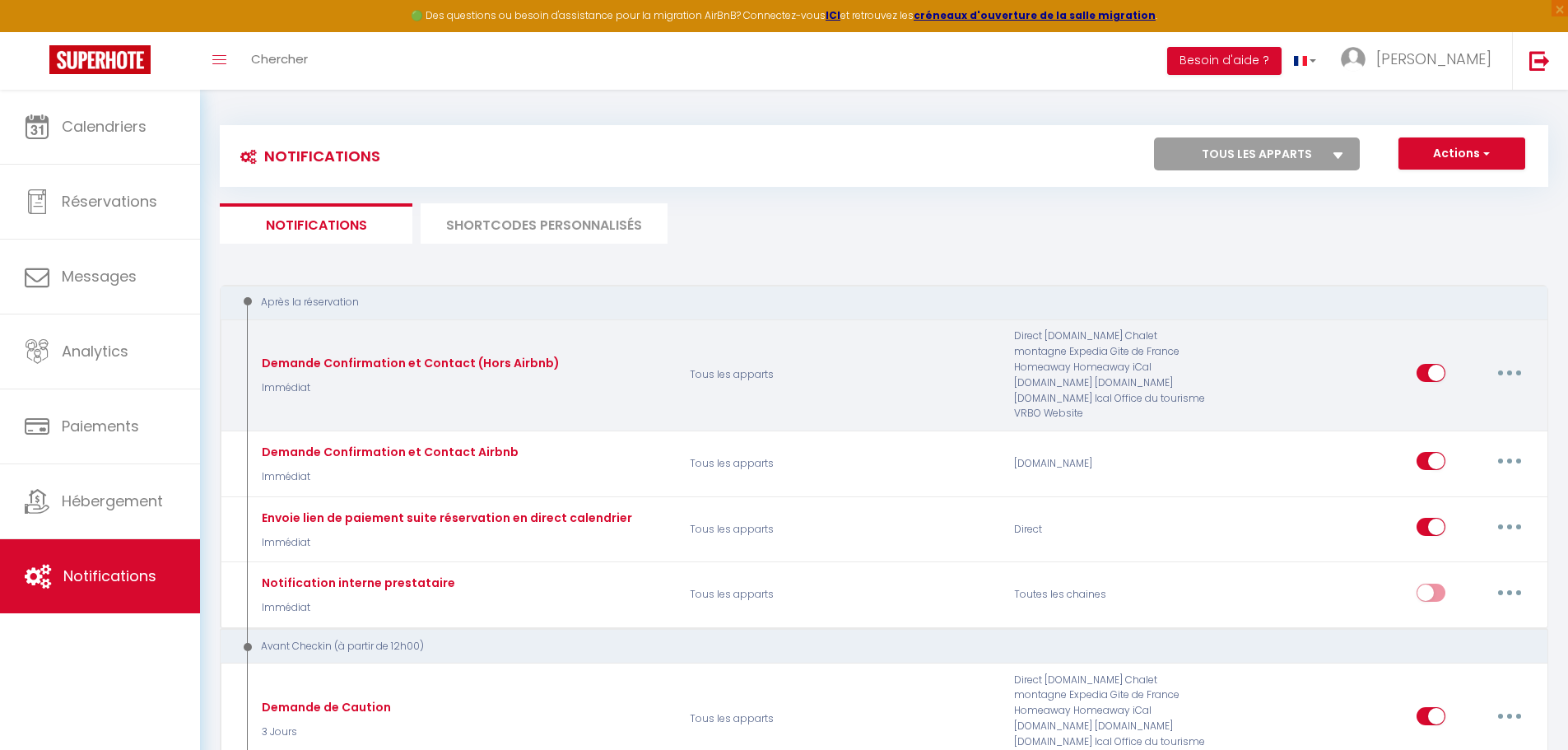
click at [1518, 362] on button "button" at bounding box center [1509, 373] width 46 height 27
click at [1432, 407] on link "Editer" at bounding box center [1466, 409] width 122 height 28
type input "Demande Confirmation et Contact (Hors Airbnb)"
checkbox input "true"
checkbox input "false"
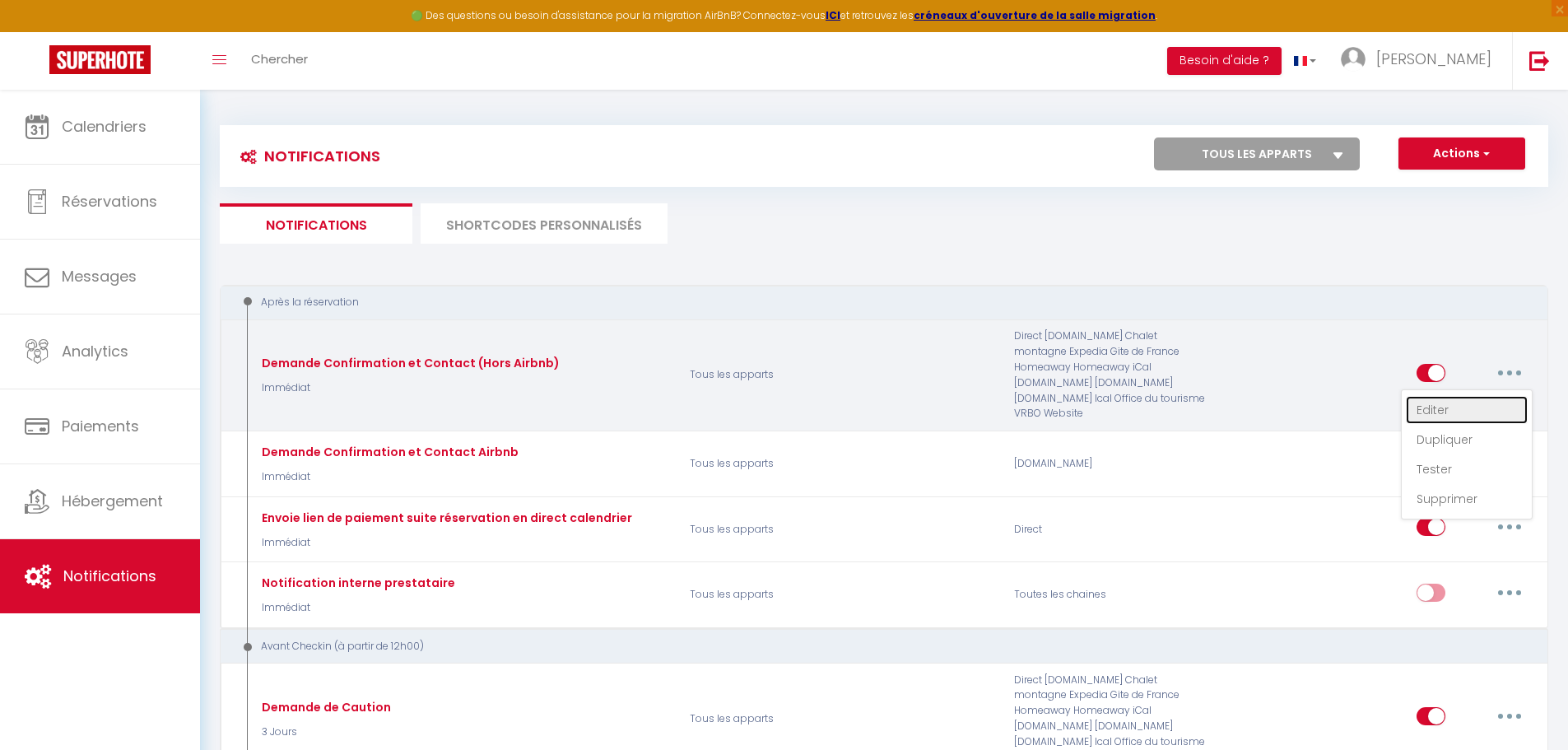
checkbox input "false"
type input "Merci d'avoir confirmé votre réservation - [BOOKING:ID] - [GUEST:FIRST_NAME] [G…"
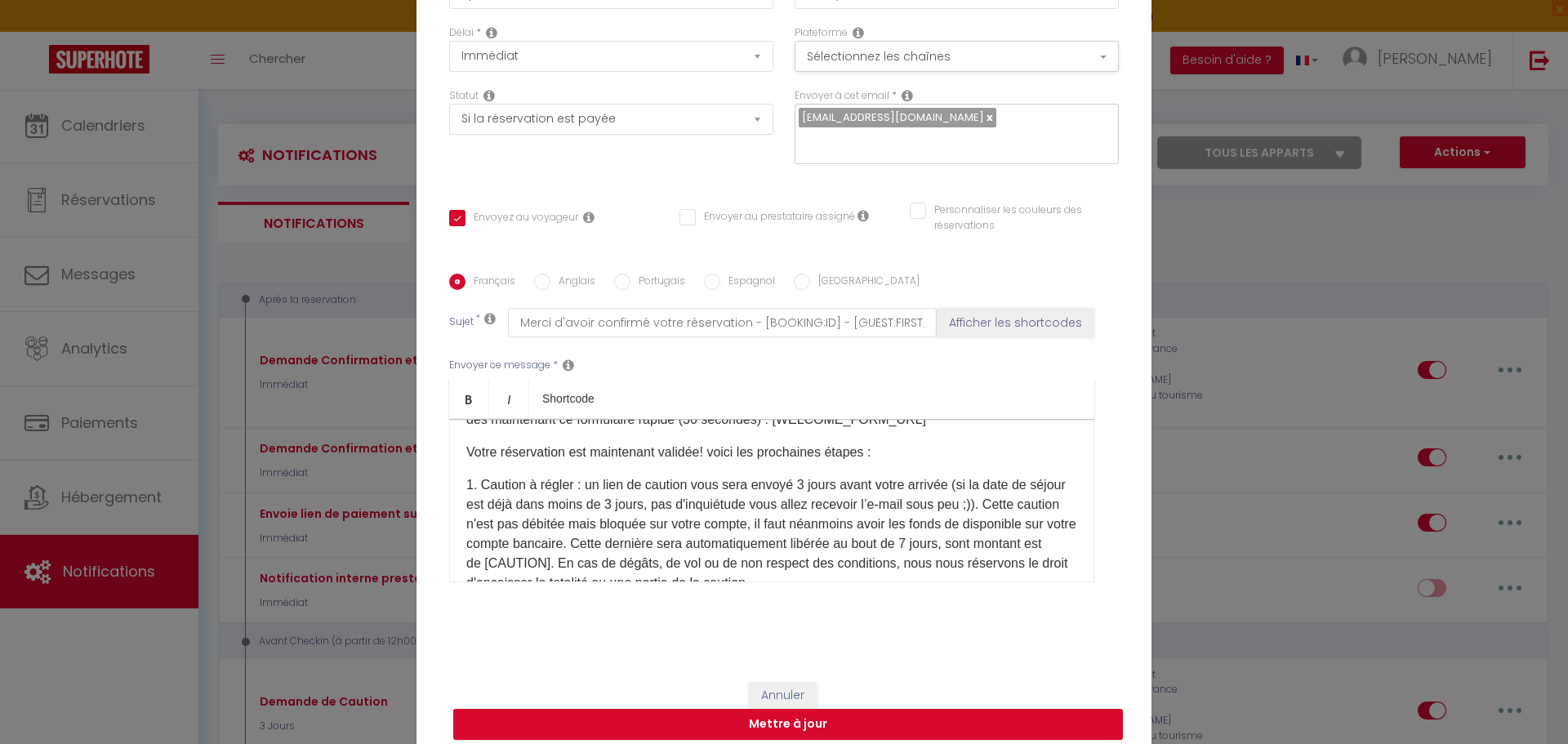
scroll to position [245, 0]
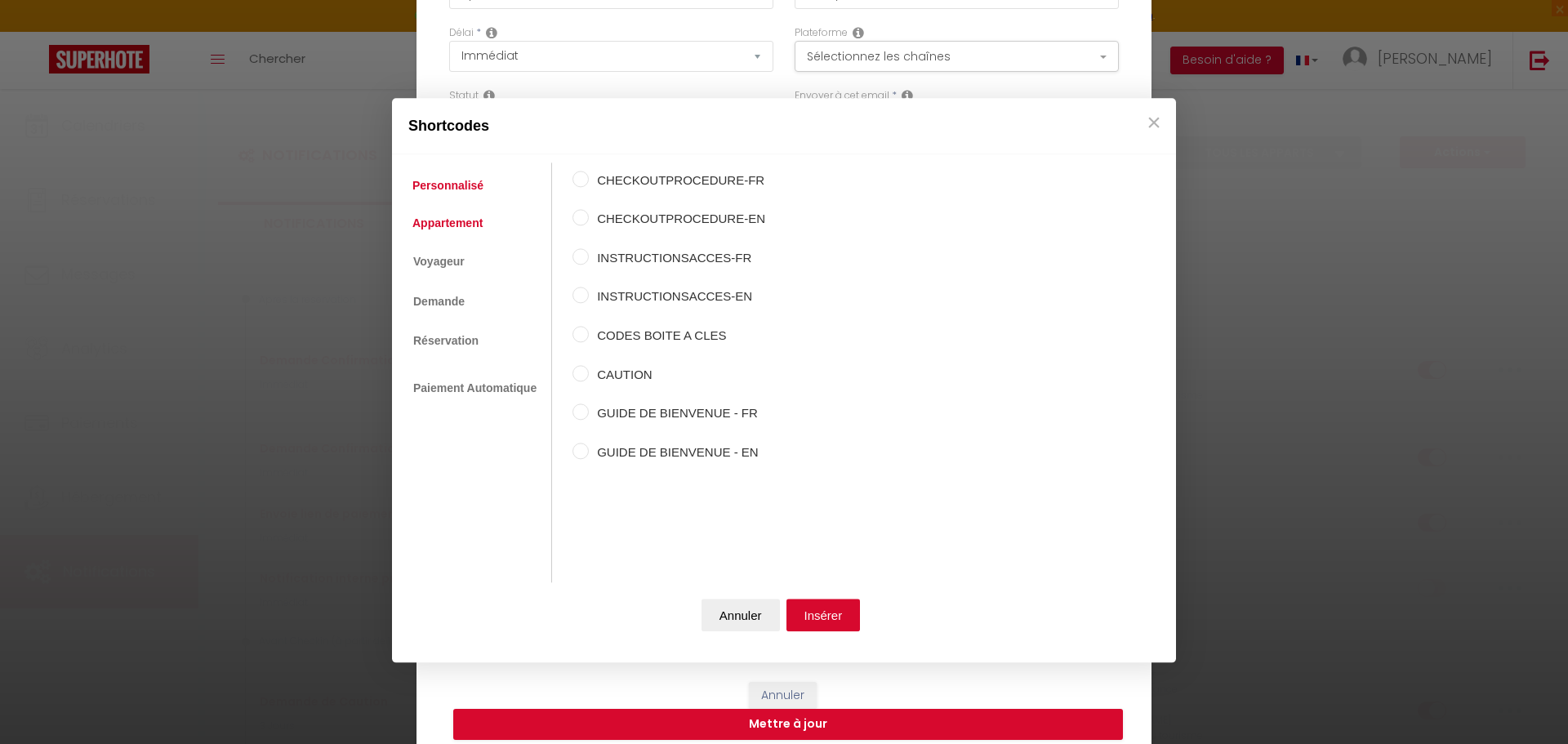
click at [452, 219] on link "Appartement" at bounding box center [447, 223] width 87 height 29
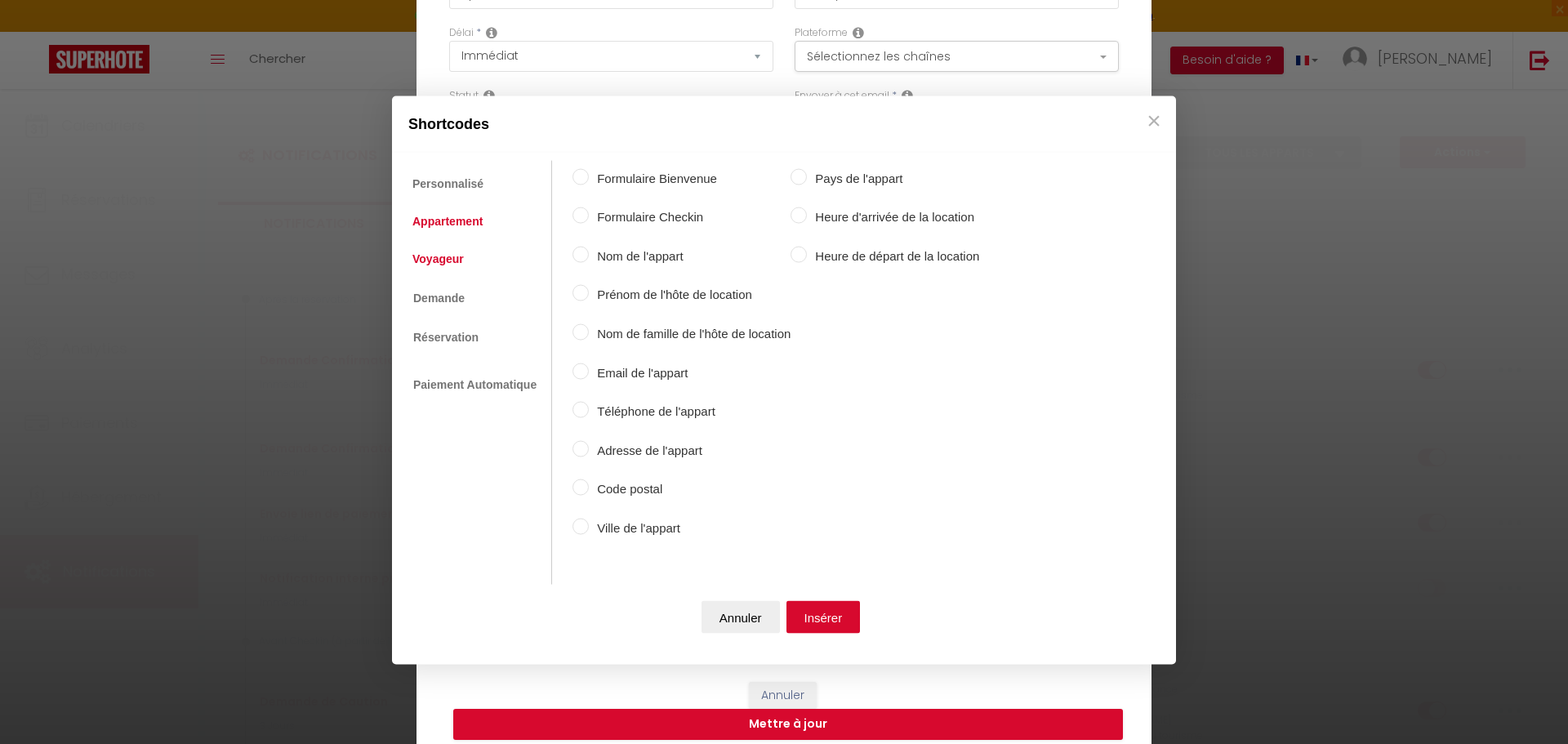
click at [448, 253] on link "Voyageur" at bounding box center [438, 259] width 67 height 29
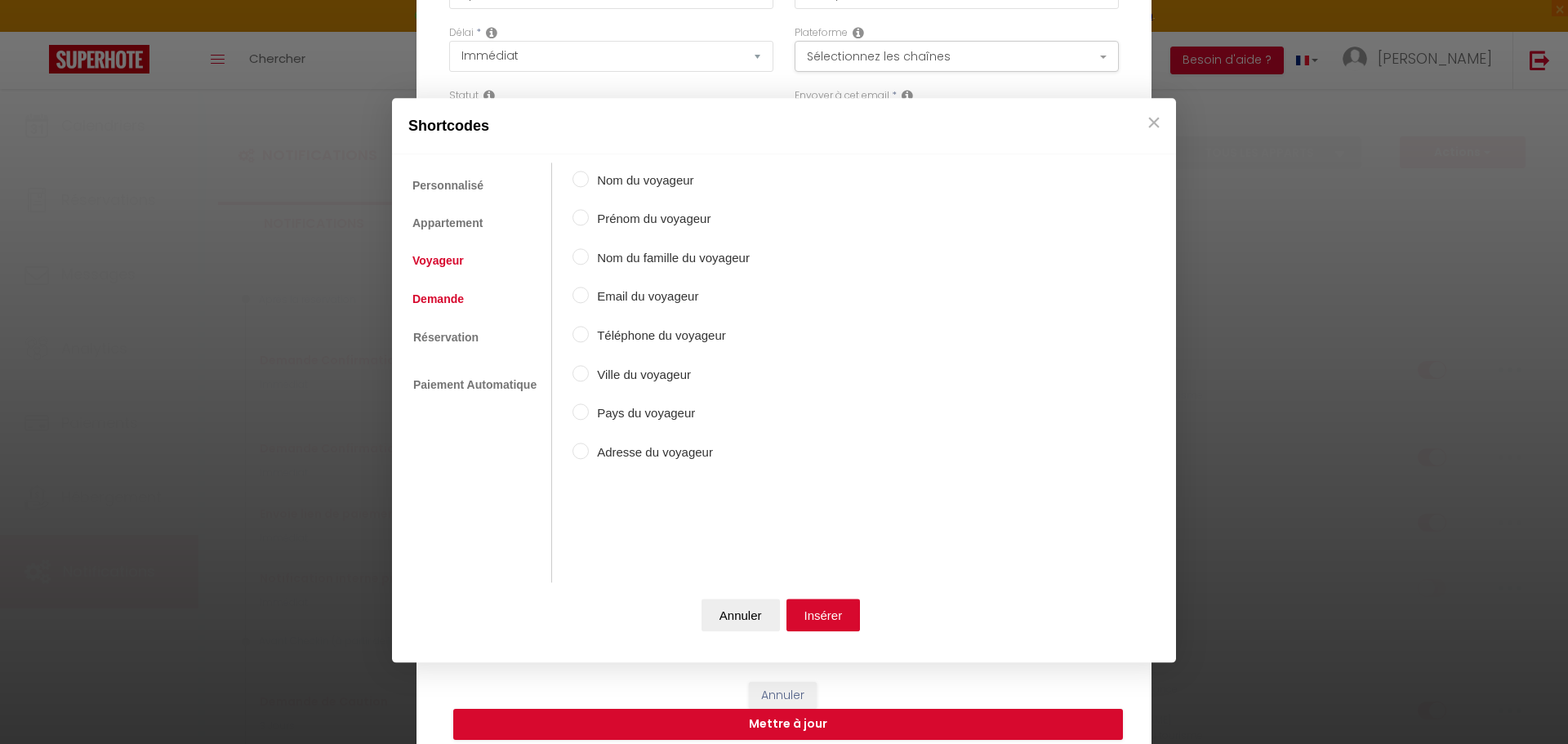
click at [455, 297] on link "Demande" at bounding box center [438, 299] width 67 height 29
click at [453, 335] on link "Réservation" at bounding box center [445, 336] width 82 height 29
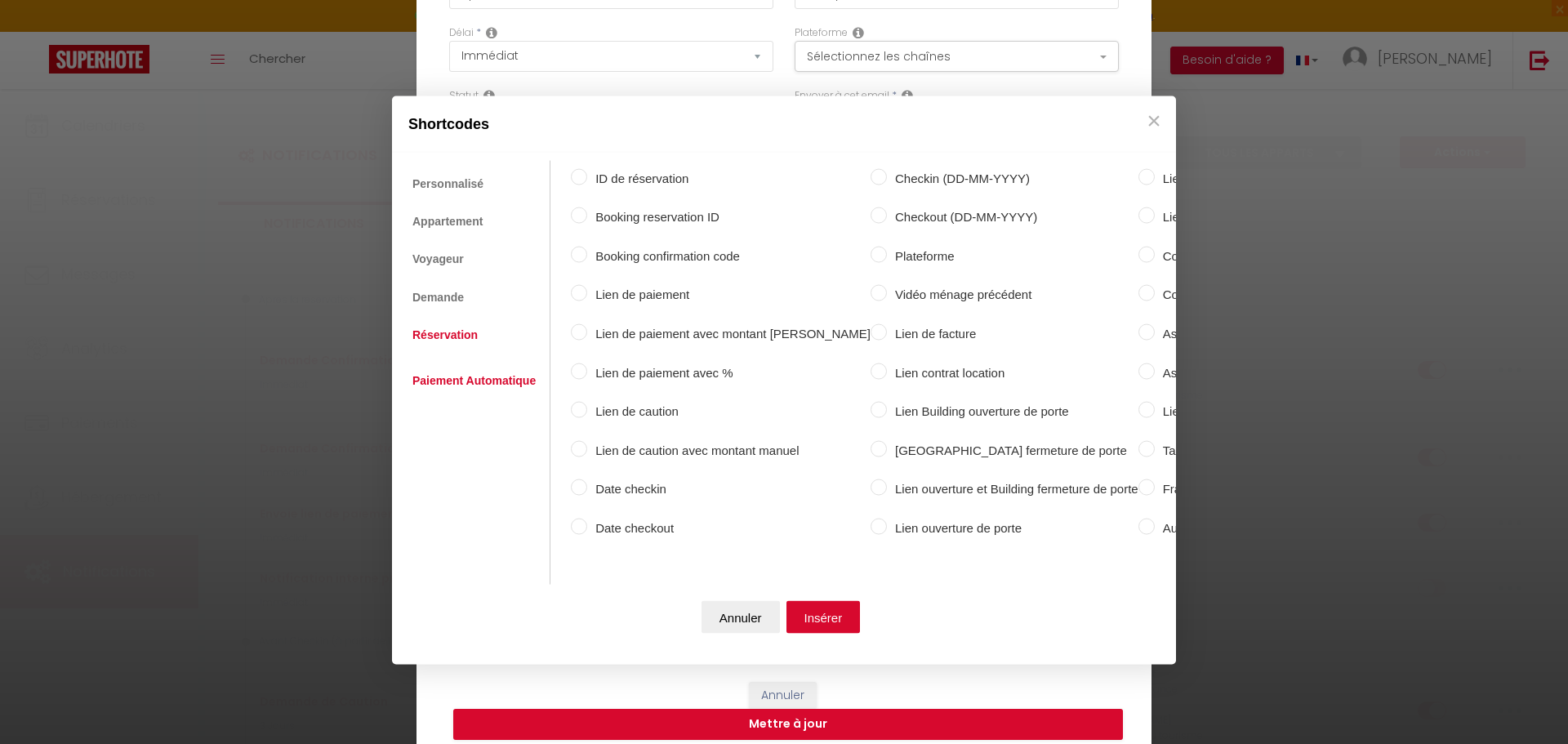
click at [464, 373] on link "Paiement Automatique" at bounding box center [473, 381] width 139 height 29
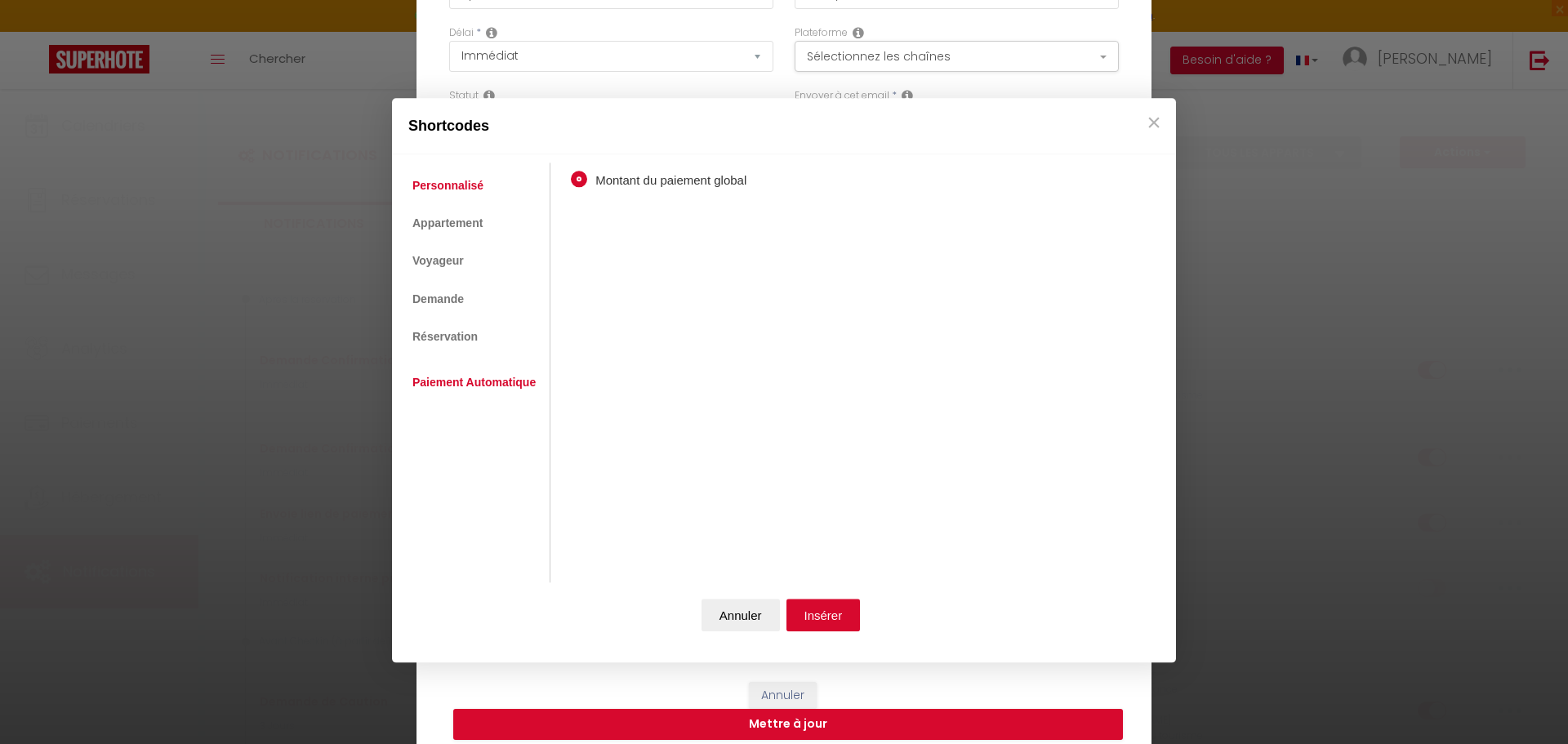
click at [471, 181] on link "Personnalisé" at bounding box center [448, 185] width 87 height 29
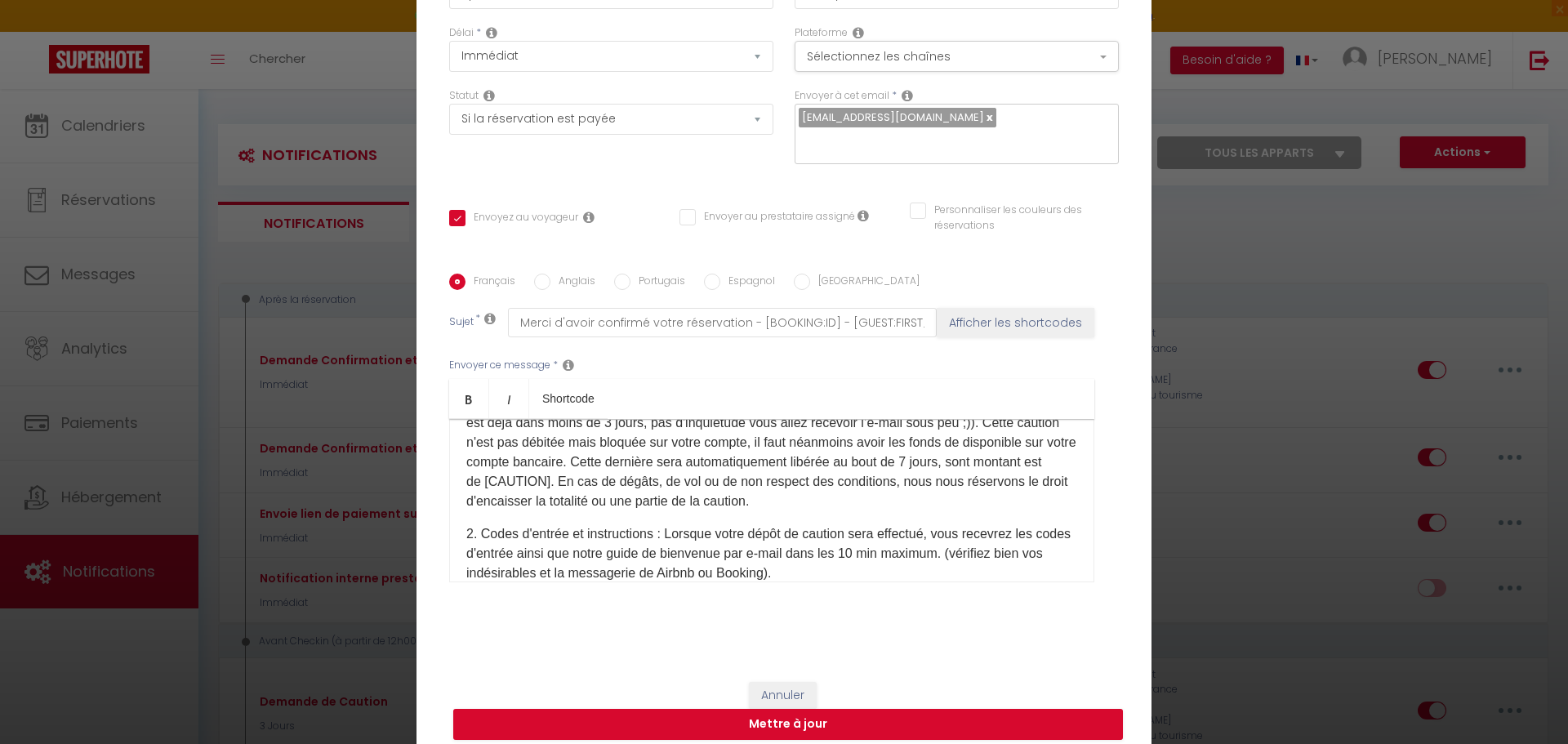
click at [742, 622] on button "Annuler" at bounding box center [740, 615] width 78 height 33
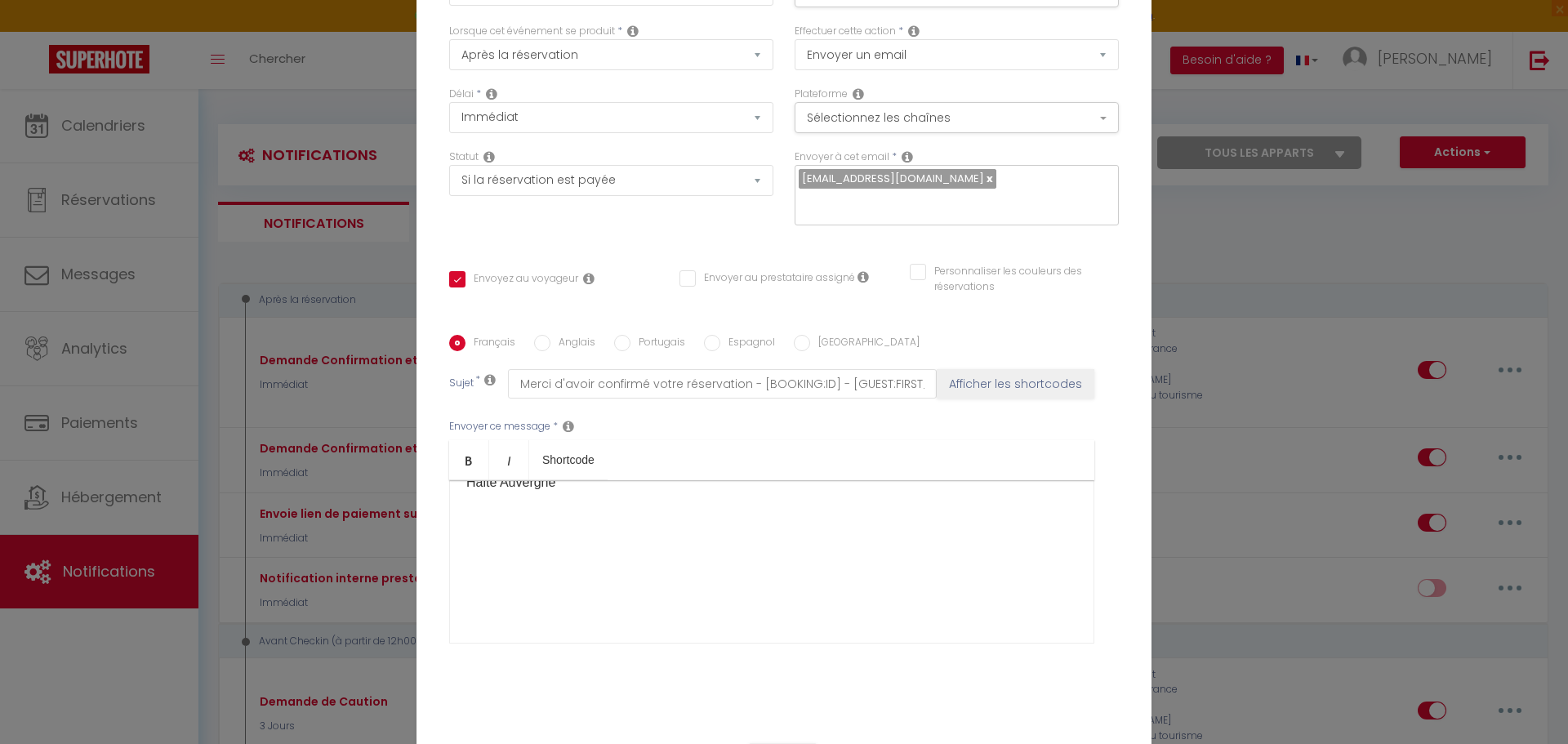
scroll to position [130, 0]
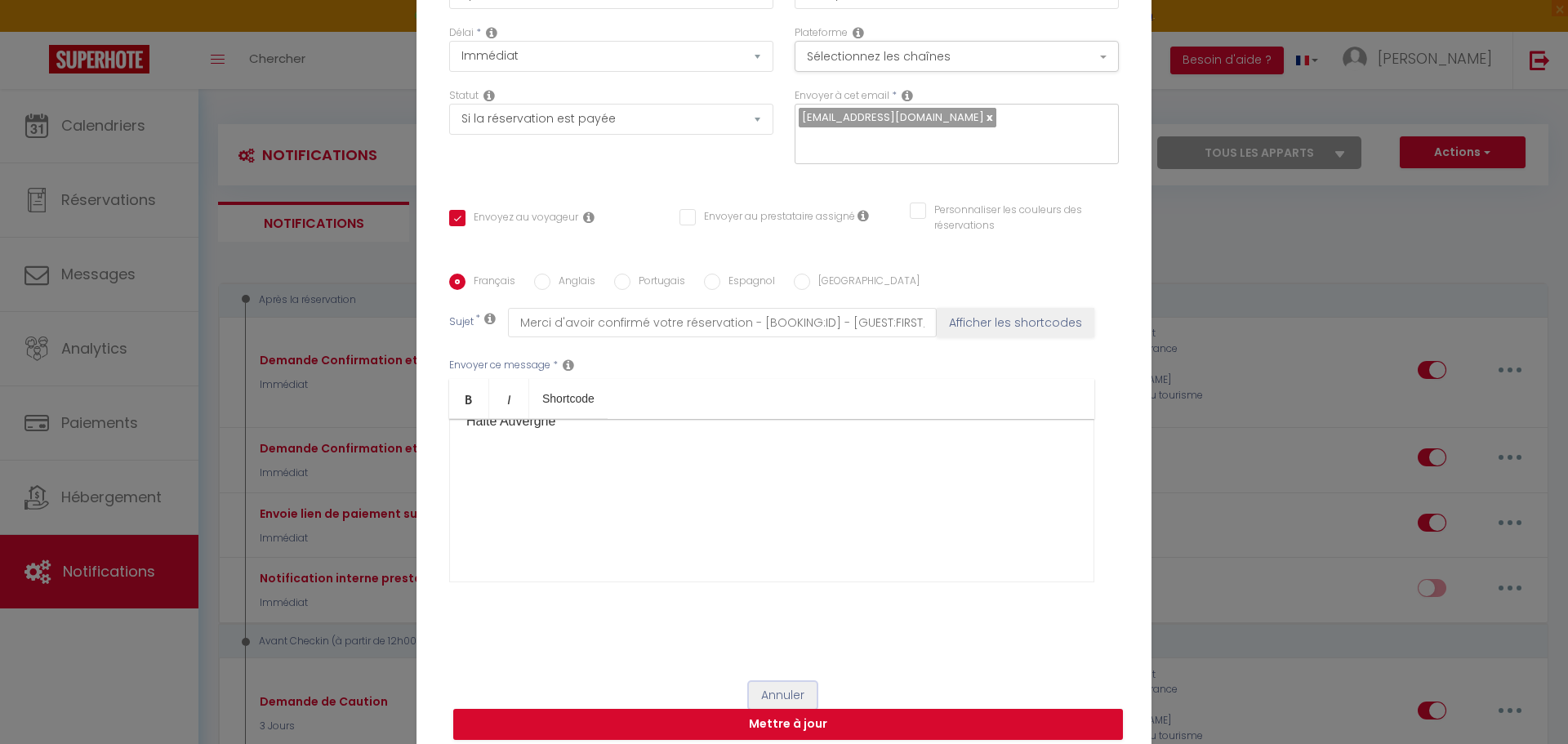
click at [797, 682] on button "Annuler" at bounding box center [782, 696] width 67 height 27
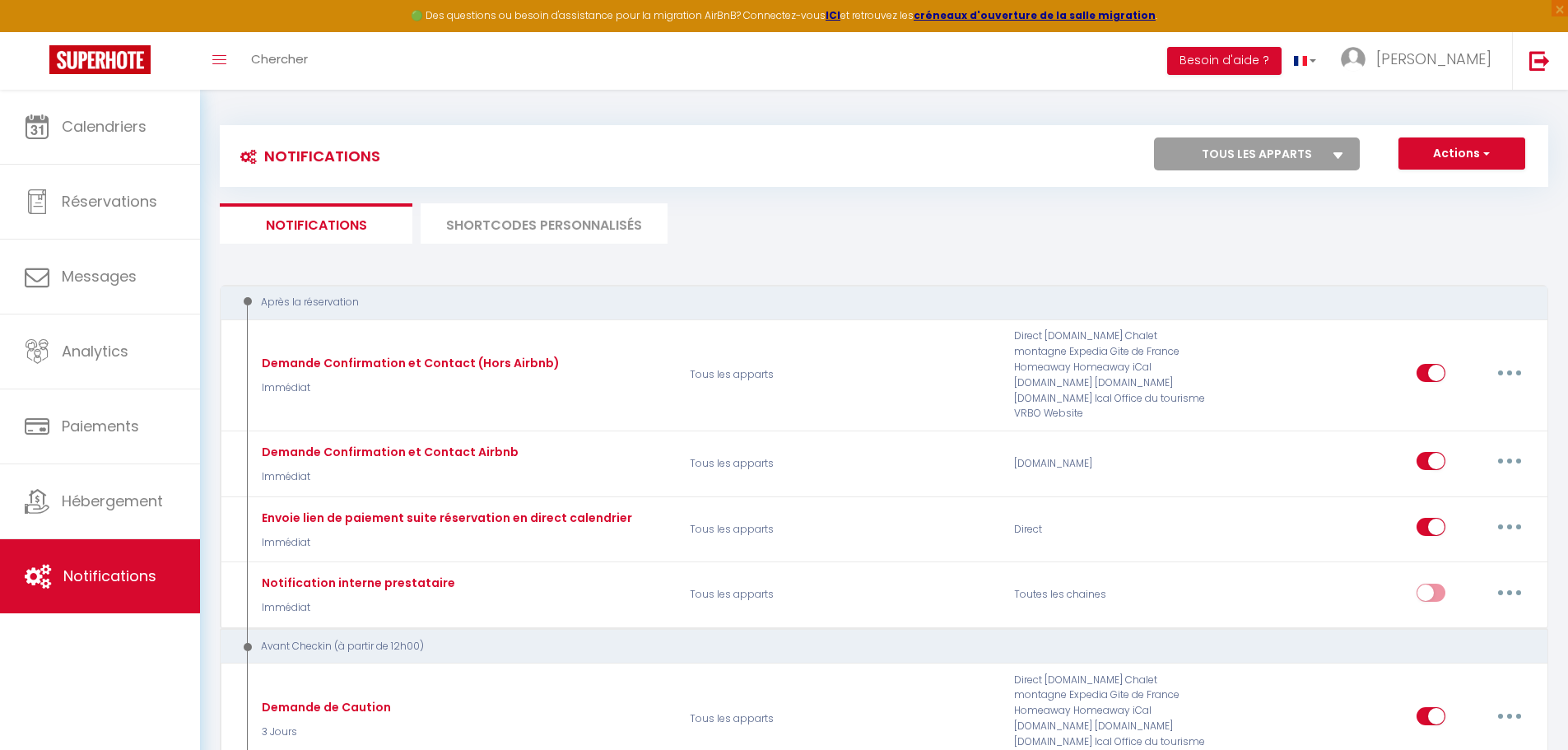
click at [488, 211] on li "SHORTCODES PERSONNALISÉS" at bounding box center [543, 224] width 247 height 40
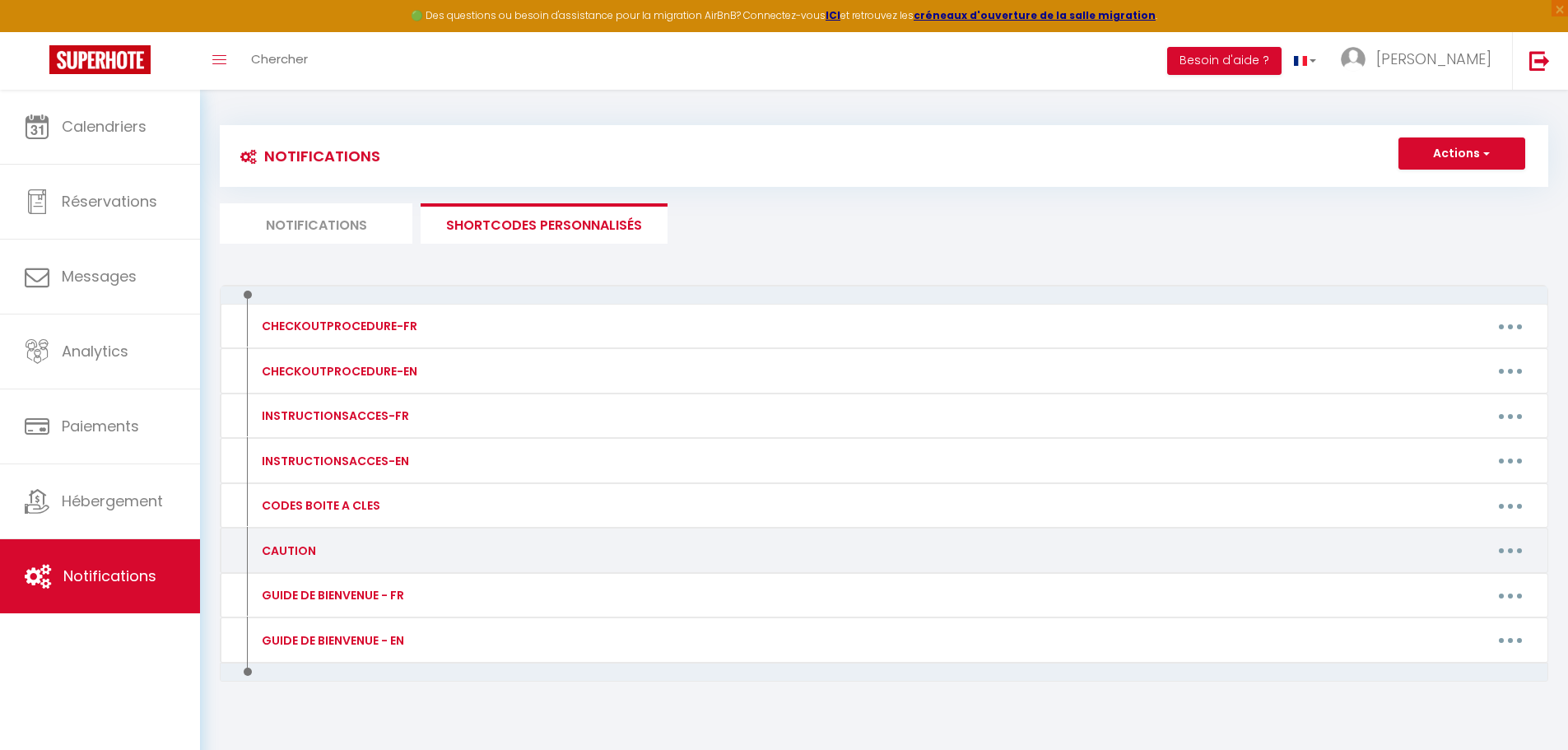
click at [1502, 561] on button "button" at bounding box center [1510, 551] width 46 height 27
click at [1424, 579] on link "Editer" at bounding box center [1467, 588] width 122 height 28
type input "CAUTION"
type textarea "CAUTION"
type textarea "300€"
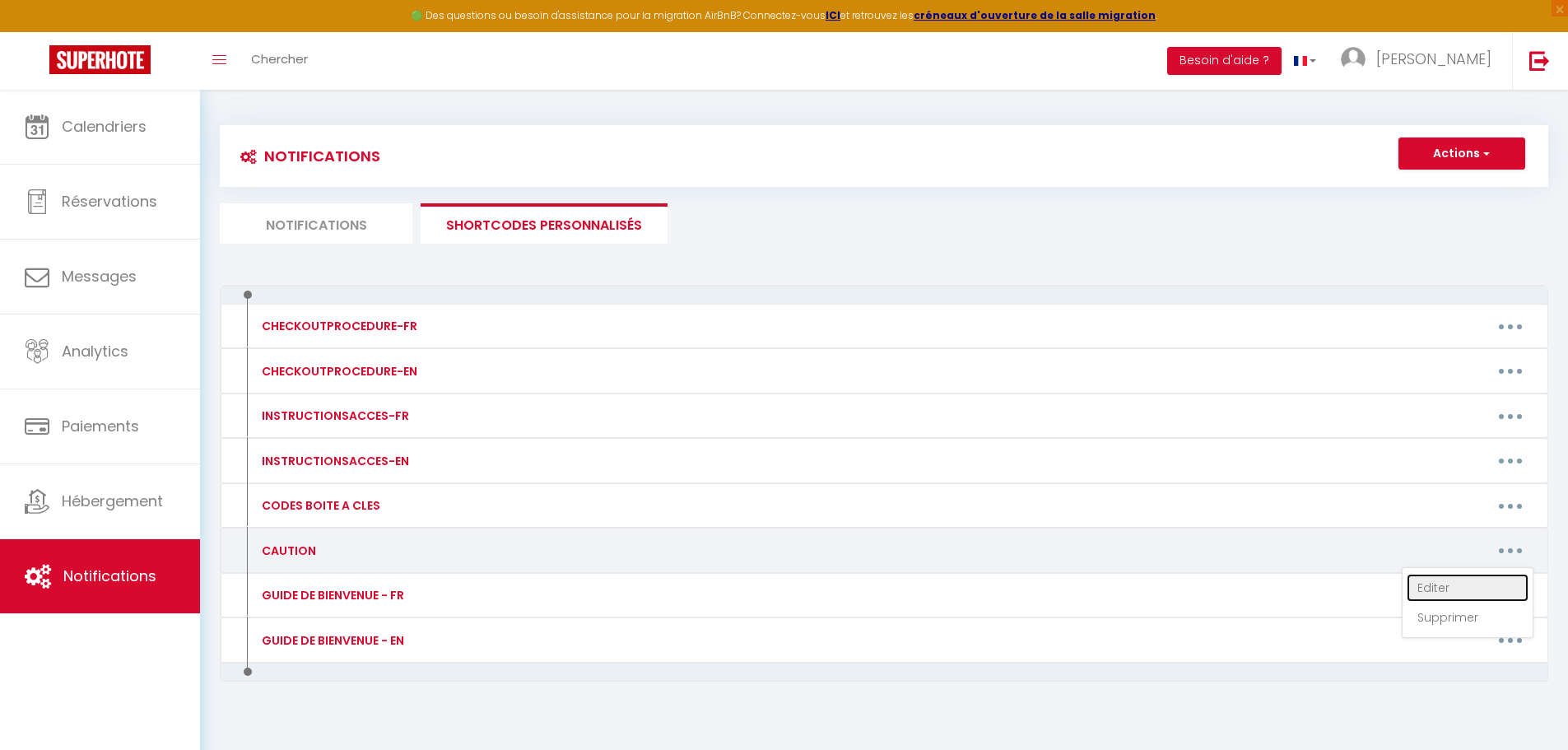
type textarea "300€"
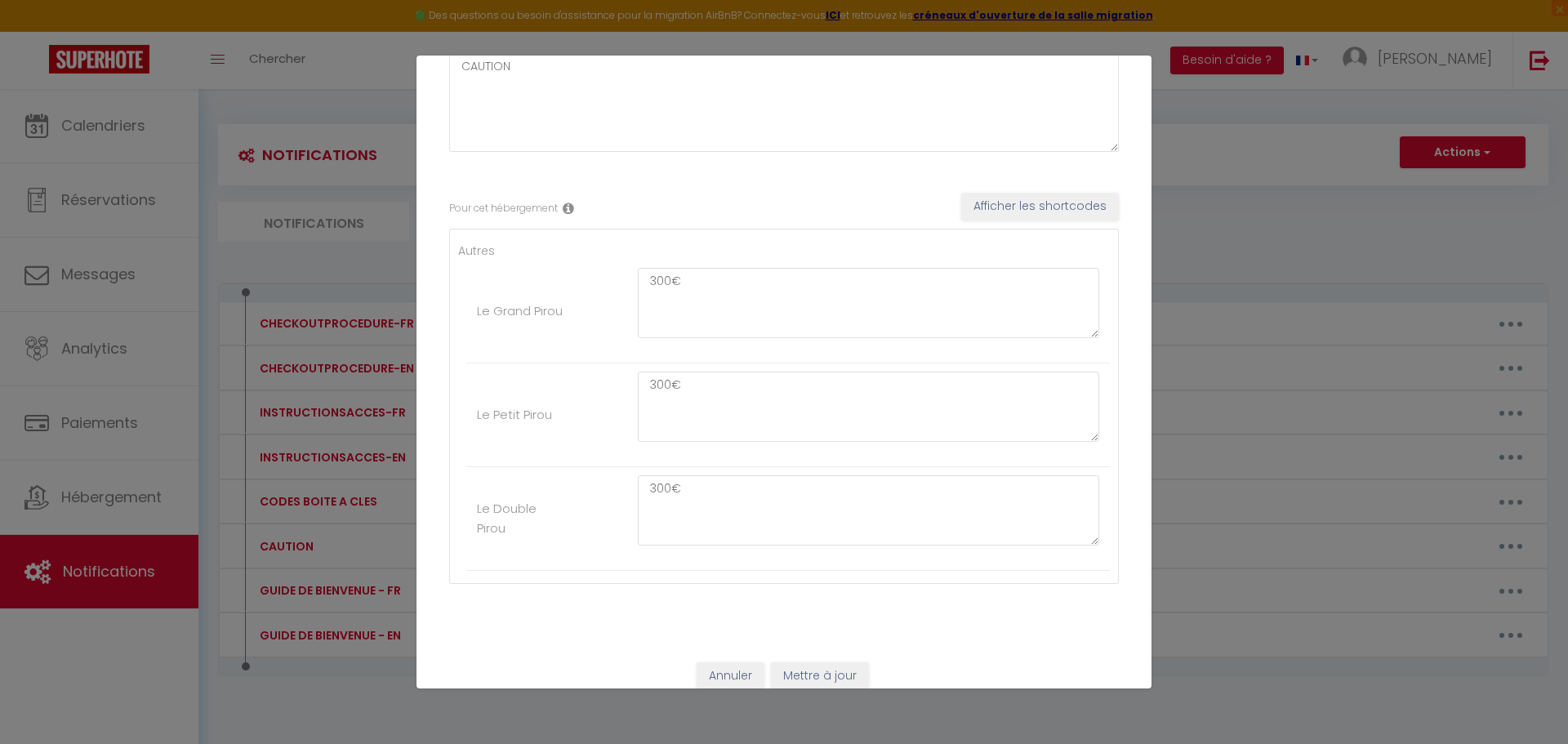
scroll to position [163, 0]
drag, startPoint x: 669, startPoint y: 486, endPoint x: 589, endPoint y: 477, distance: 80.5
click at [589, 477] on li "Le Double Pirou 300€" at bounding box center [788, 513] width 644 height 104
click at [695, 503] on textarea "300€" at bounding box center [868, 504] width 462 height 70
click at [672, 484] on textarea "300€" at bounding box center [868, 504] width 462 height 70
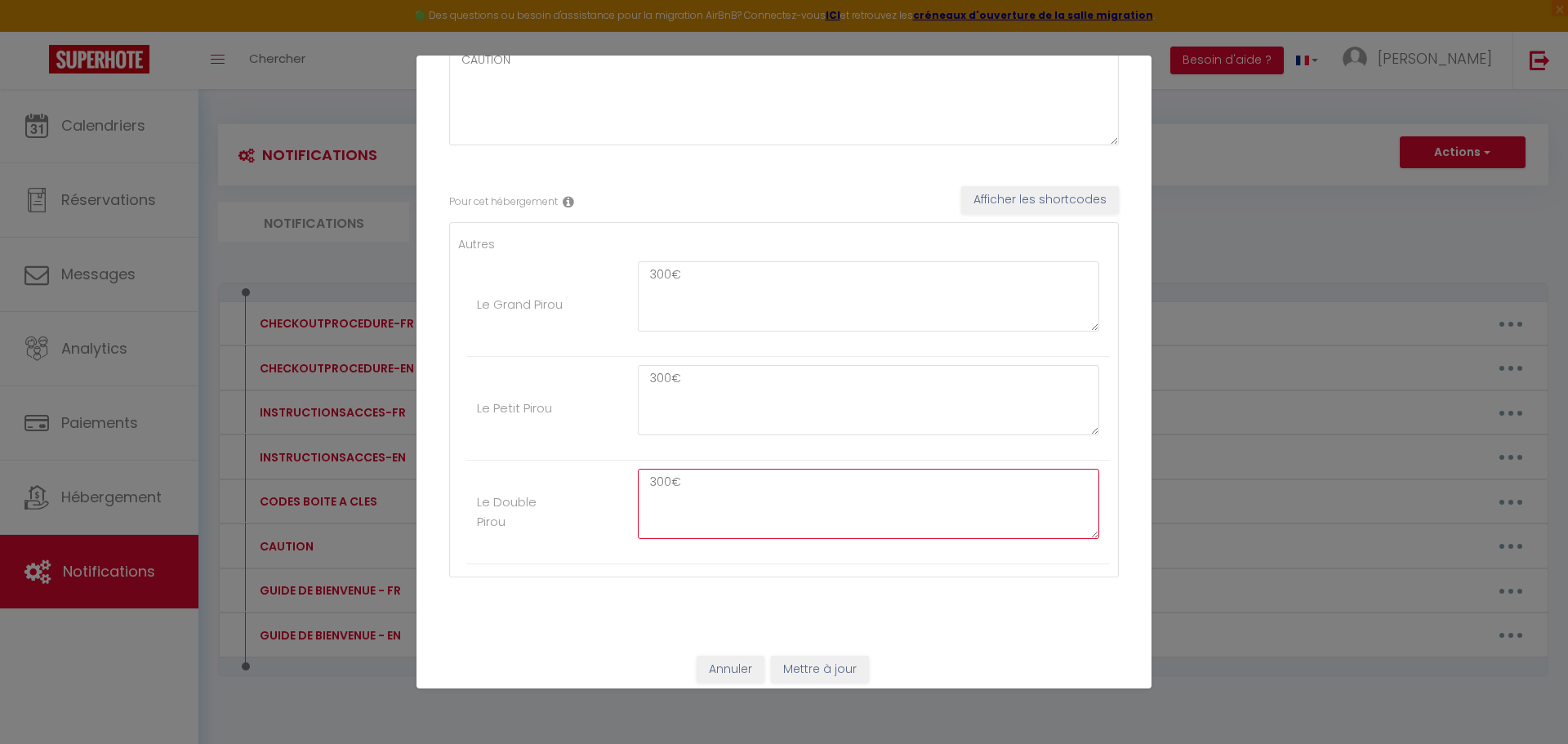
drag, startPoint x: 667, startPoint y: 479, endPoint x: 647, endPoint y: 483, distance: 20.4
click at [647, 483] on textarea "300€" at bounding box center [868, 504] width 462 height 70
type textarea "500€"
click at [840, 661] on button "Mettre à jour" at bounding box center [820, 669] width 98 height 27
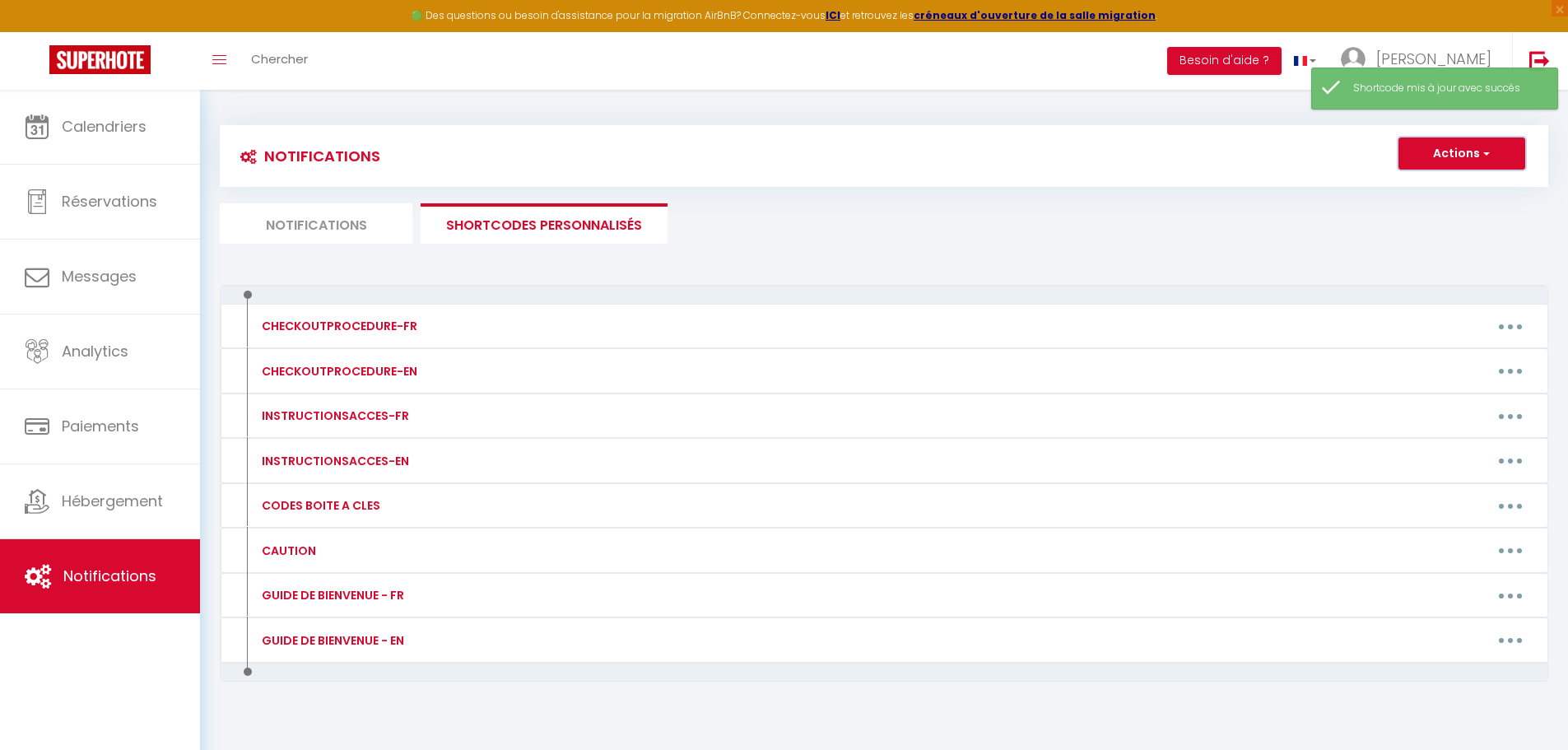
click at [1474, 149] on button "Actions" at bounding box center [1462, 154] width 127 height 33
drag, startPoint x: 1258, startPoint y: 257, endPoint x: 1247, endPoint y: 257, distance: 11.0
click at [1254, 257] on div "Notifications Actions Nouvelle Notification Exporter Importer Tous les apparts …" at bounding box center [884, 430] width 1329 height 642
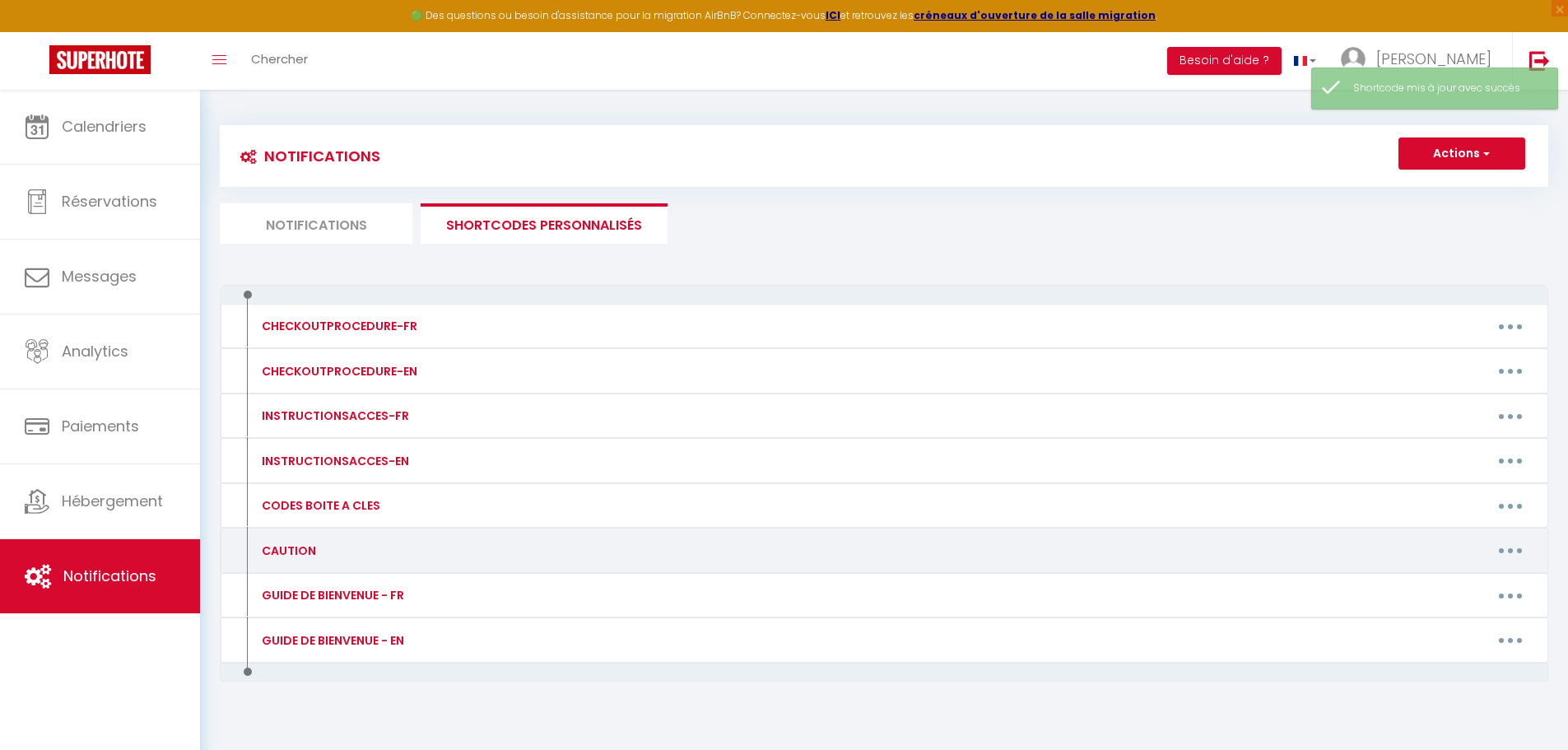
click at [1515, 554] on button "button" at bounding box center [1510, 551] width 46 height 27
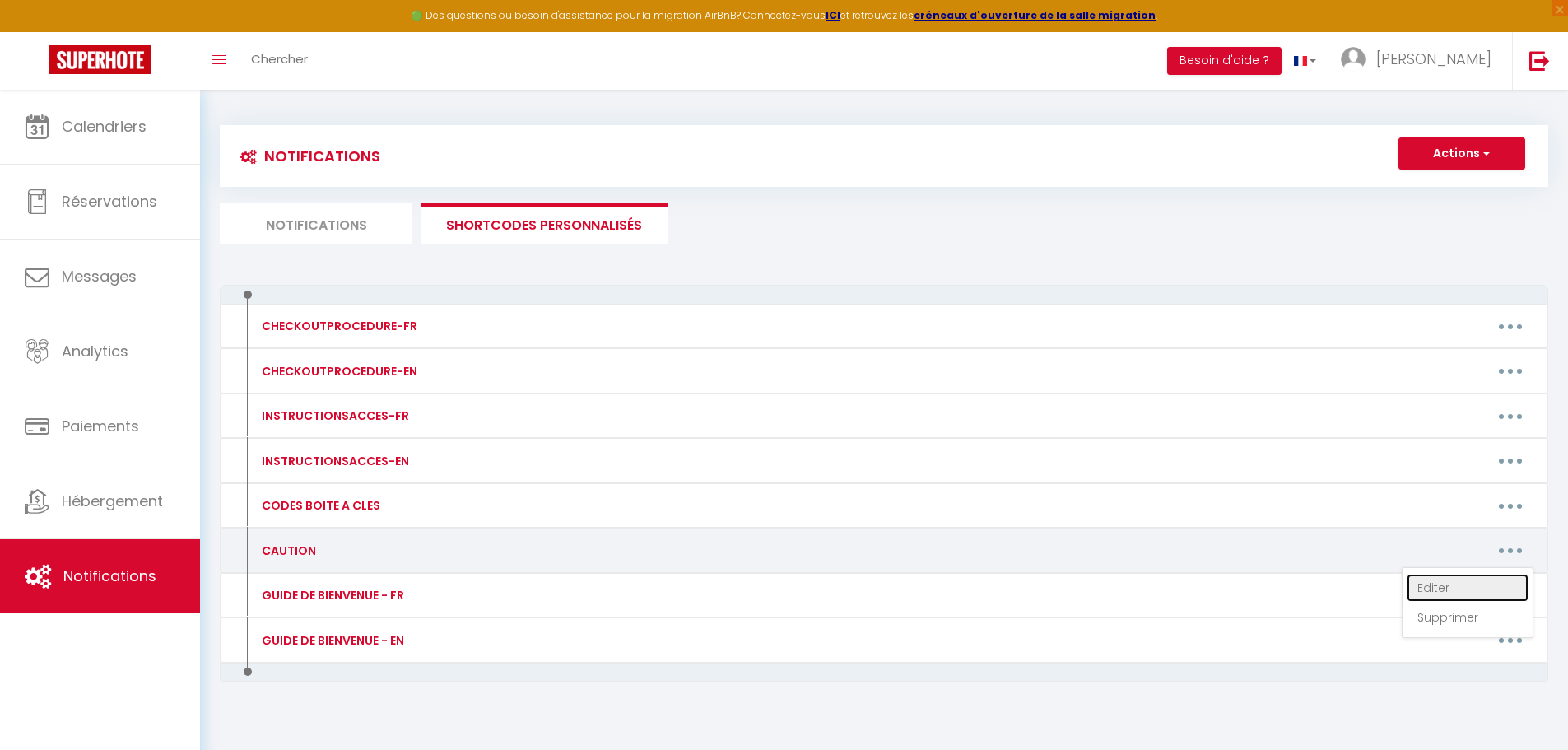
click at [1444, 579] on link "Editer" at bounding box center [1467, 588] width 122 height 28
type input "CAUTION"
type textarea "CAUTION"
type textarea "300€"
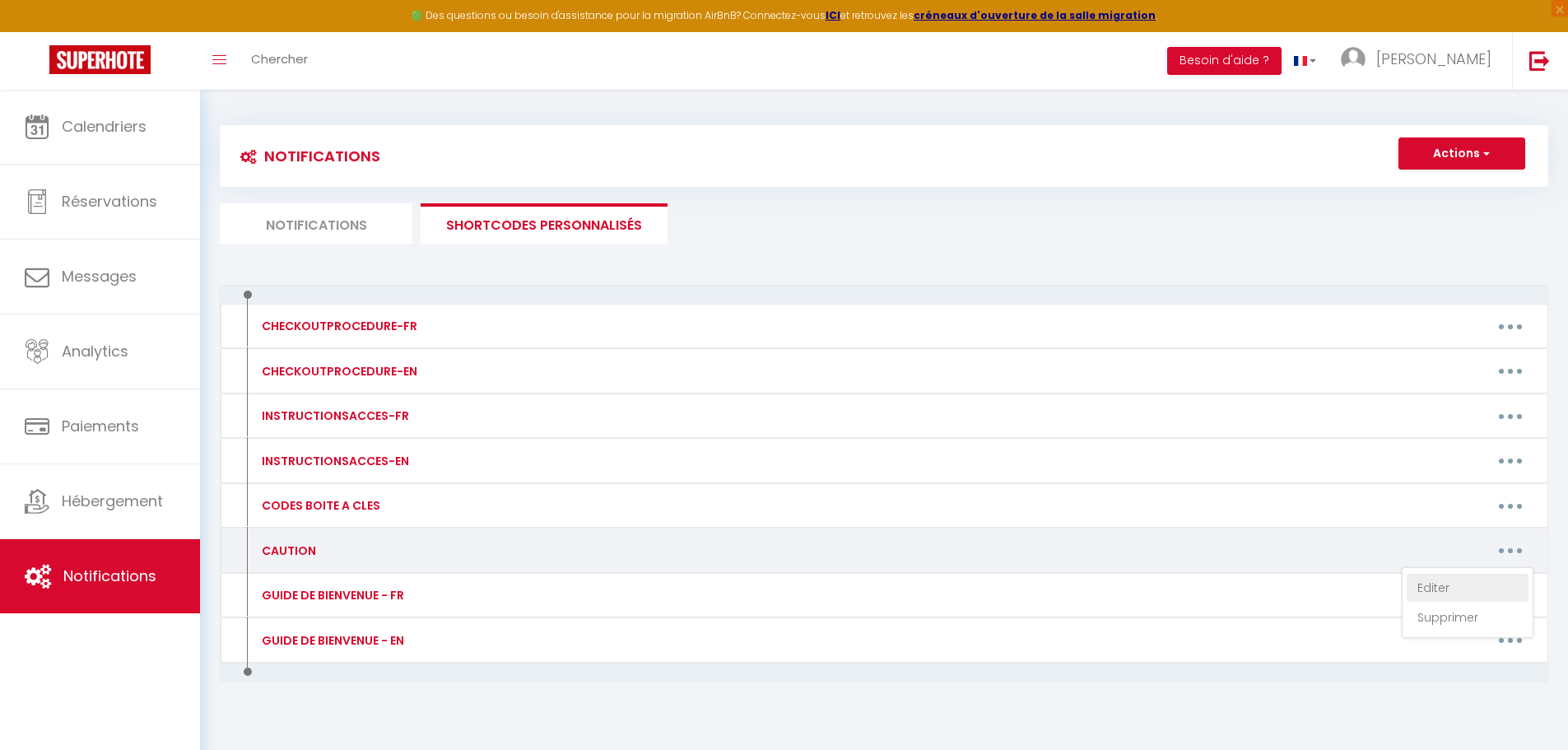
type textarea "500€"
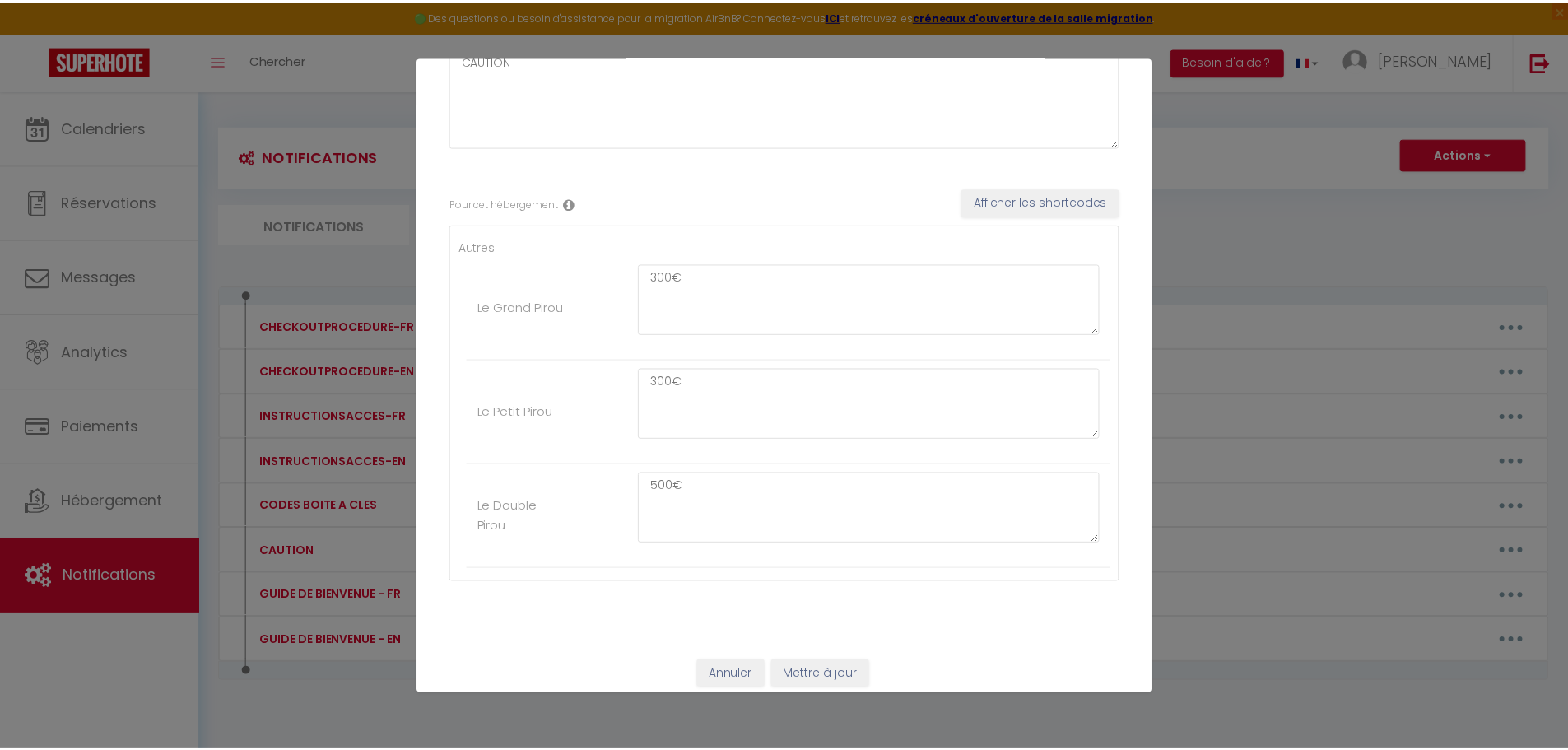
scroll to position [175, 0]
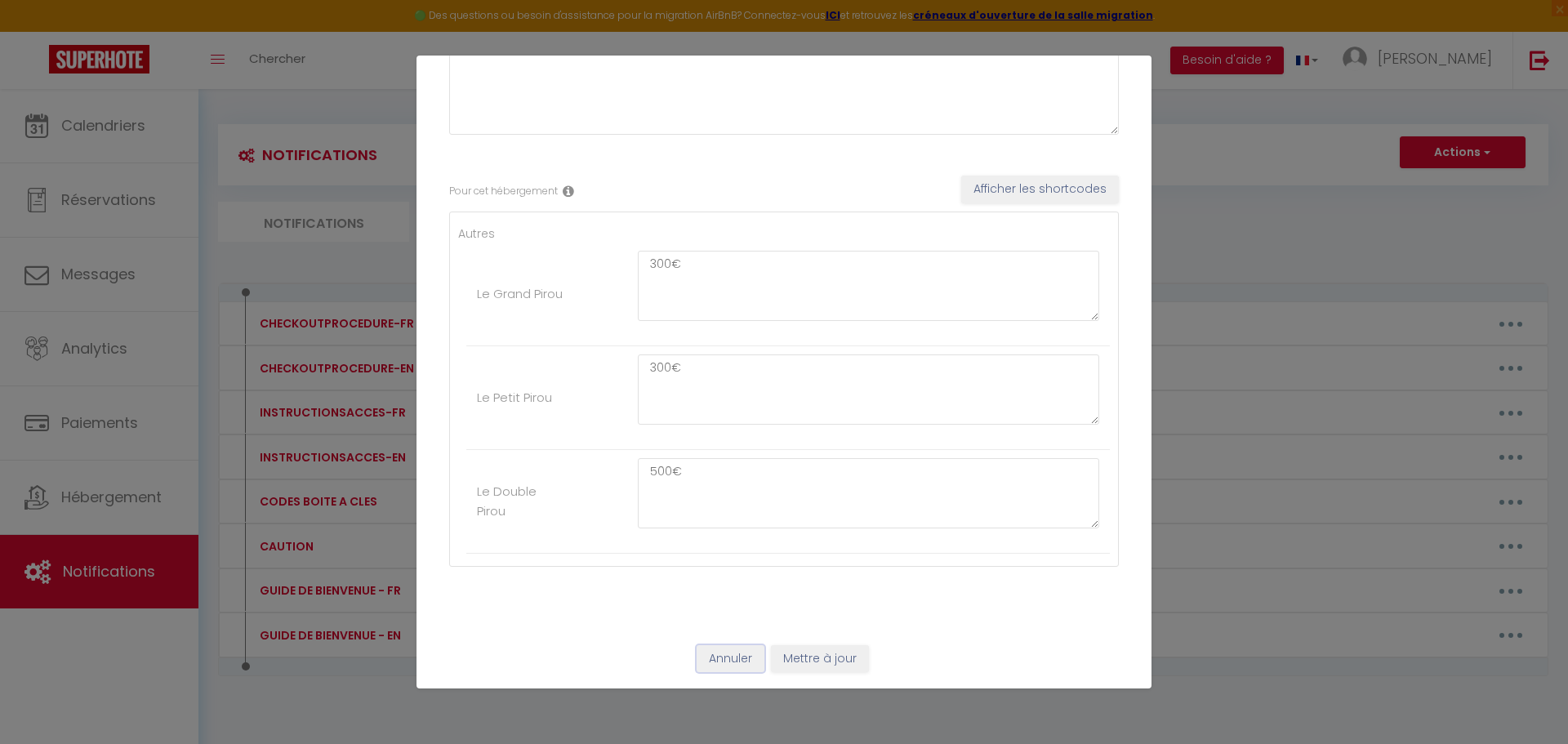
click at [723, 661] on button "Annuler" at bounding box center [730, 659] width 67 height 27
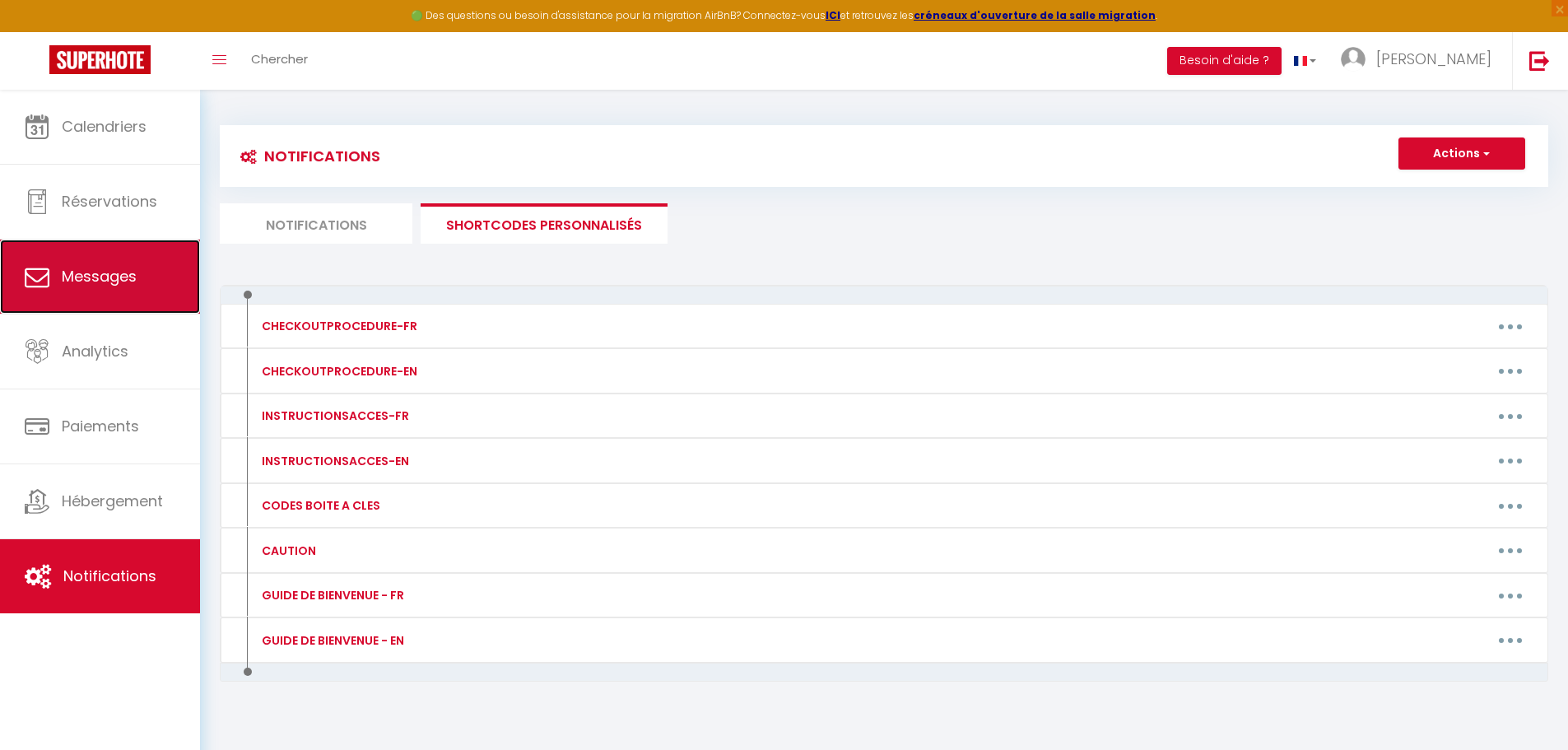
click at [110, 280] on span "Messages" at bounding box center [99, 276] width 75 height 20
select select "message"
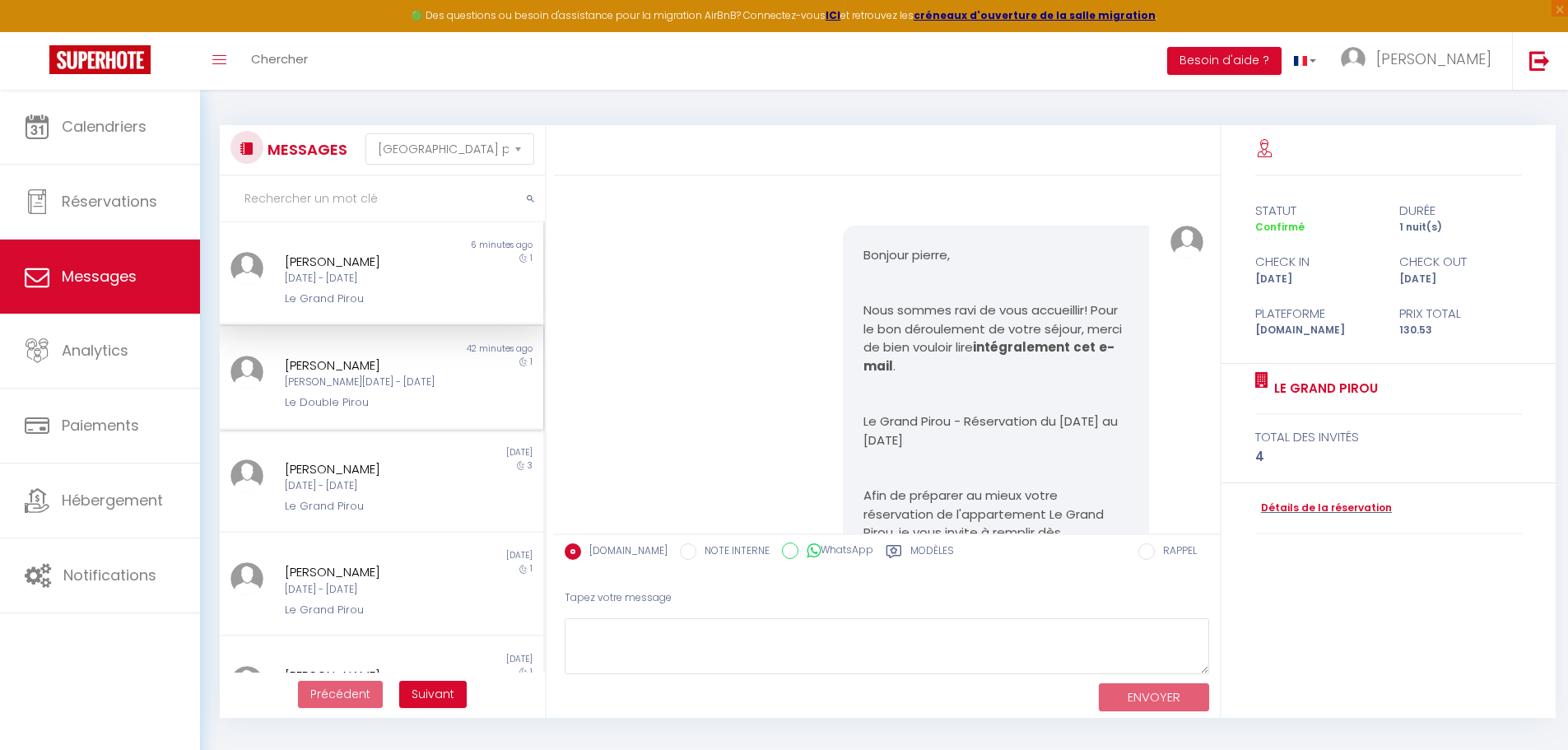
scroll to position [7760, 0]
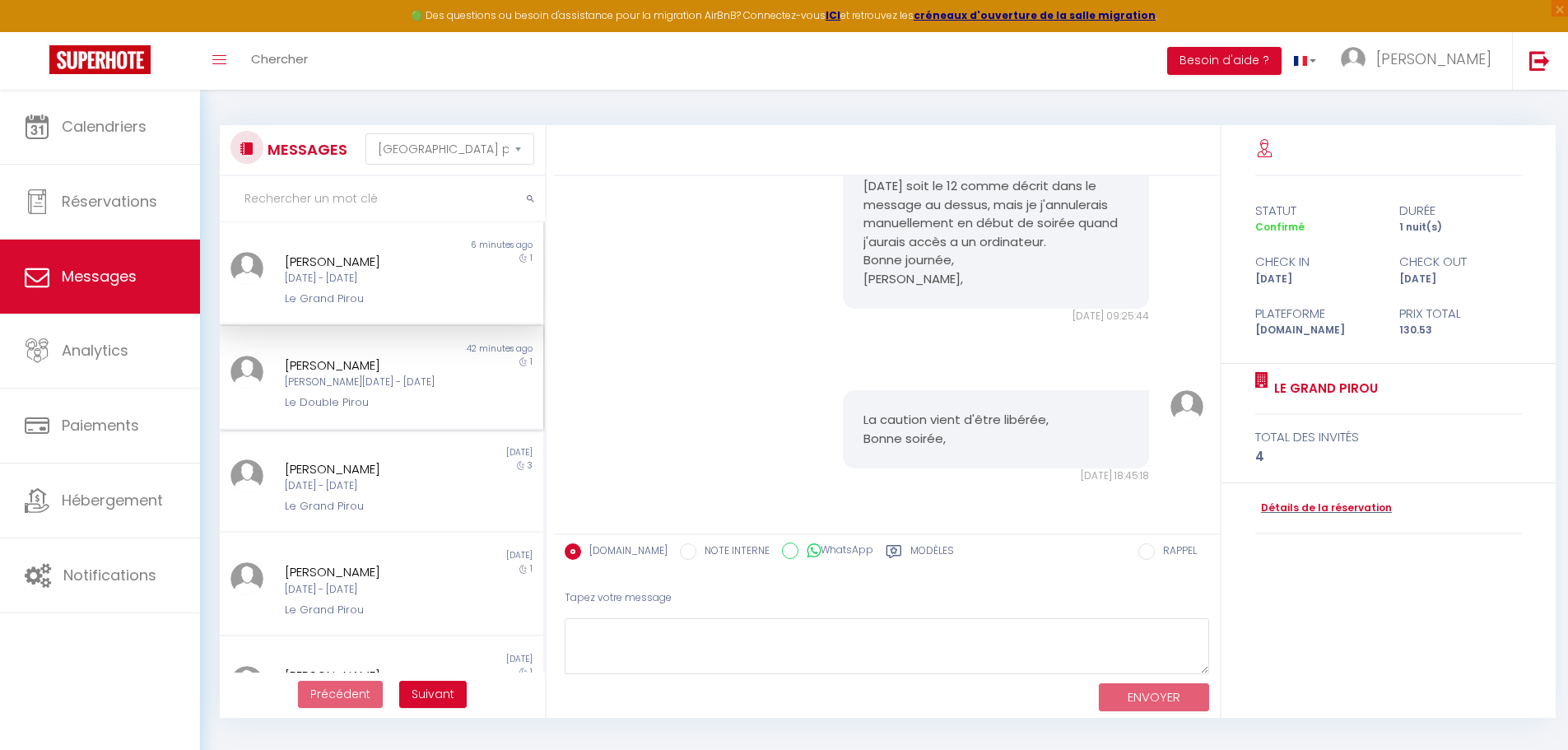
click at [340, 373] on div "[PERSON_NAME]" at bounding box center [368, 365] width 167 height 20
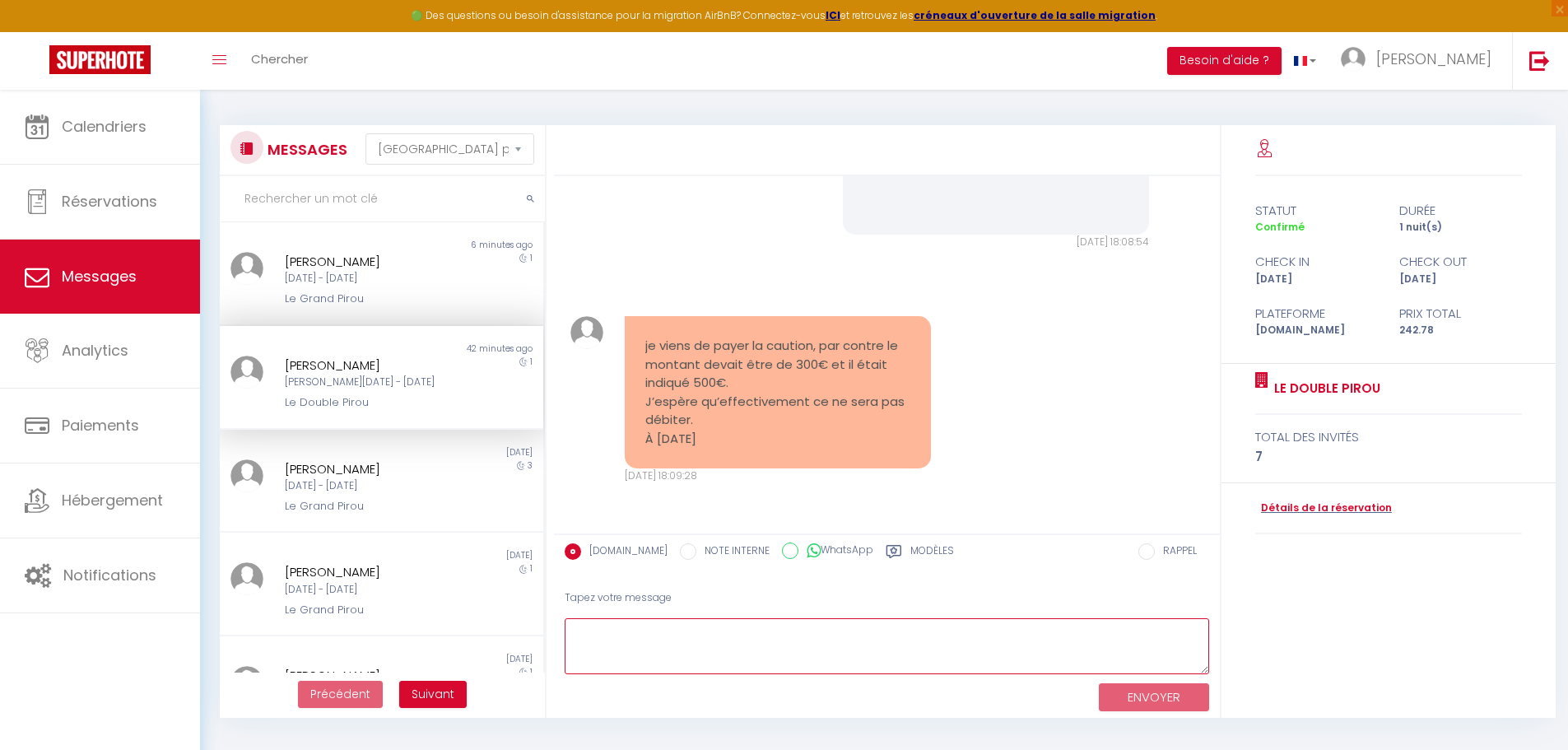
click at [689, 645] on textarea at bounding box center [886, 647] width 644 height 57
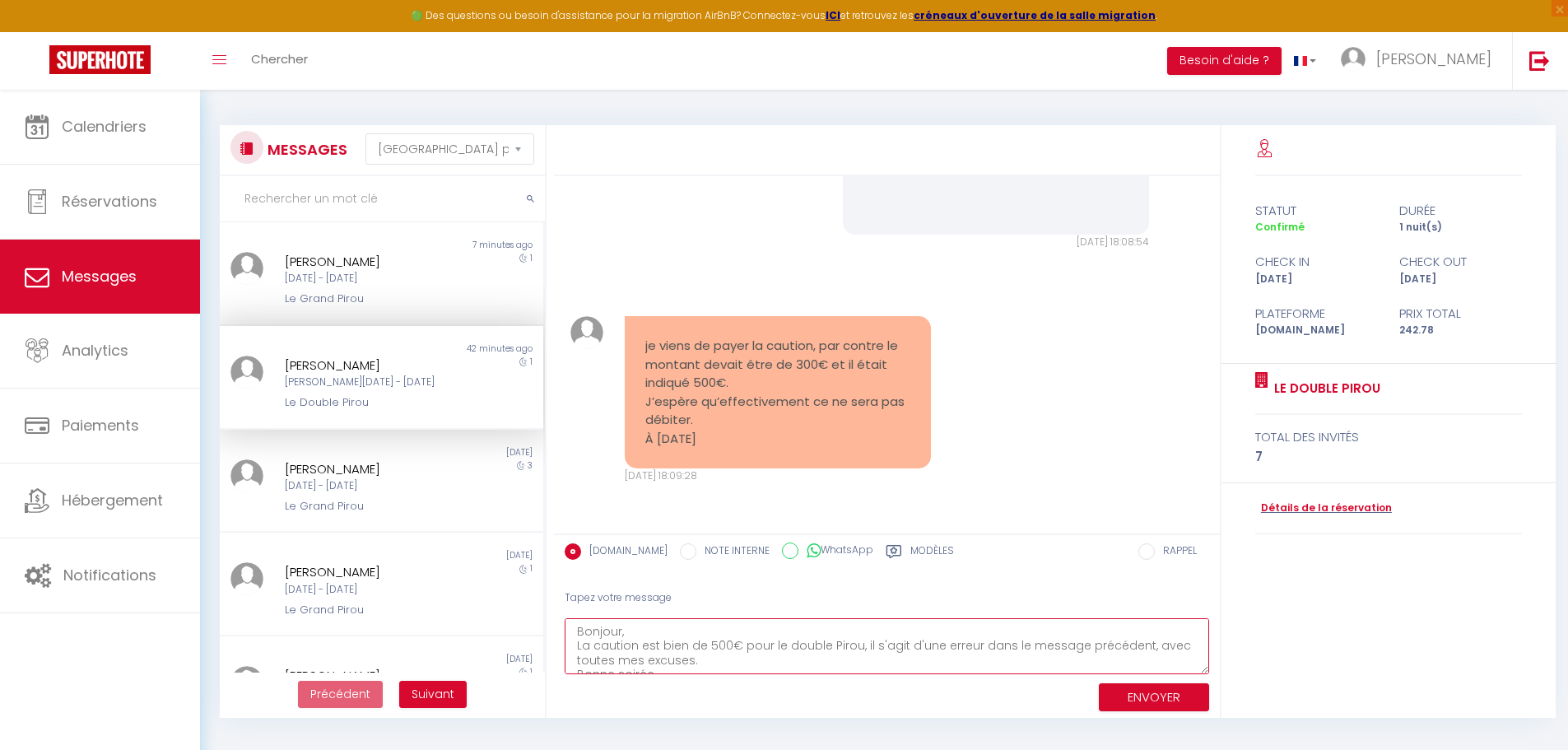
scroll to position [28, 0]
type textarea "Bonjour, La caution est bien de 500€ pour le double Pirou, il s'agit d'une erre…"
click at [1116, 693] on button "ENVOYER" at bounding box center [1153, 697] width 110 height 28
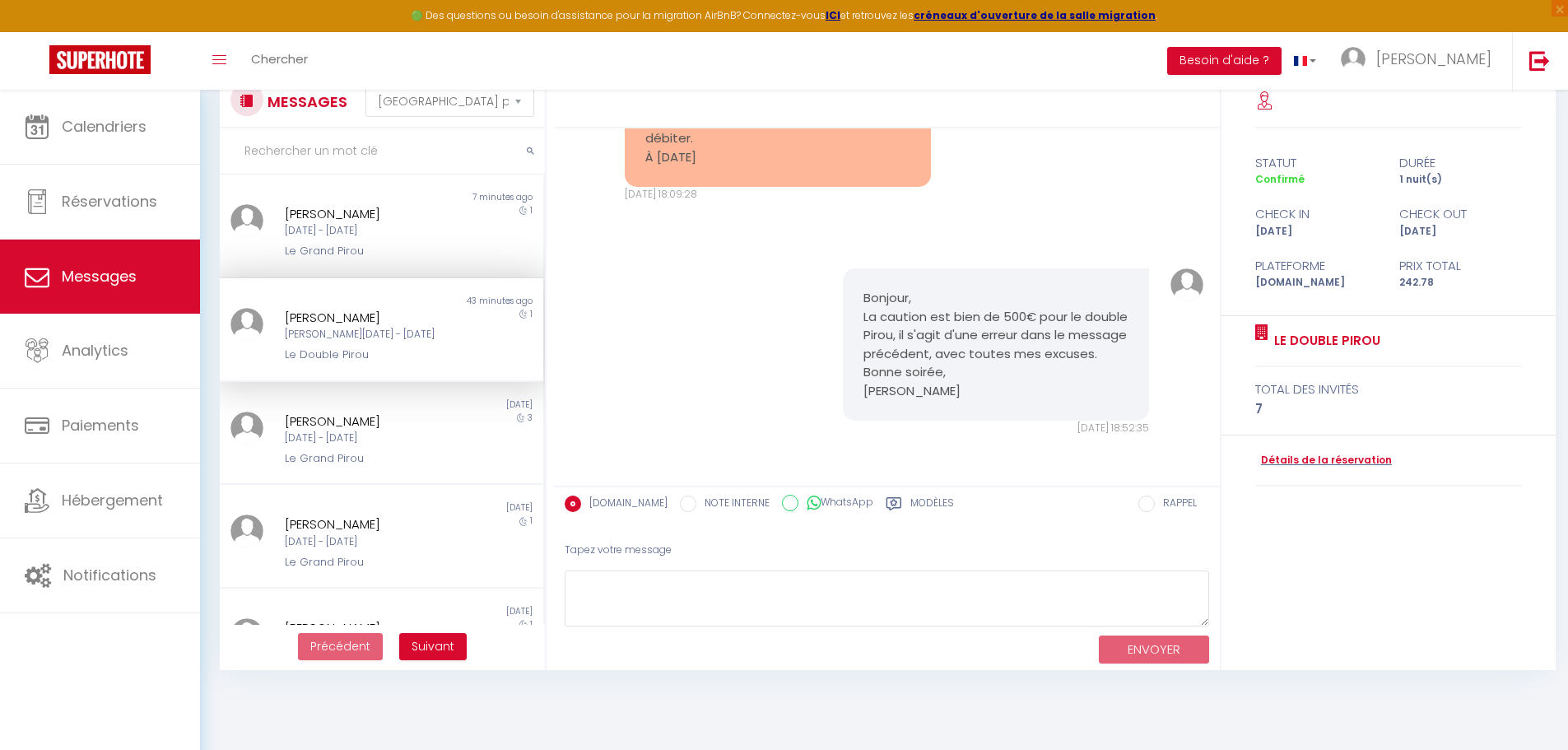
scroll to position [90, 0]
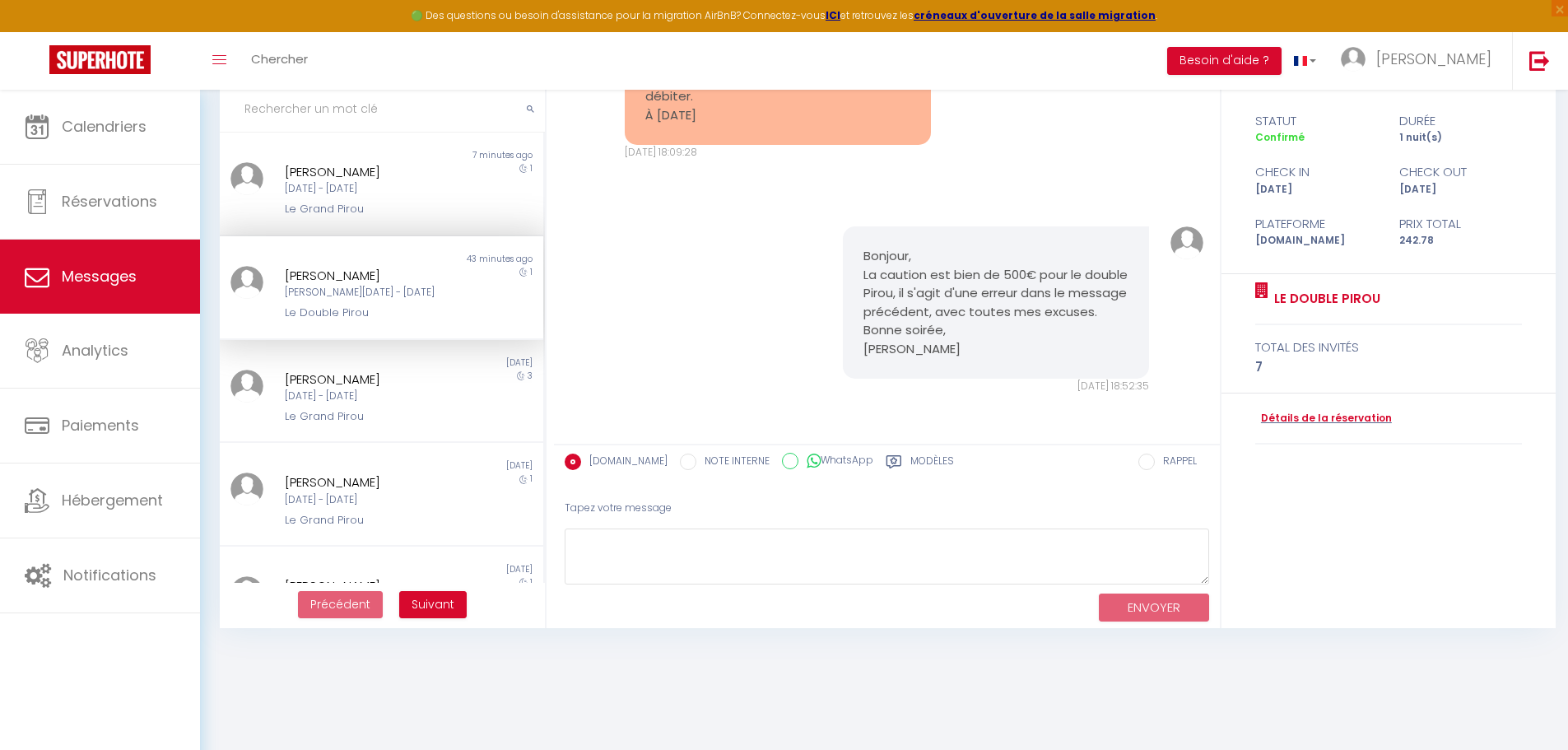
click at [662, 294] on div "Bonjour, La caution est bien de 500€ pour le double Pirou, il s'agit d'une erre…" at bounding box center [887, 310] width 655 height 234
